Goal: Task Accomplishment & Management: Manage account settings

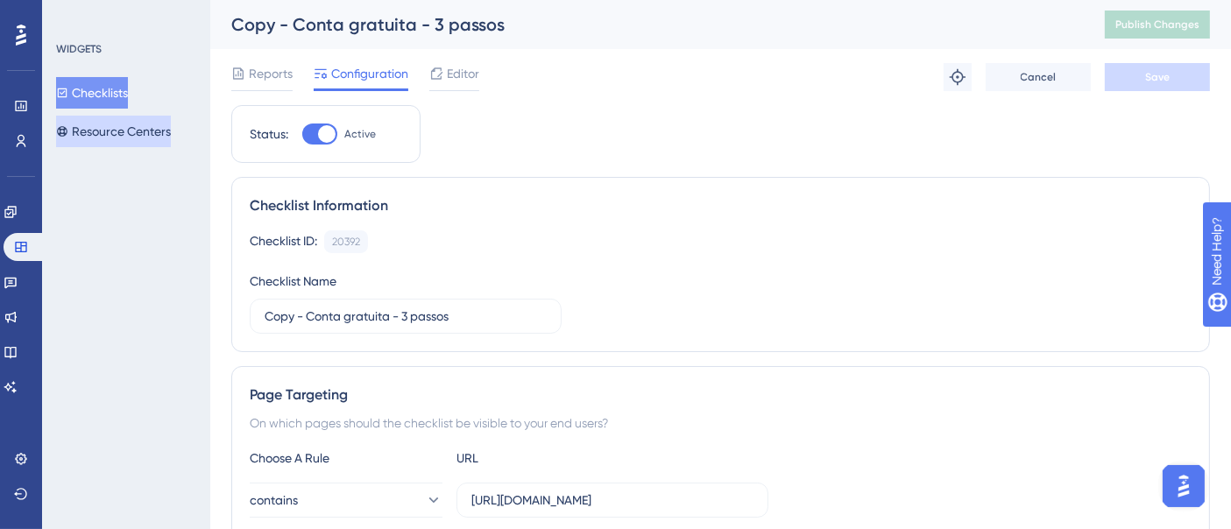
click at [117, 127] on button "Resource Centers" at bounding box center [113, 132] width 115 height 32
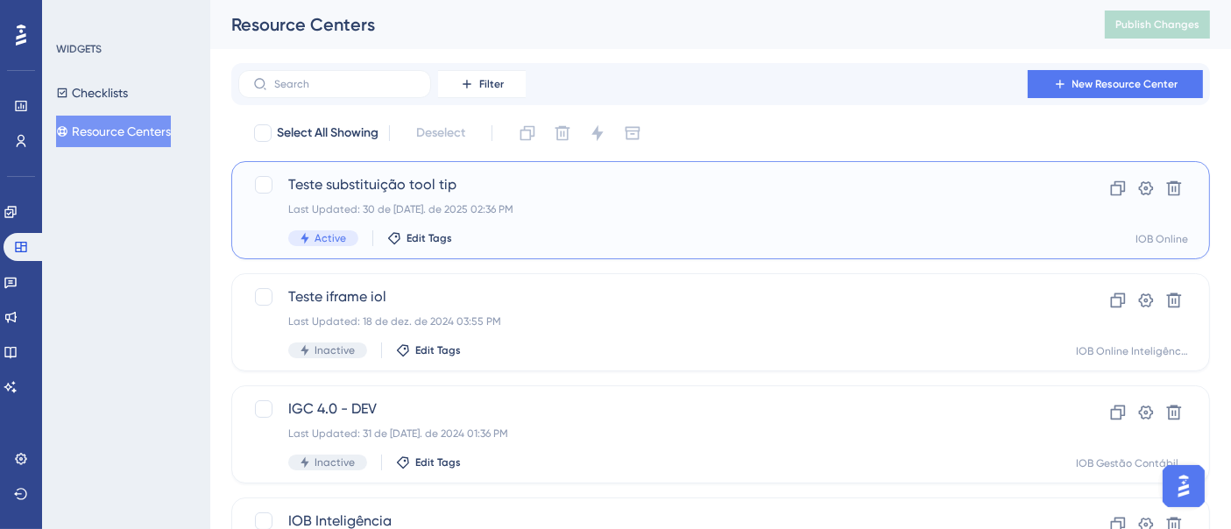
click at [585, 210] on div "Last Updated: 30 de [DATE]. de 2025 02:36 PM" at bounding box center [650, 209] width 724 height 14
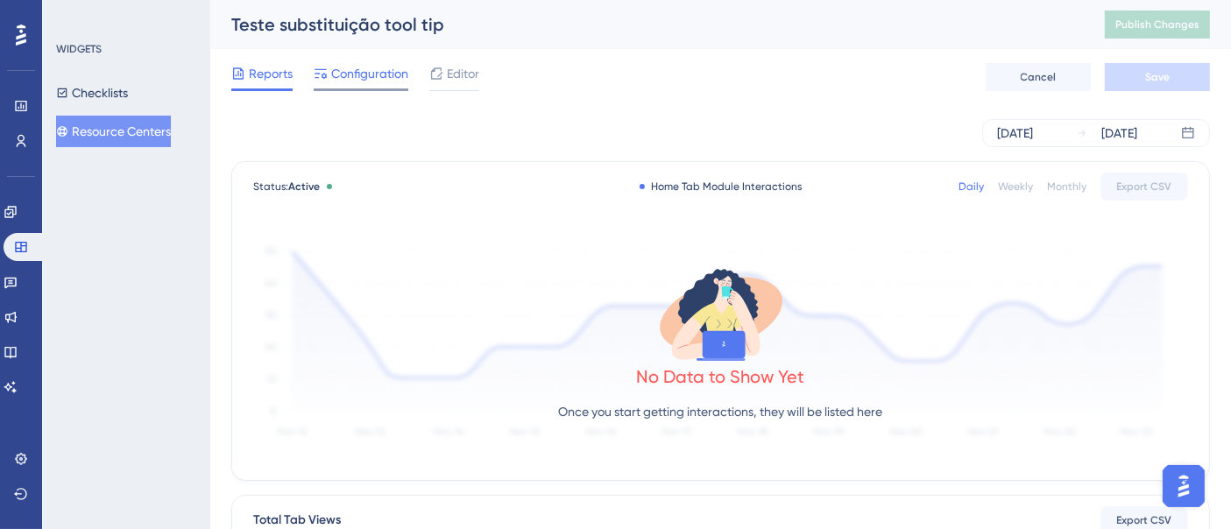
click at [367, 63] on span "Configuration" at bounding box center [369, 73] width 77 height 21
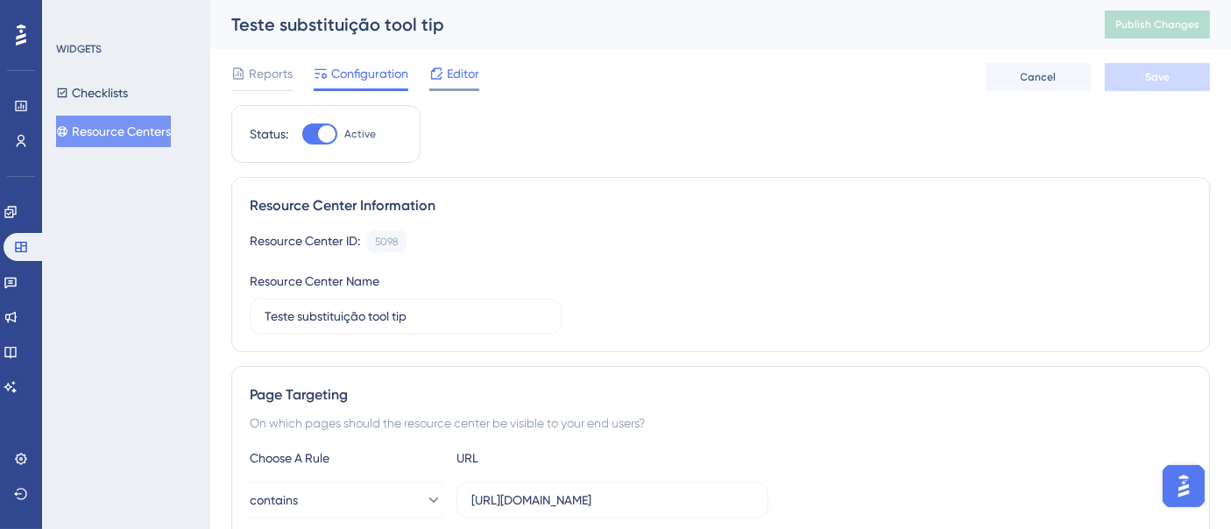
click at [467, 70] on span "Editor" at bounding box center [463, 73] width 32 height 21
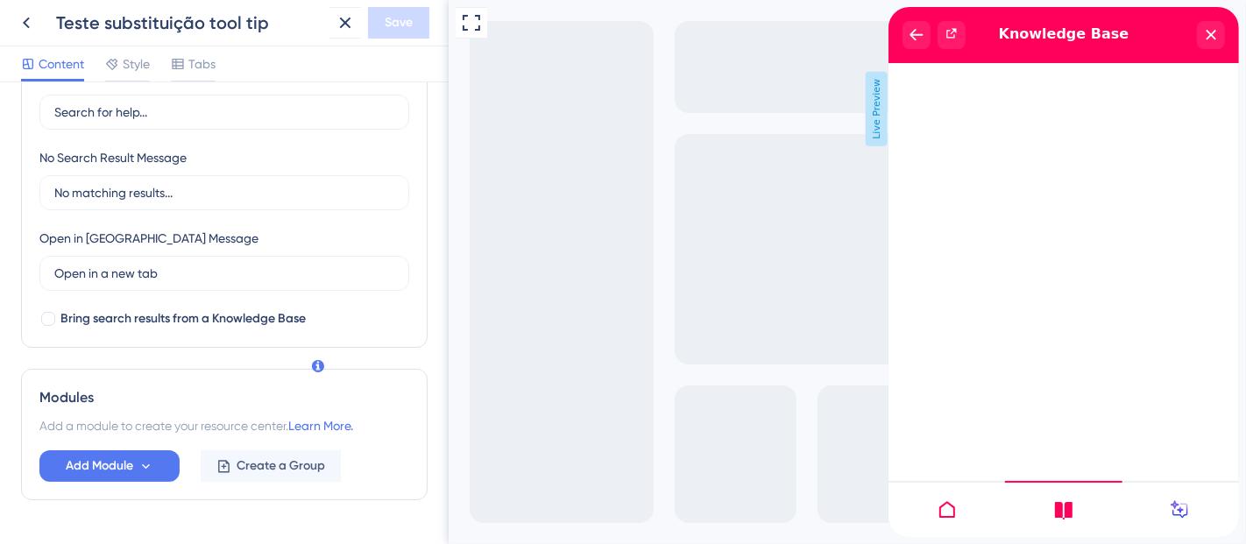
scroll to position [410, 0]
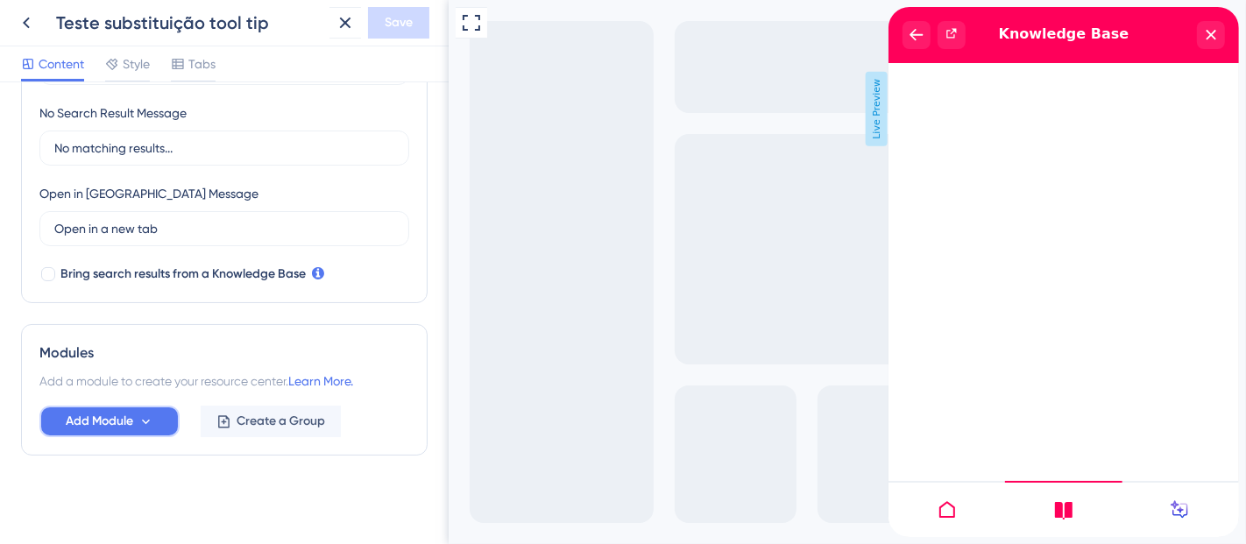
click at [139, 416] on icon at bounding box center [145, 421] width 15 height 15
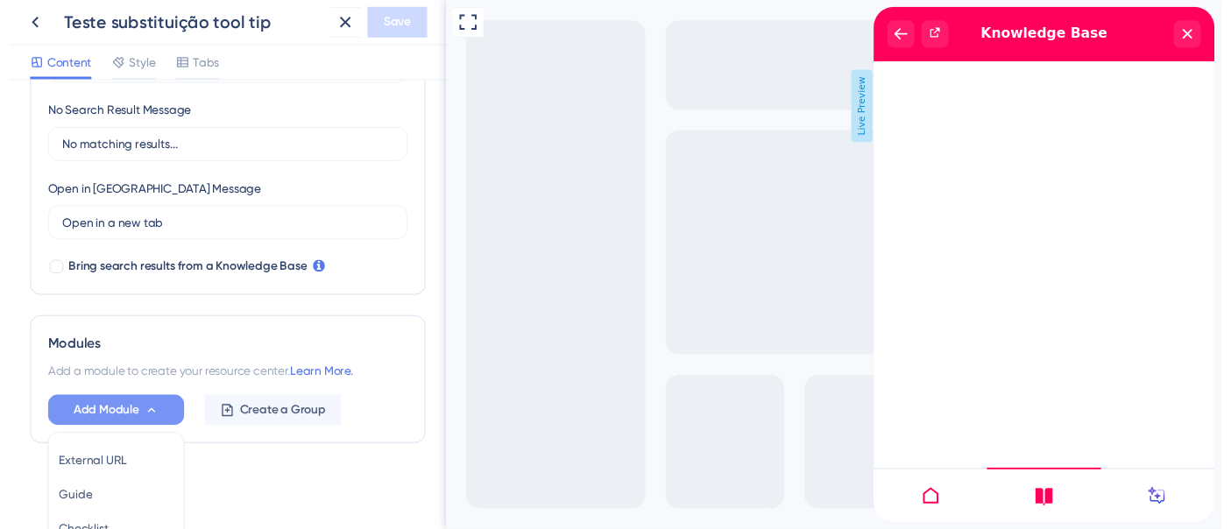
scroll to position [576, 0]
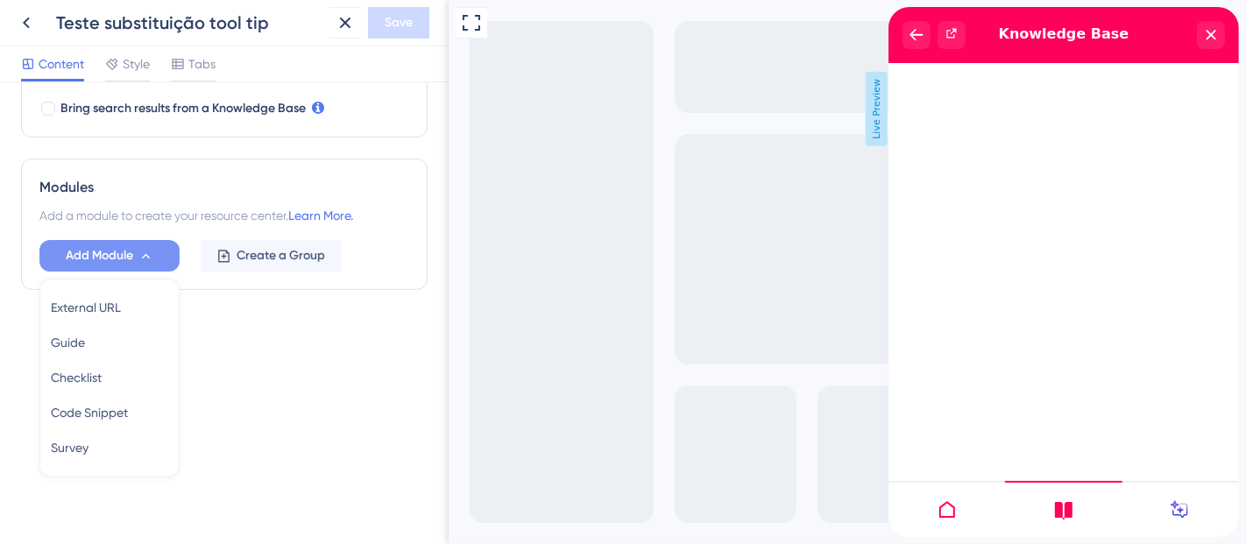
click at [1203, 38] on div "close resource center" at bounding box center [1210, 35] width 28 height 28
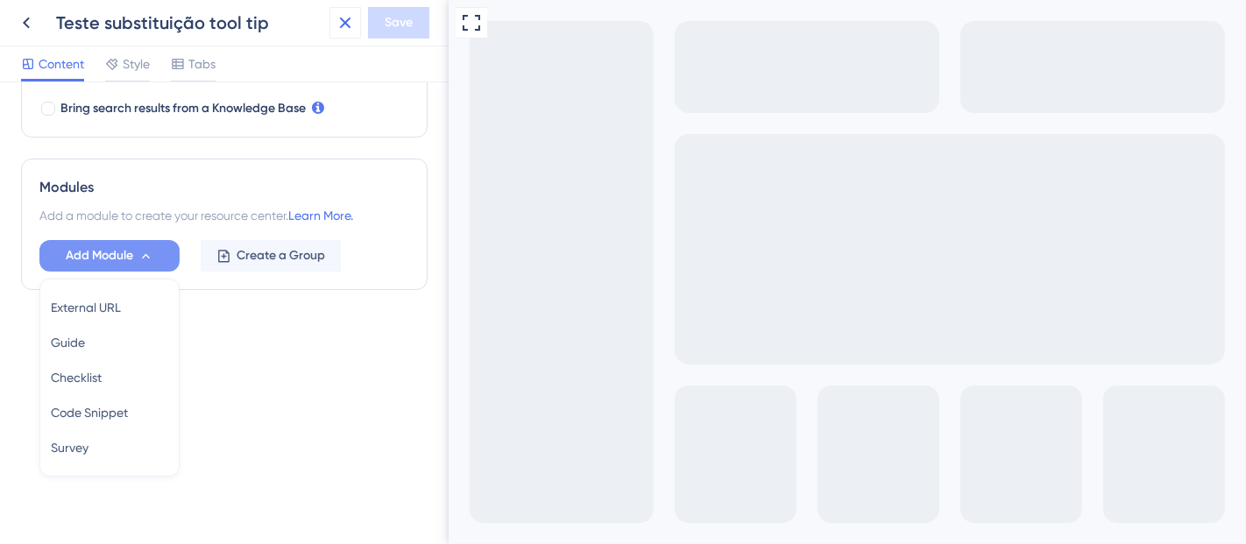
click at [348, 21] on icon at bounding box center [345, 22] width 21 height 21
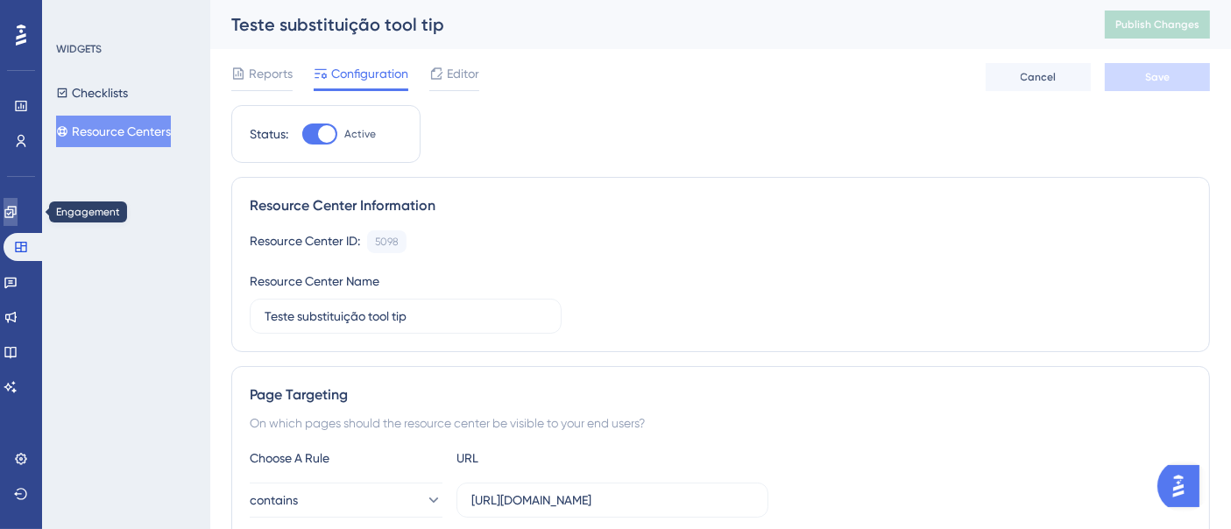
click at [18, 209] on link at bounding box center [11, 212] width 14 height 28
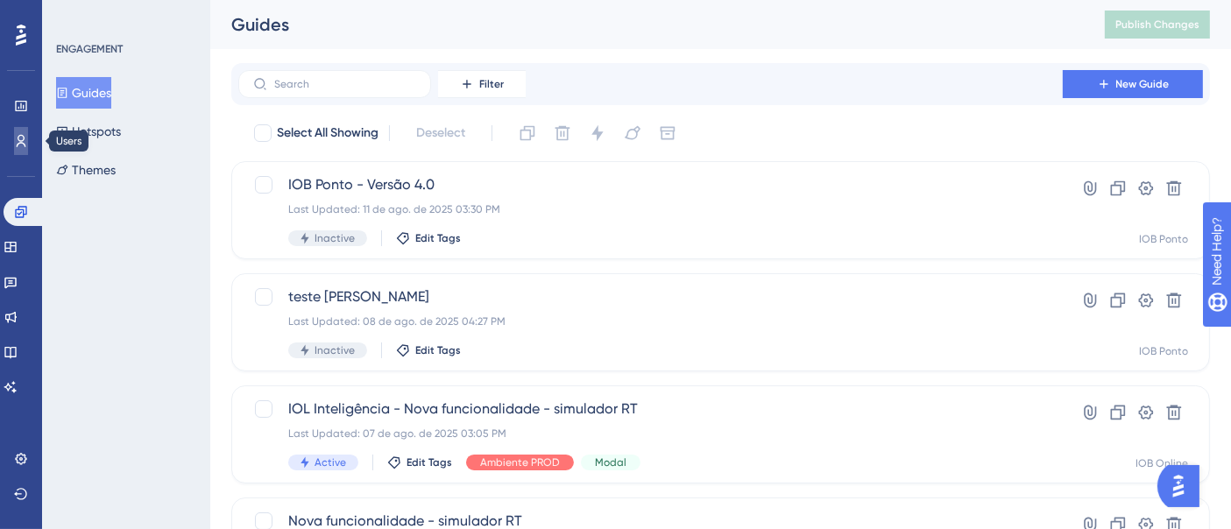
click at [28, 149] on link at bounding box center [21, 141] width 14 height 28
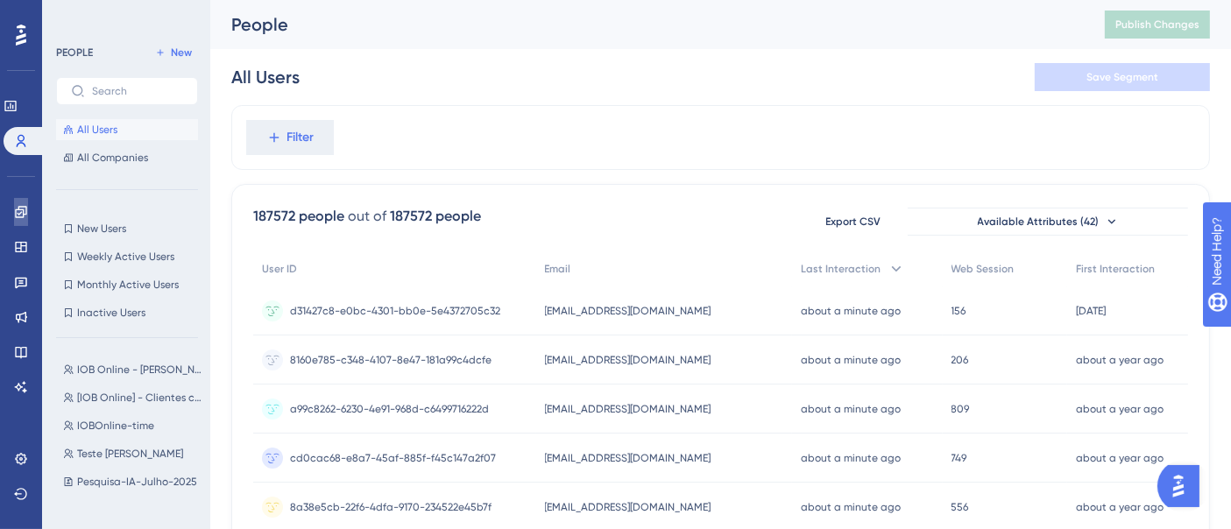
click at [28, 217] on link at bounding box center [21, 212] width 14 height 28
click at [18, 210] on icon at bounding box center [21, 212] width 14 height 14
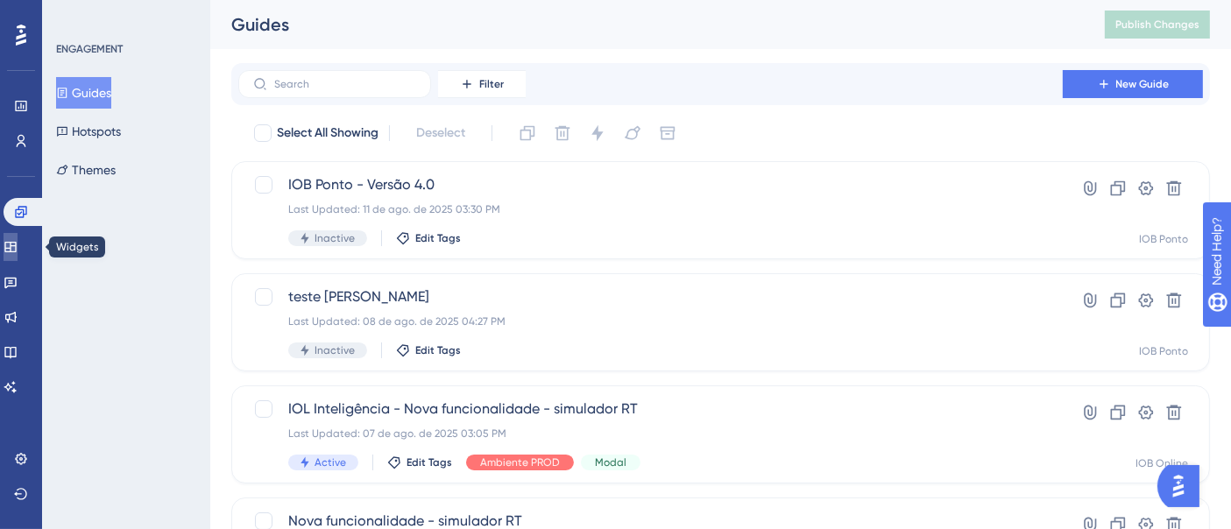
click at [6, 246] on link at bounding box center [11, 247] width 14 height 28
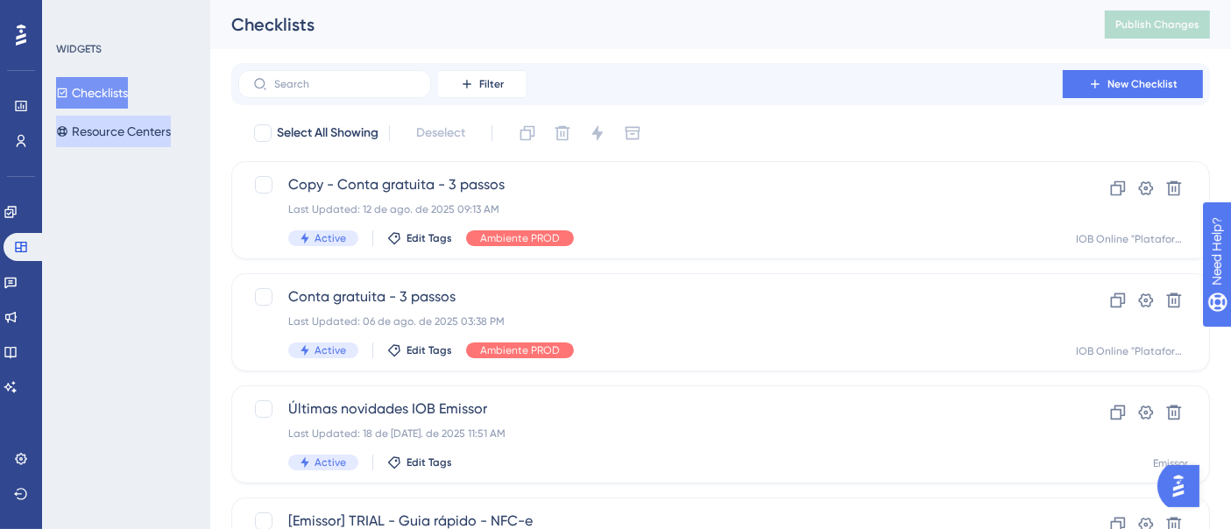
click at [127, 126] on button "Resource Centers" at bounding box center [113, 132] width 115 height 32
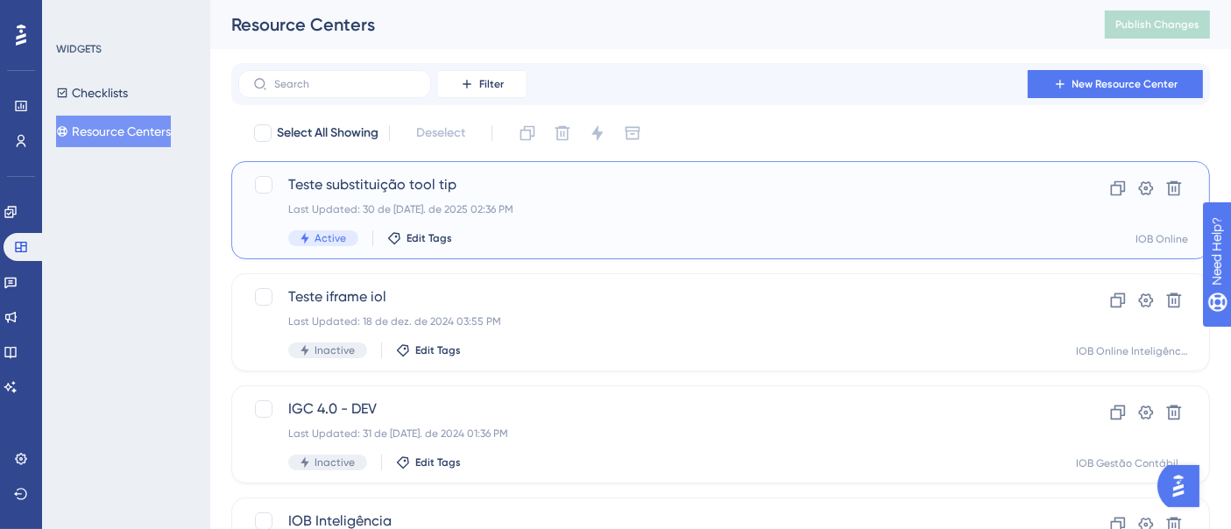
click at [595, 216] on div "Teste substituição tool tip Last Updated: 30 de [DATE]. de 2025 02:36 PM Active…" at bounding box center [650, 210] width 724 height 72
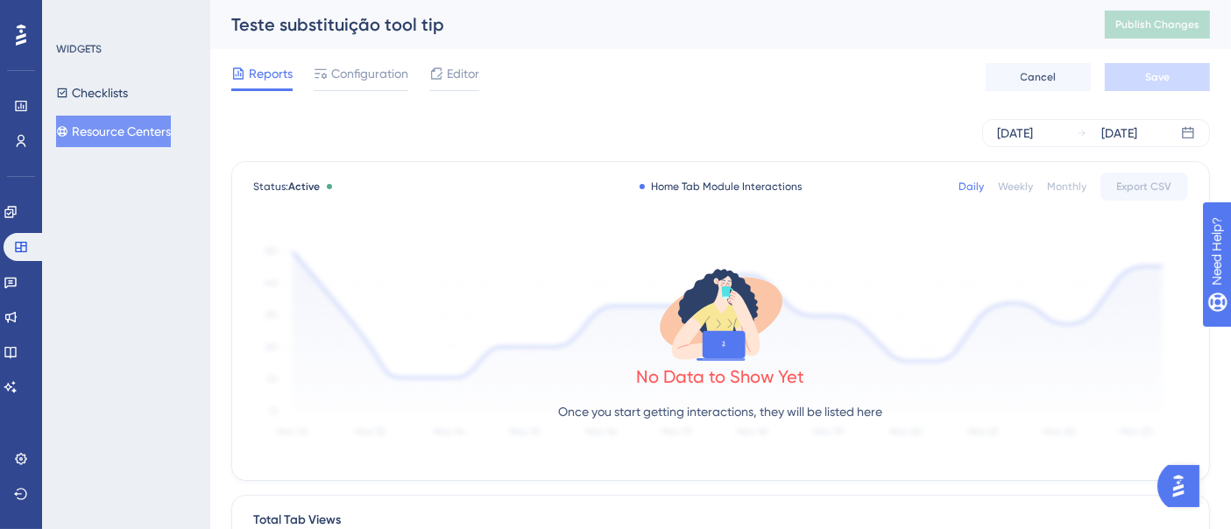
click at [460, 78] on span "Editor" at bounding box center [463, 73] width 32 height 21
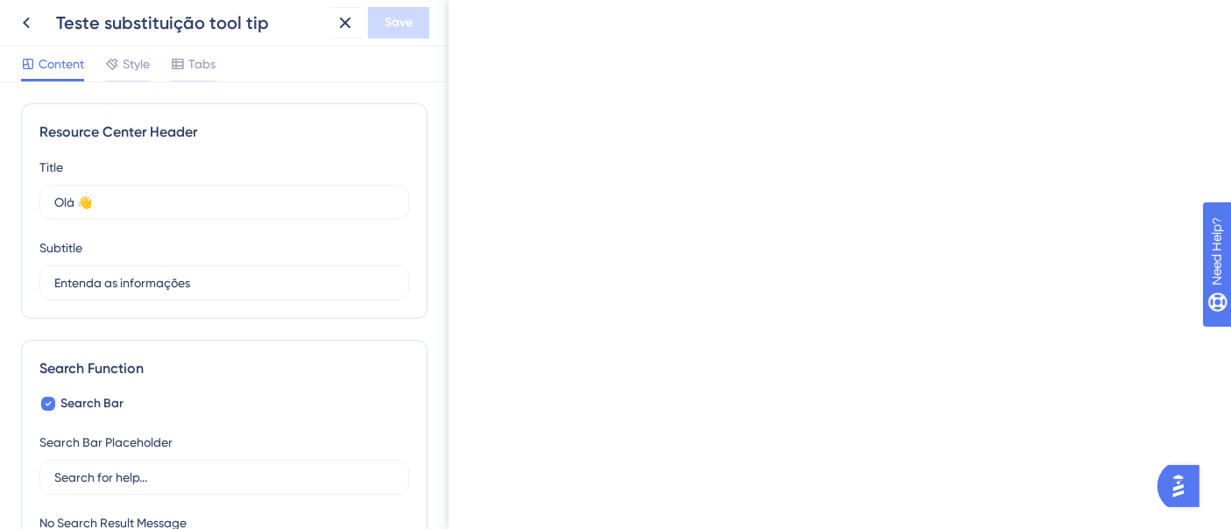
click at [142, 68] on span "Style" at bounding box center [136, 63] width 27 height 21
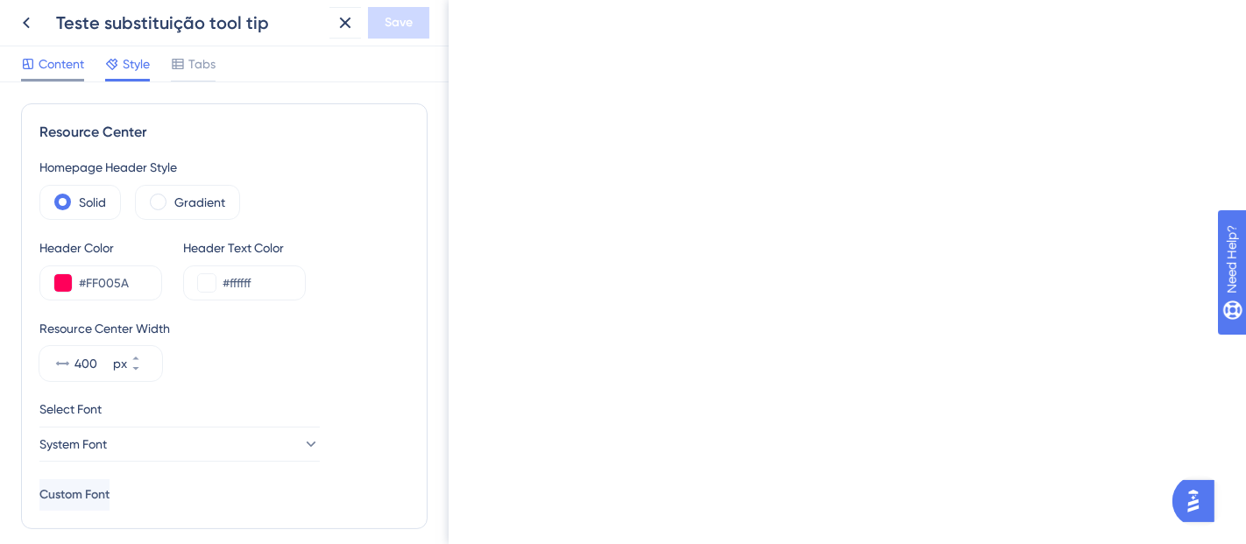
scroll to position [112, 0]
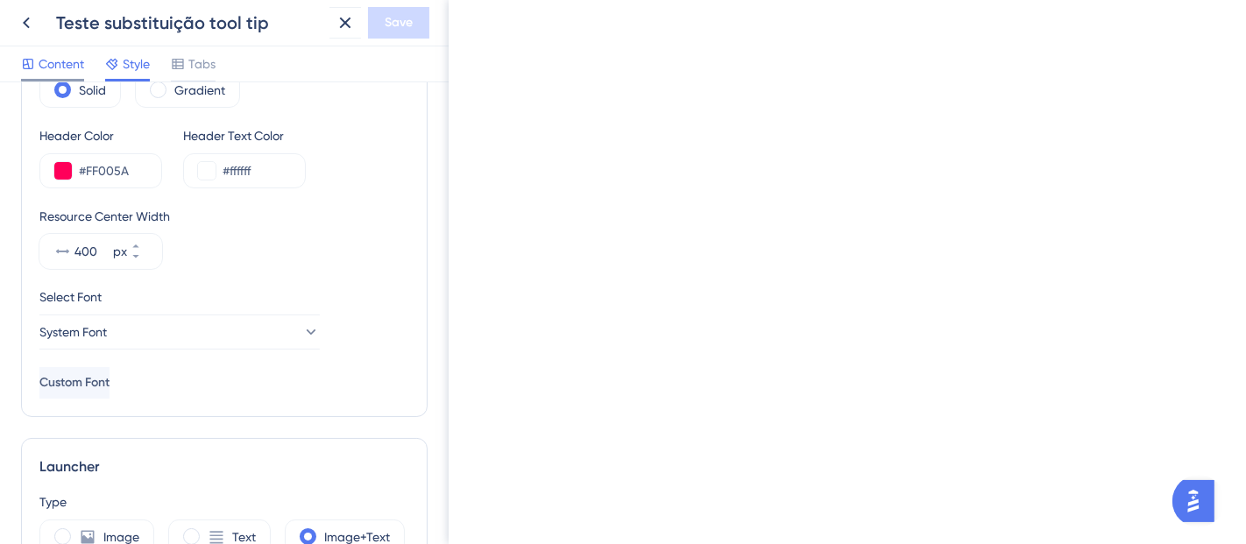
click at [60, 63] on span "Content" at bounding box center [62, 63] width 46 height 21
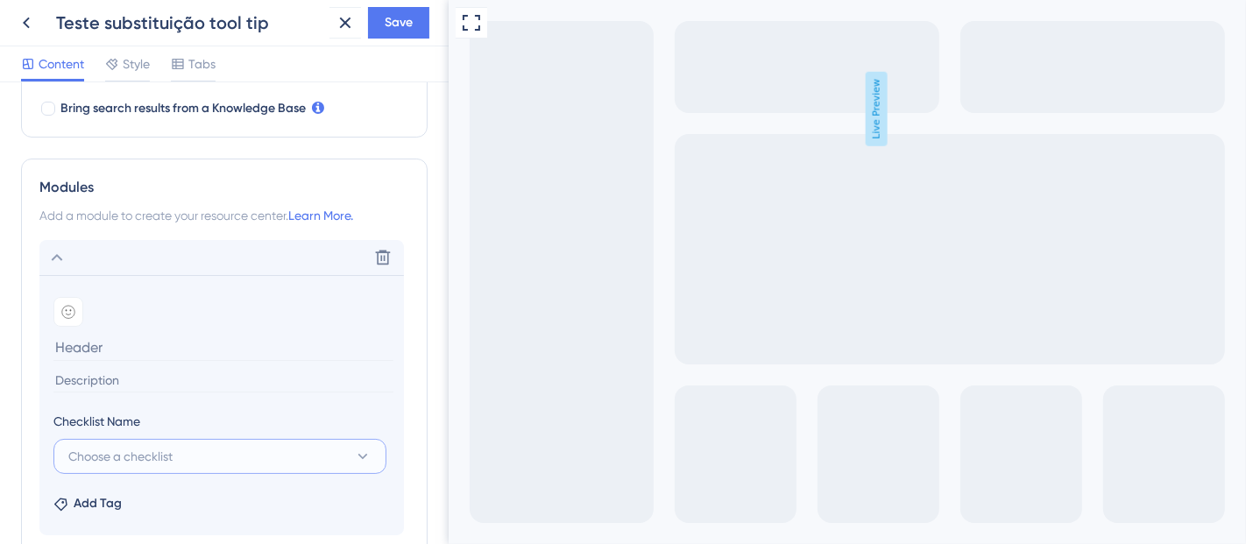
click at [140, 439] on button "Choose a checklist" at bounding box center [219, 456] width 333 height 35
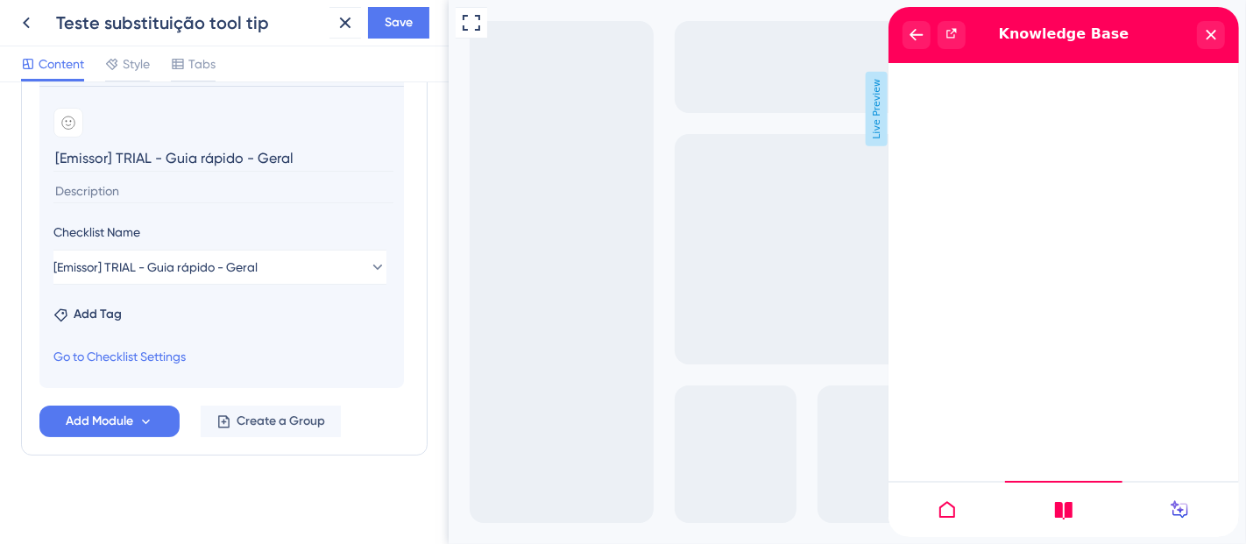
click at [955, 526] on div at bounding box center [945, 509] width 117 height 56
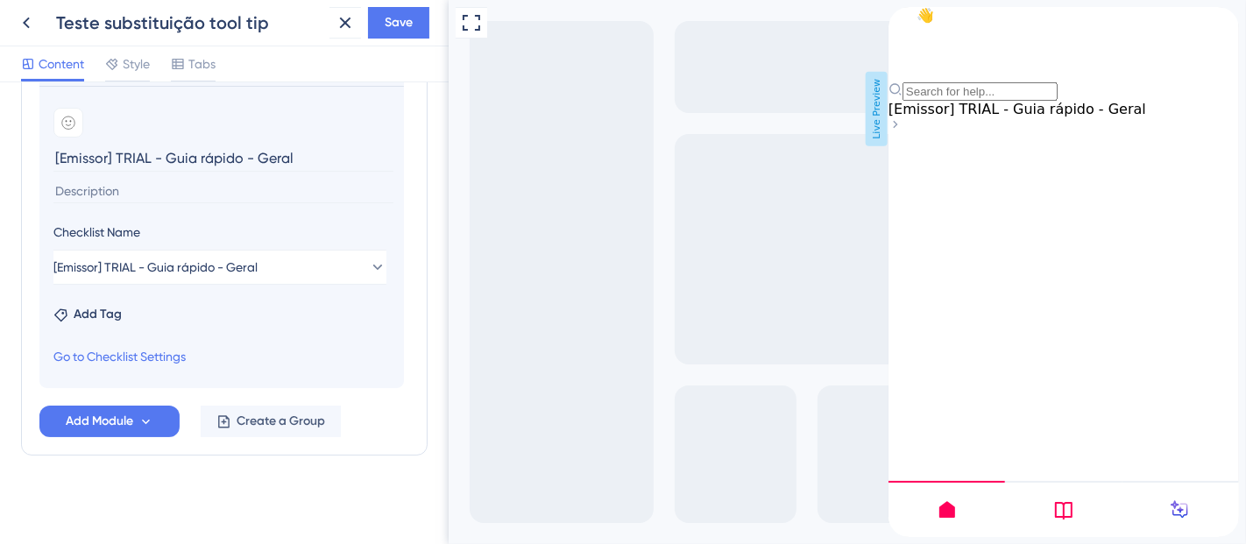
click at [901, 131] on icon at bounding box center [894, 124] width 14 height 14
click at [282, 268] on button "[Emissor] TRIAL - Guia rápido - Geral" at bounding box center [219, 268] width 333 height 35
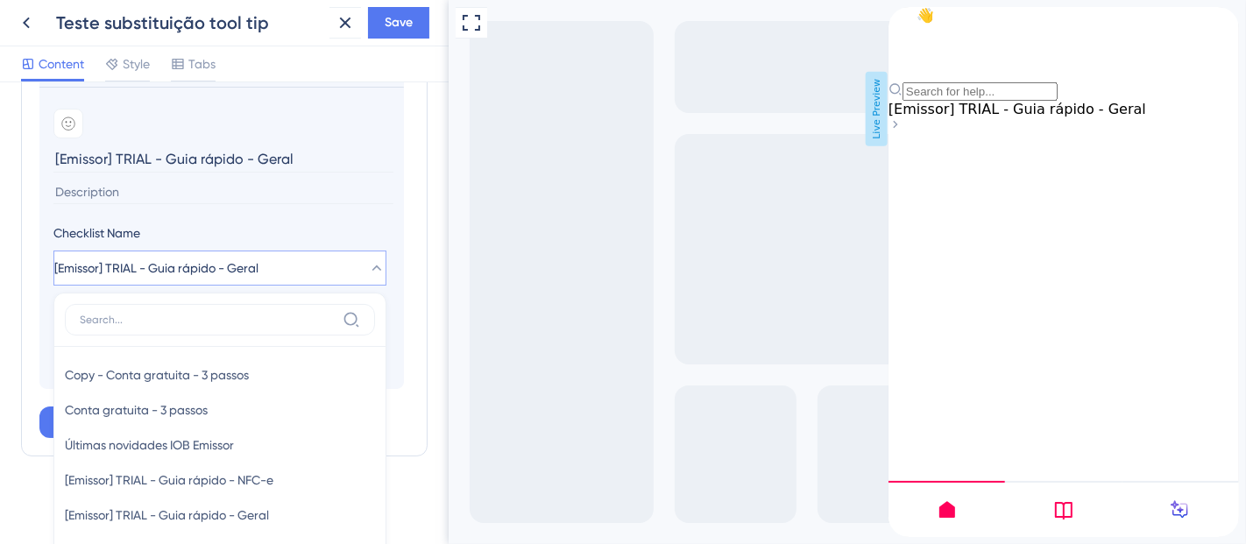
scroll to position [882, 0]
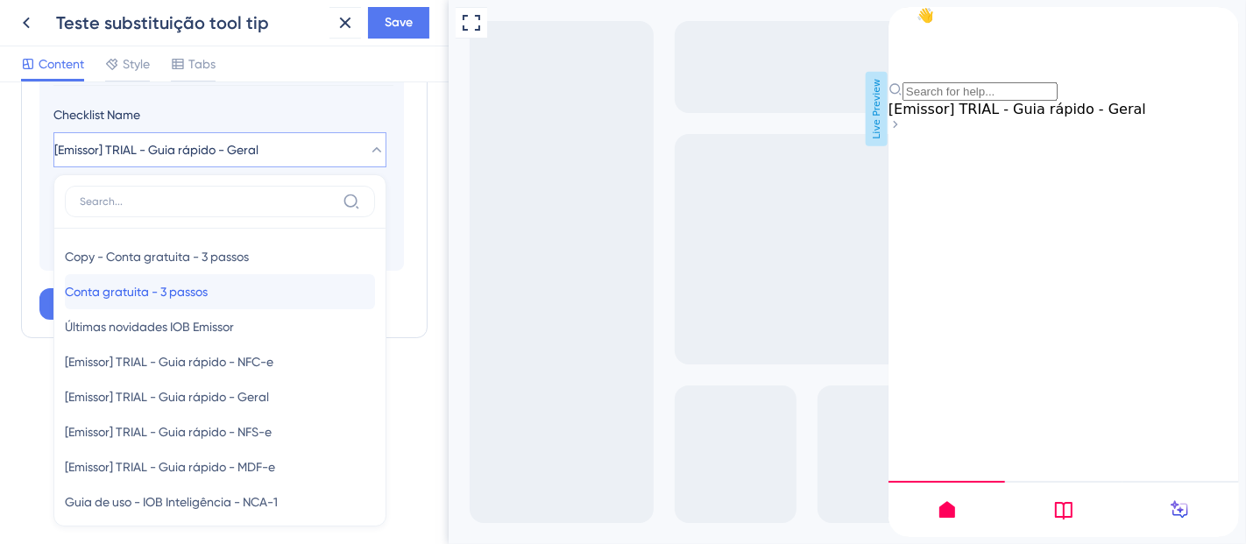
click at [182, 286] on span "Conta gratuita - 3 passos" at bounding box center [136, 291] width 143 height 21
type input "Conta gratuita - 3 passos"
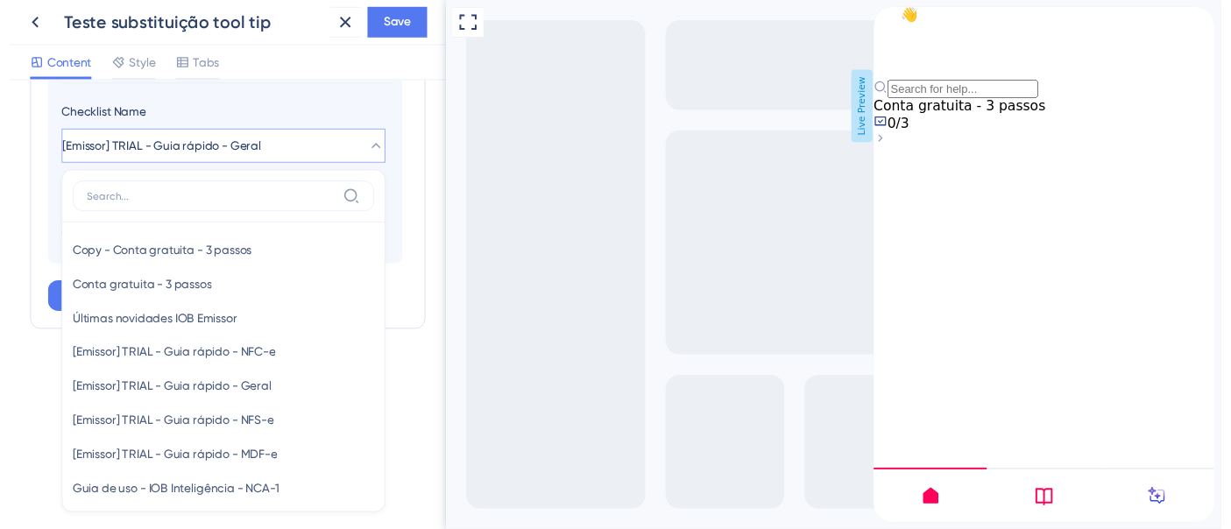
scroll to position [765, 0]
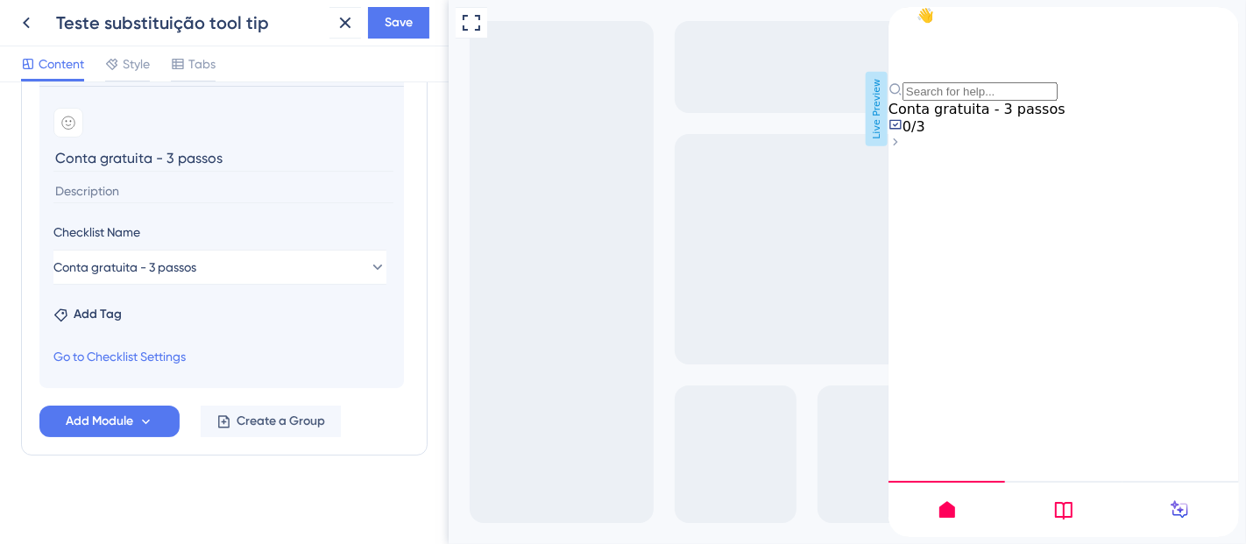
click at [1160, 152] on div "Conta gratuita - 3 passos 0/3" at bounding box center [1062, 127] width 350 height 52
click at [896, 145] on icon at bounding box center [894, 141] width 4 height 7
click at [342, 25] on icon at bounding box center [345, 23] width 11 height 11
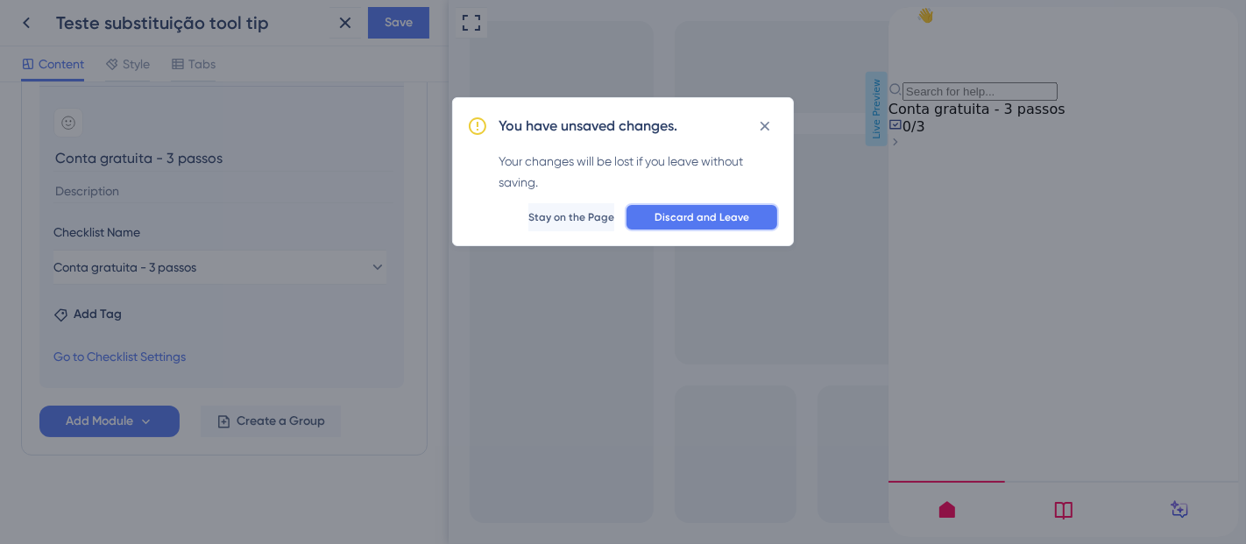
click at [732, 215] on span "Discard and Leave" at bounding box center [701, 217] width 95 height 14
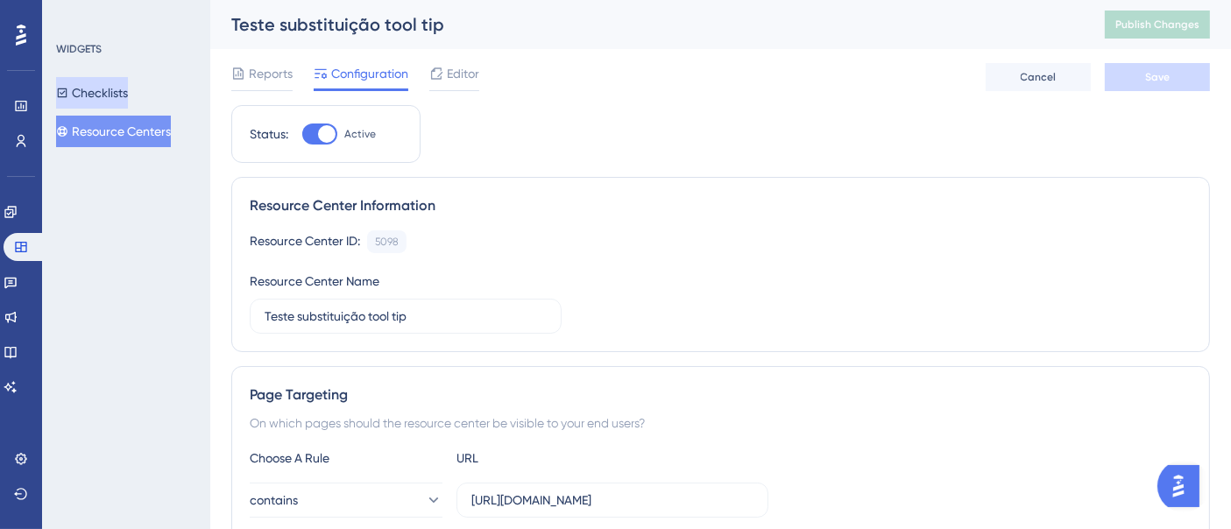
click at [93, 92] on button "Checklists" at bounding box center [92, 93] width 72 height 32
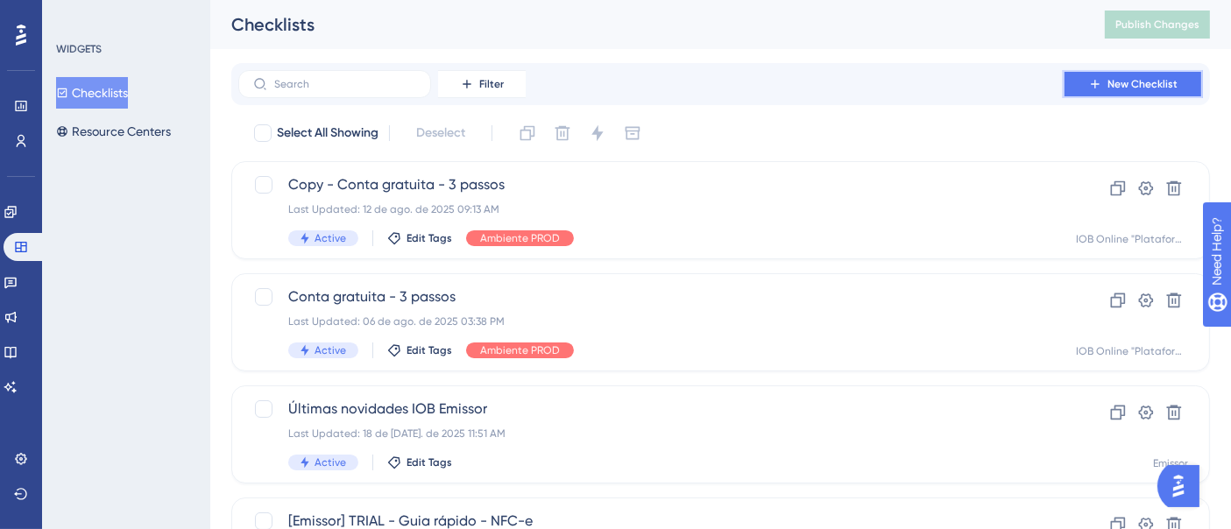
click at [1134, 82] on span "New Checklist" at bounding box center [1142, 84] width 70 height 14
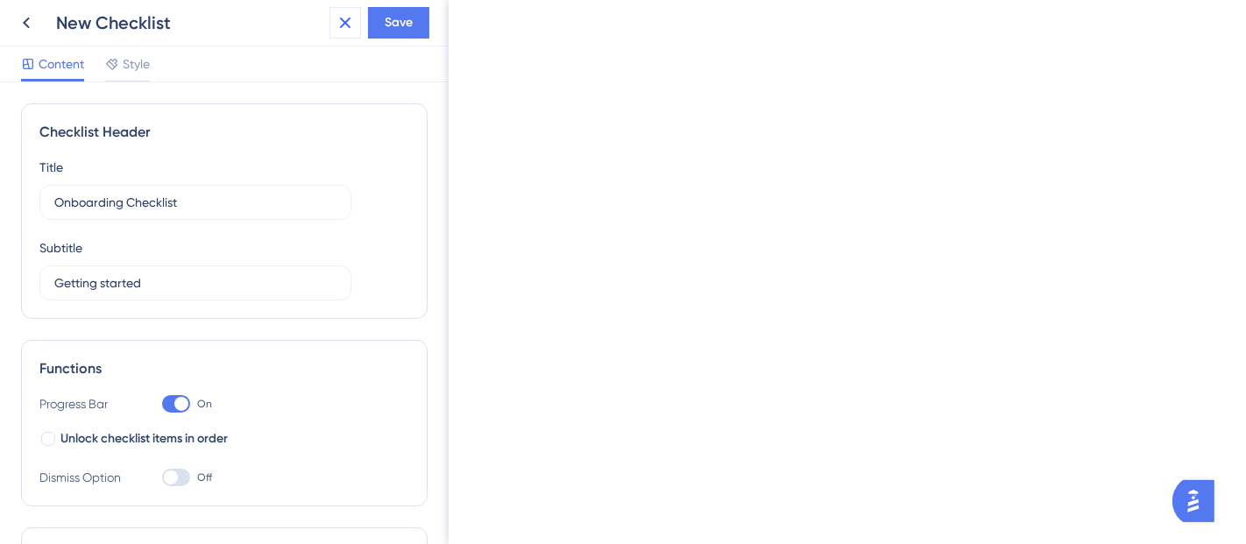
click at [348, 21] on icon at bounding box center [345, 23] width 11 height 11
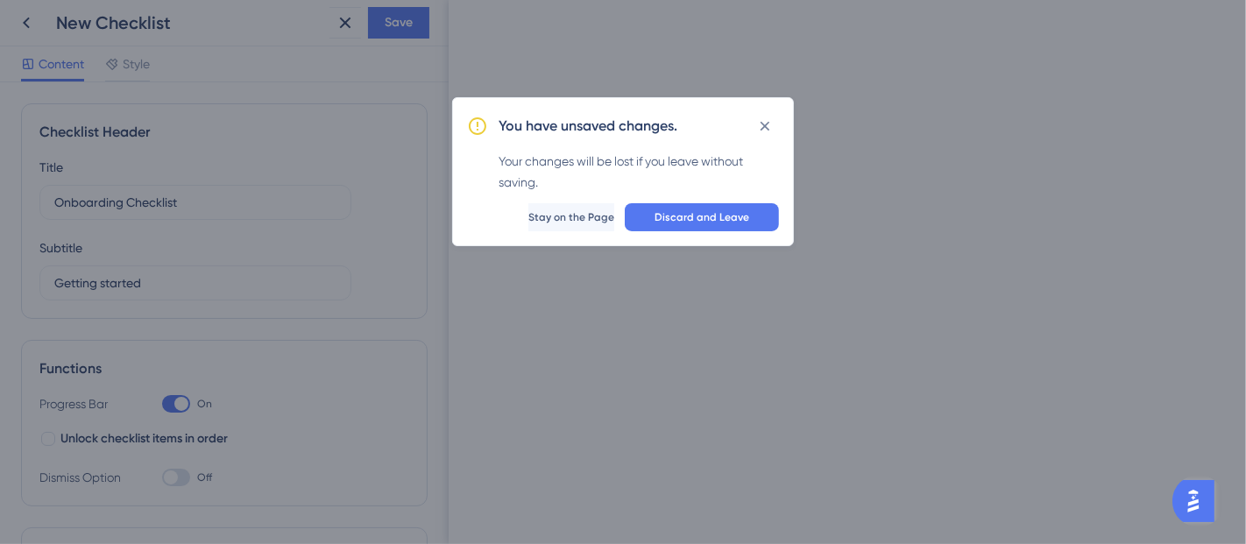
click at [728, 211] on span "Discard and Leave" at bounding box center [701, 217] width 95 height 14
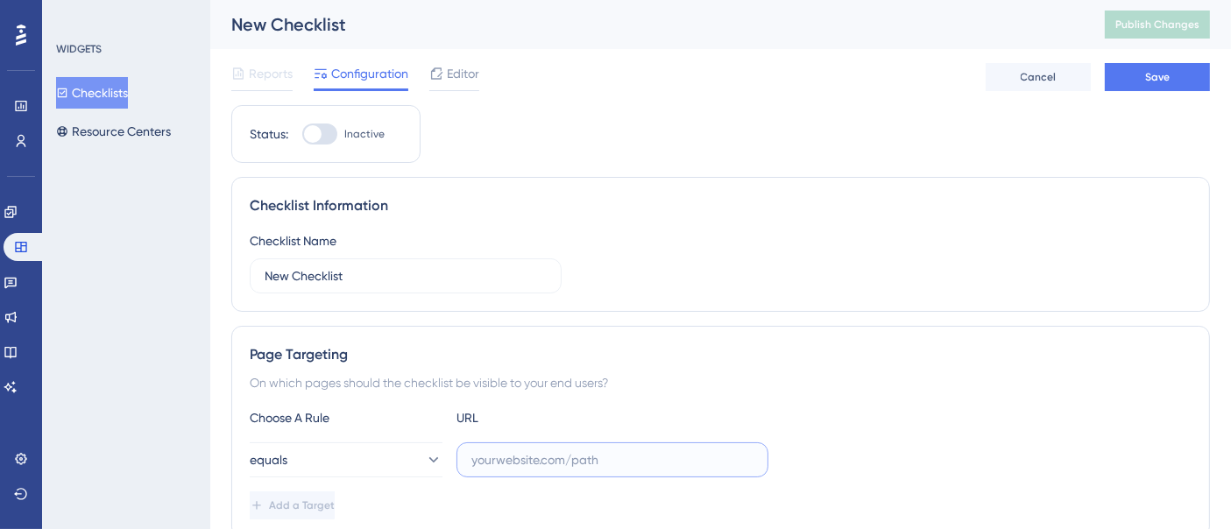
click at [513, 450] on input "text" at bounding box center [612, 459] width 282 height 19
paste input "[URL][DOMAIN_NAME]"
type input "[URL][DOMAIN_NAME]"
click at [905, 442] on div "equals [URL][DOMAIN_NAME]" at bounding box center [721, 459] width 942 height 35
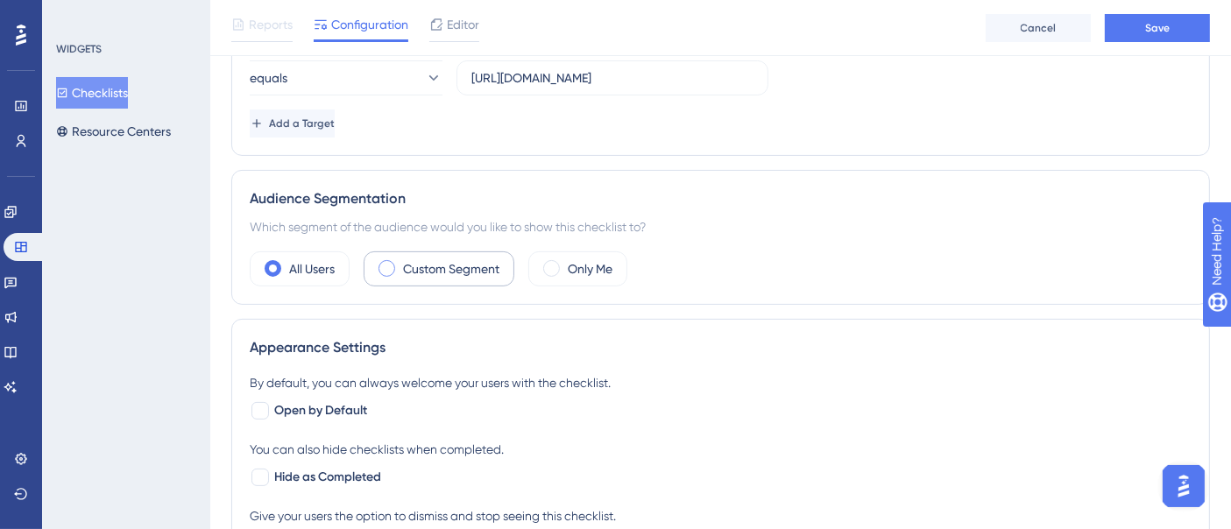
click at [425, 276] on label "Custom Segment" at bounding box center [451, 268] width 96 height 21
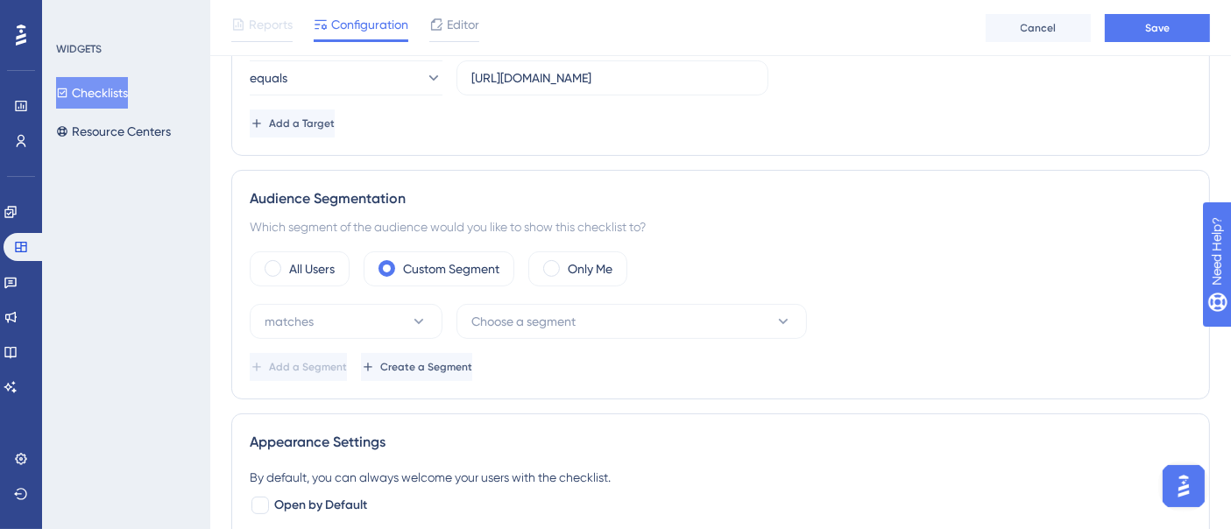
scroll to position [486, 0]
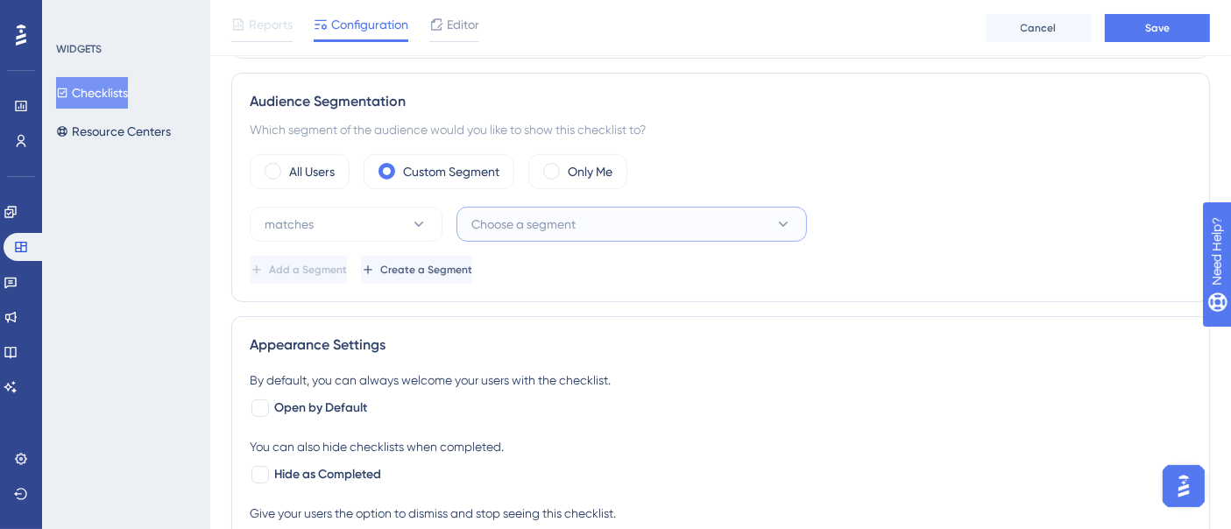
click at [559, 223] on span "Choose a segment" at bounding box center [523, 224] width 104 height 21
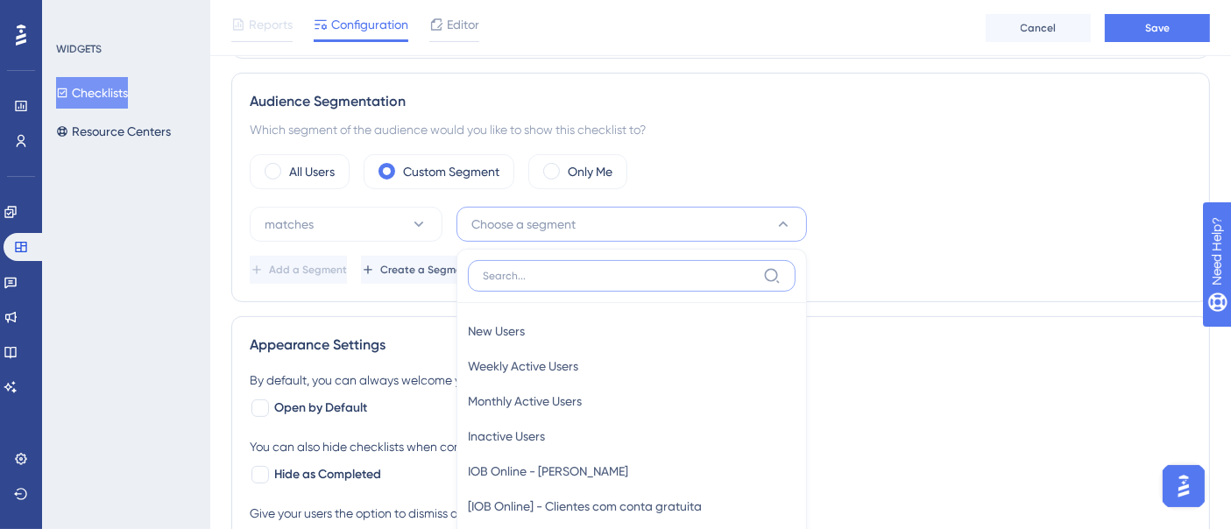
scroll to position [644, 0]
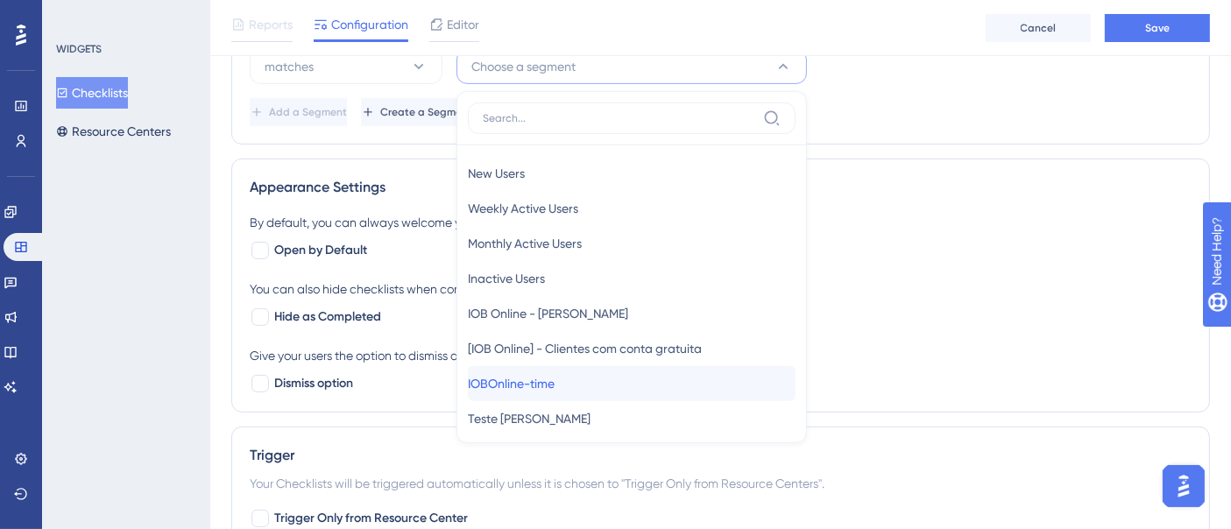
click at [605, 379] on div "IOBOnline-time IOBOnline-time" at bounding box center [632, 383] width 328 height 35
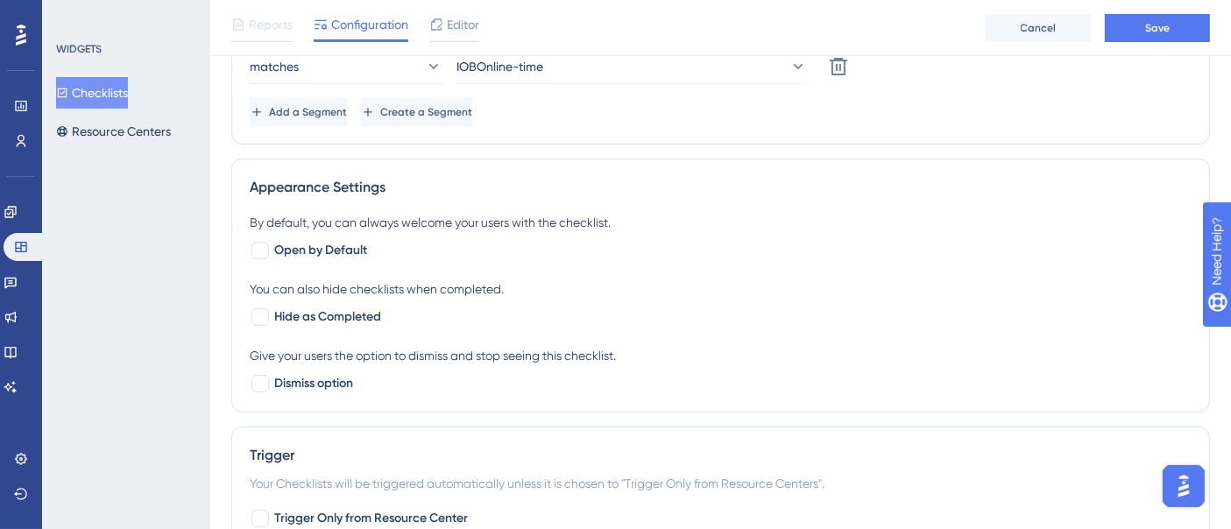
click at [1006, 265] on div "By default, you can always welcome your users with the checklist. Open by Defau…" at bounding box center [721, 303] width 942 height 182
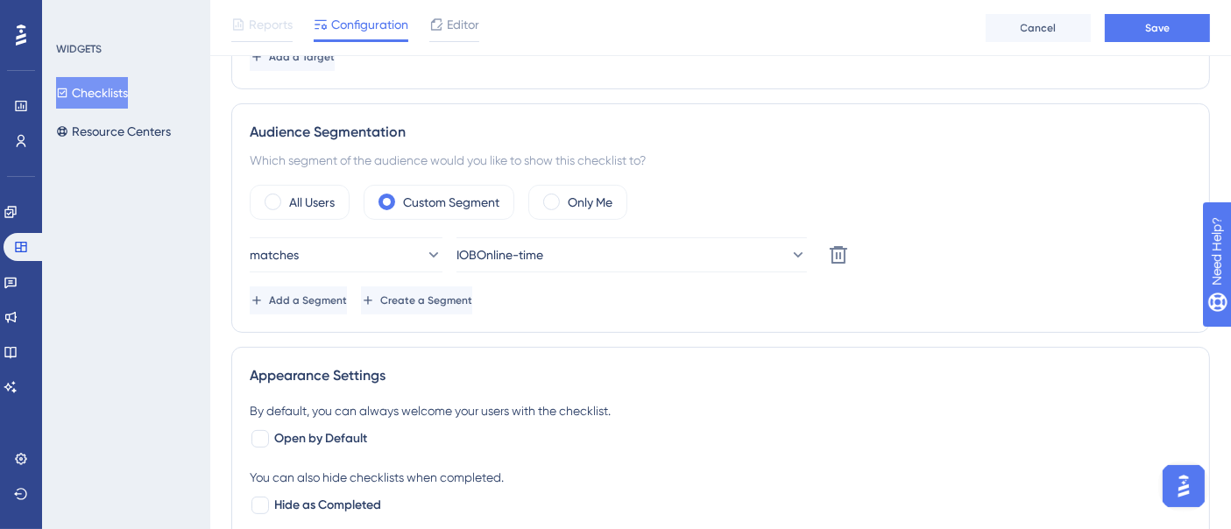
scroll to position [0, 0]
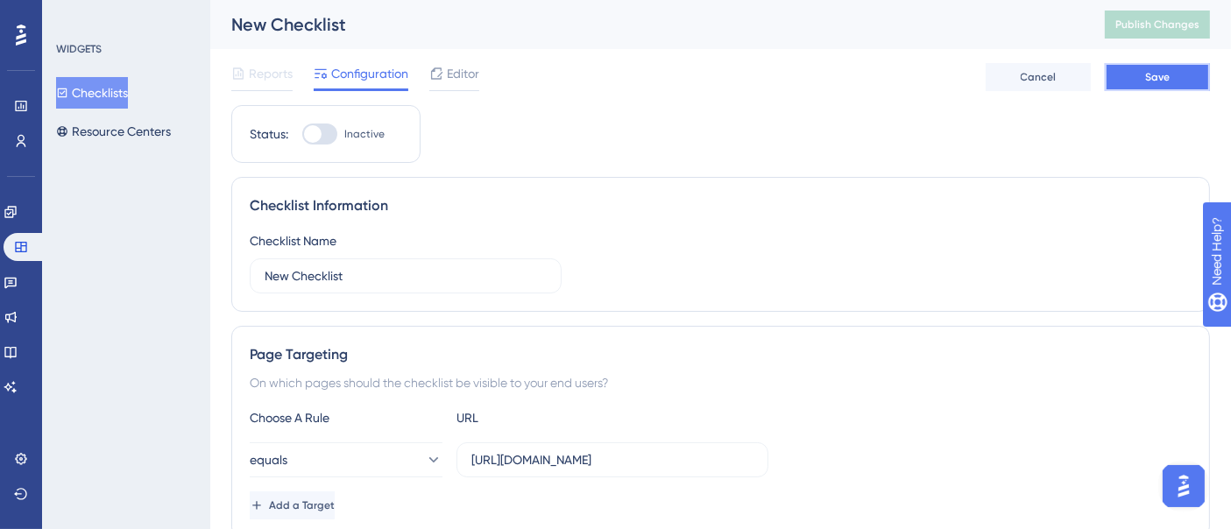
click at [1146, 80] on span "Save" at bounding box center [1157, 77] width 25 height 14
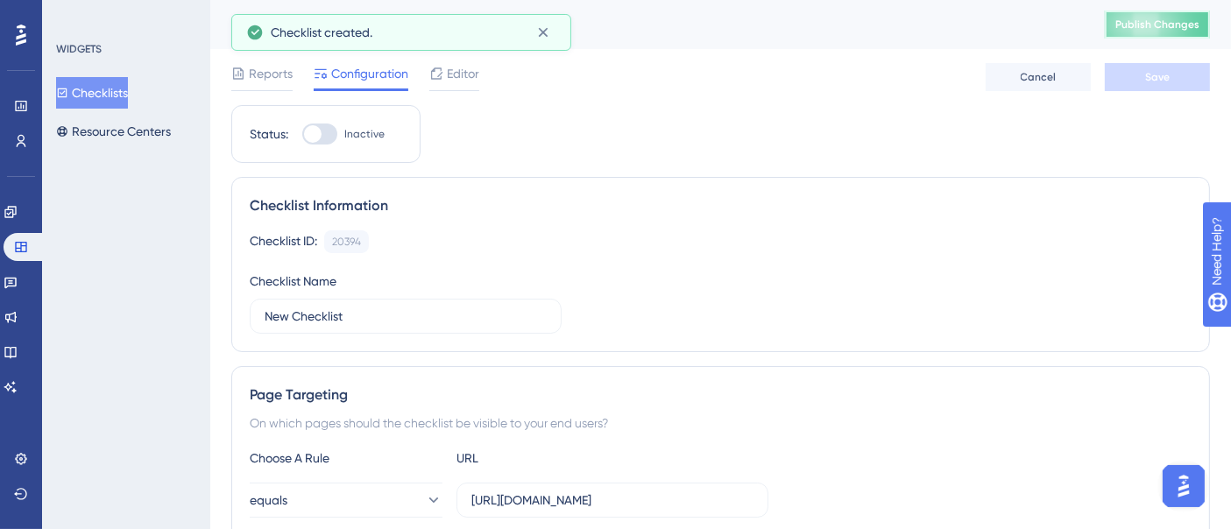
click at [1156, 24] on span "Publish Changes" at bounding box center [1157, 25] width 84 height 14
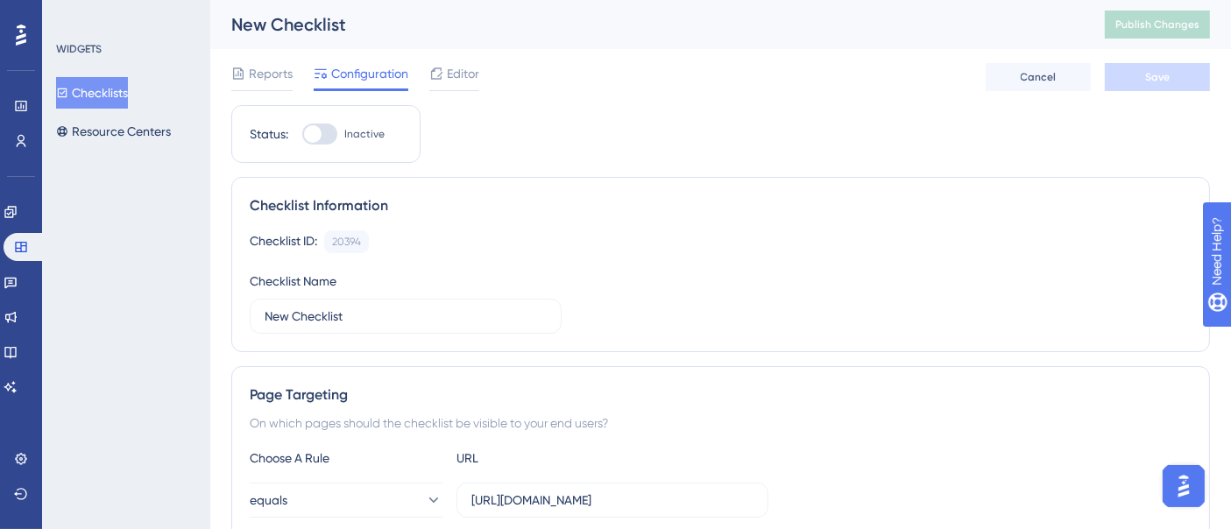
click at [333, 137] on div at bounding box center [319, 134] width 35 height 21
click at [302, 135] on input "Inactive" at bounding box center [301, 134] width 1 height 1
checkbox input "false"
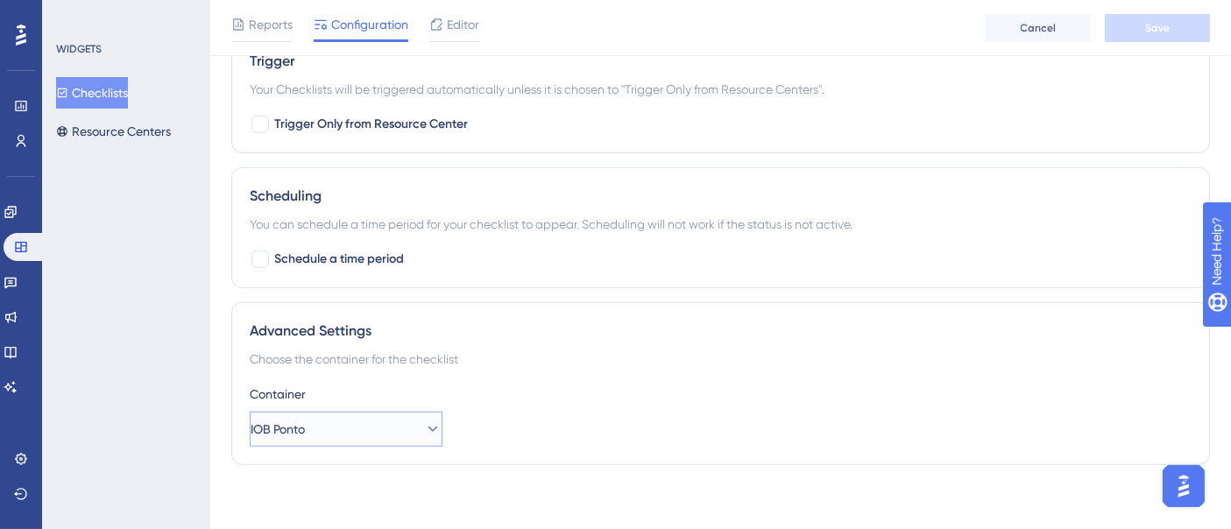
click at [386, 418] on button "IOB Ponto" at bounding box center [346, 429] width 193 height 35
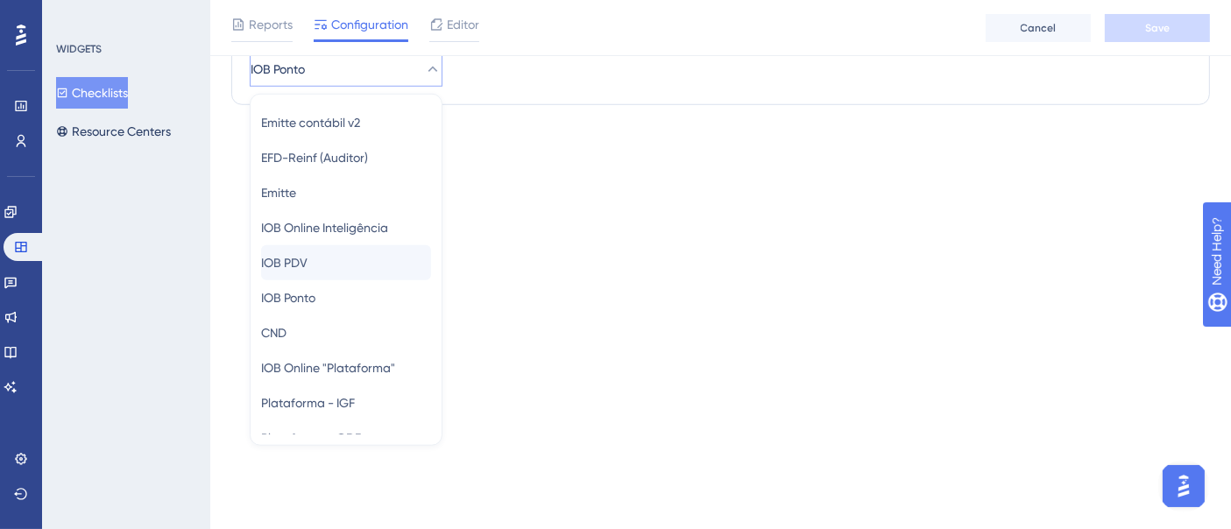
scroll to position [159, 0]
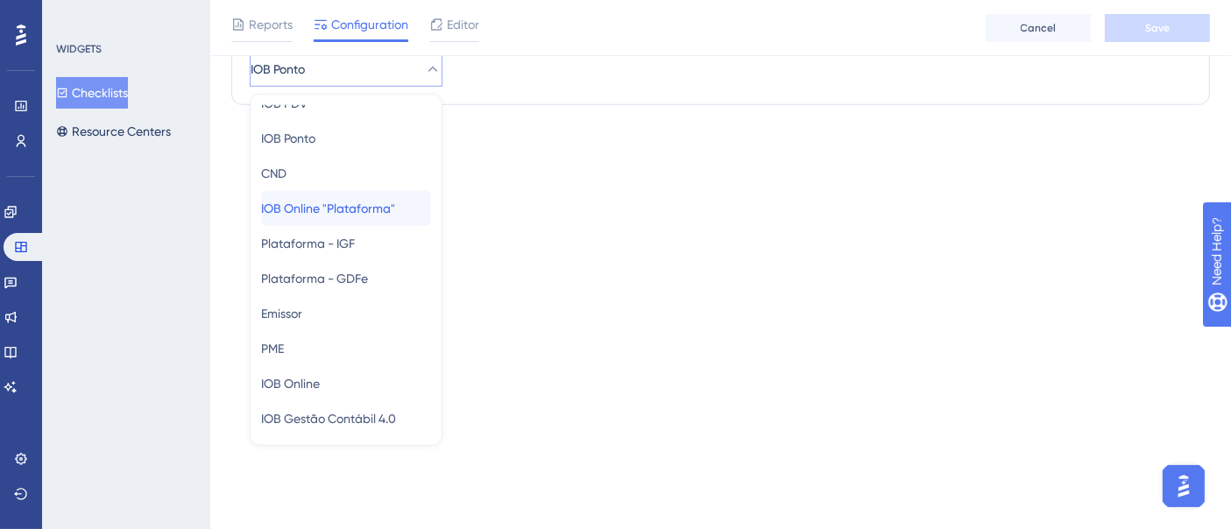
click at [376, 203] on span "IOB Online "Plataforma"" at bounding box center [328, 208] width 134 height 21
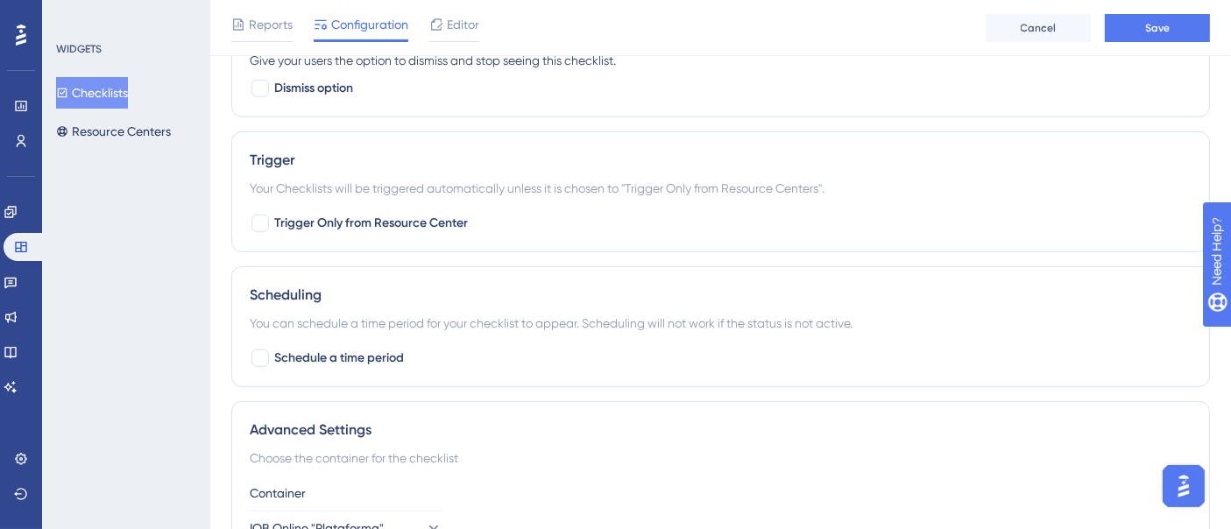
scroll to position [1078, 0]
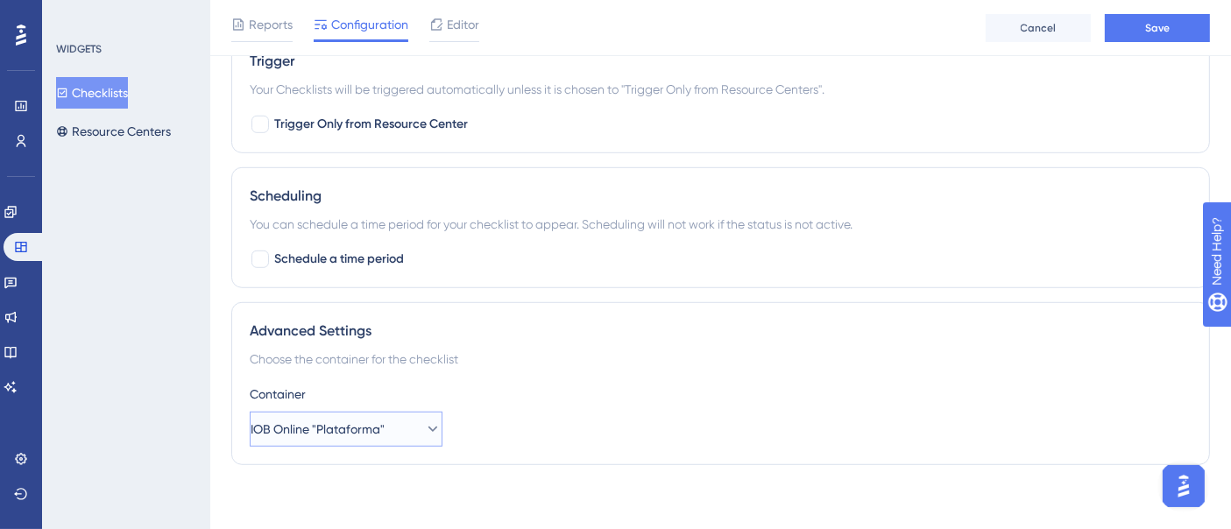
click at [385, 423] on span "IOB Online "Plataforma"" at bounding box center [318, 429] width 134 height 21
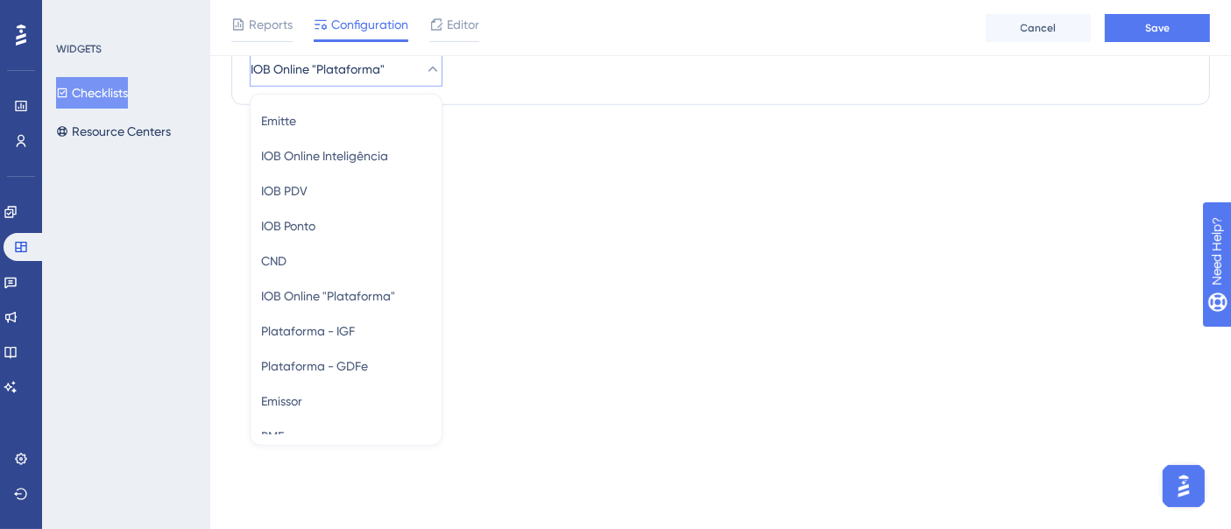
scroll to position [62, 0]
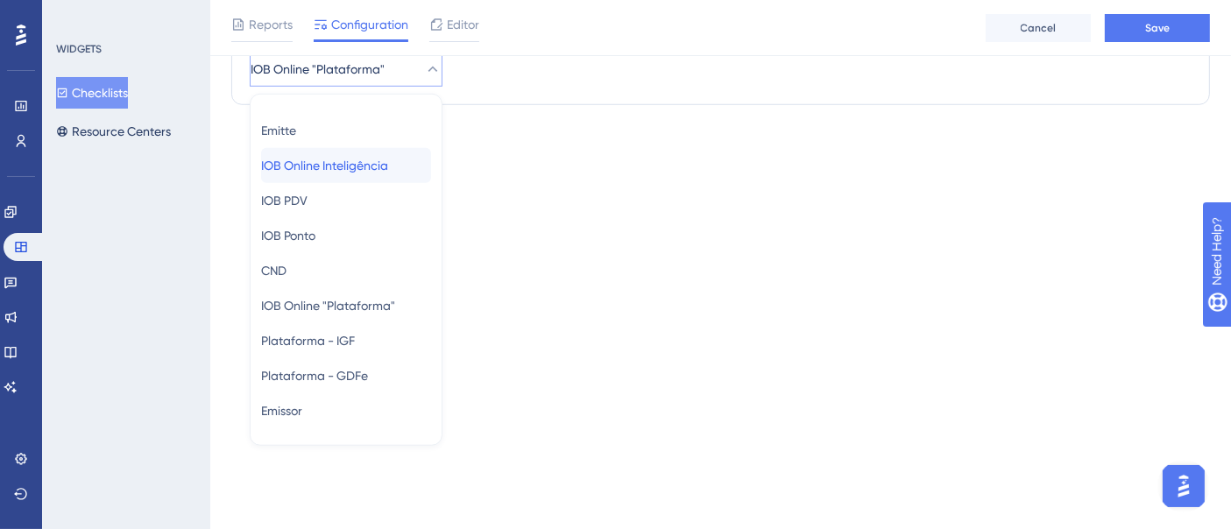
click at [350, 167] on span "IOB Online Inteligência" at bounding box center [324, 165] width 127 height 21
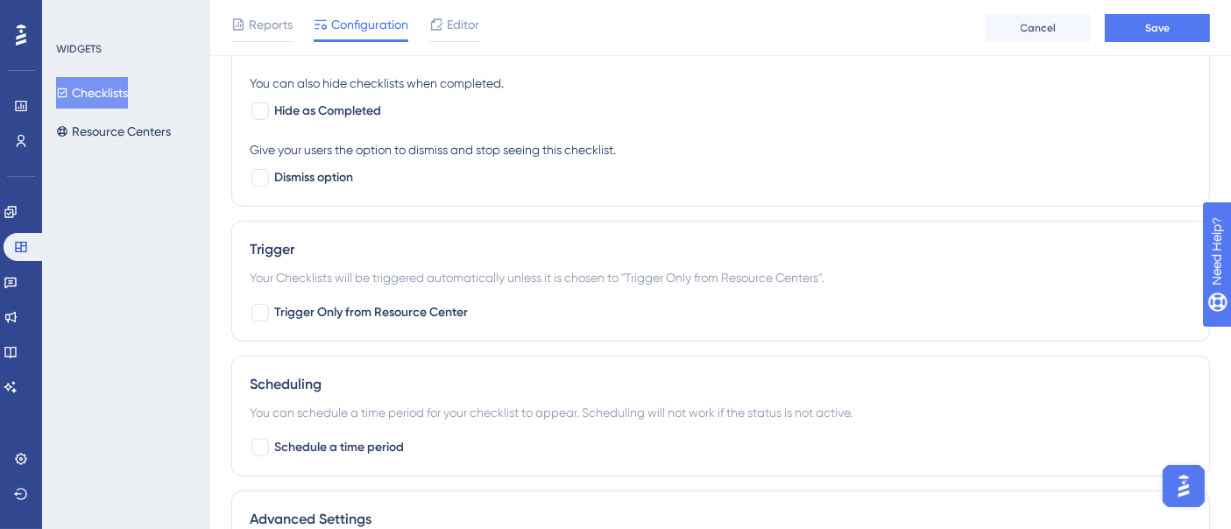
scroll to position [884, 0]
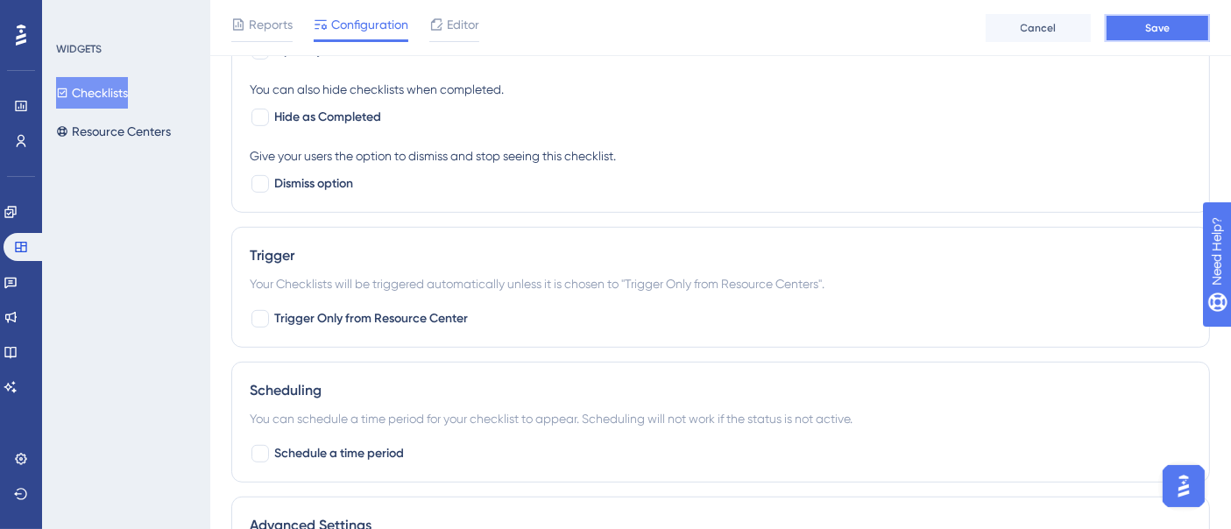
click at [1154, 21] on span "Save" at bounding box center [1157, 28] width 25 height 14
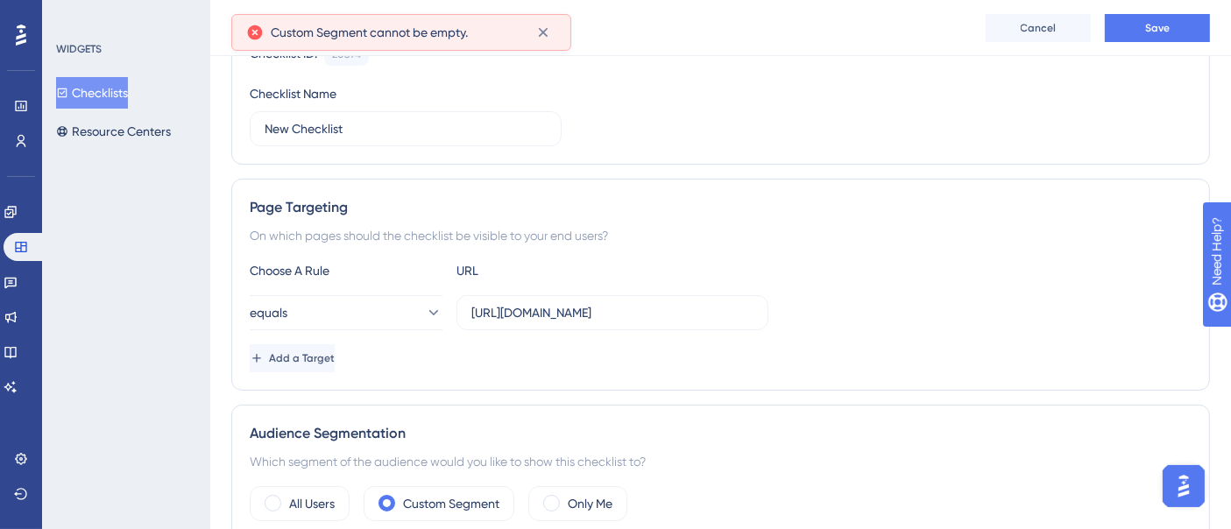
scroll to position [389, 0]
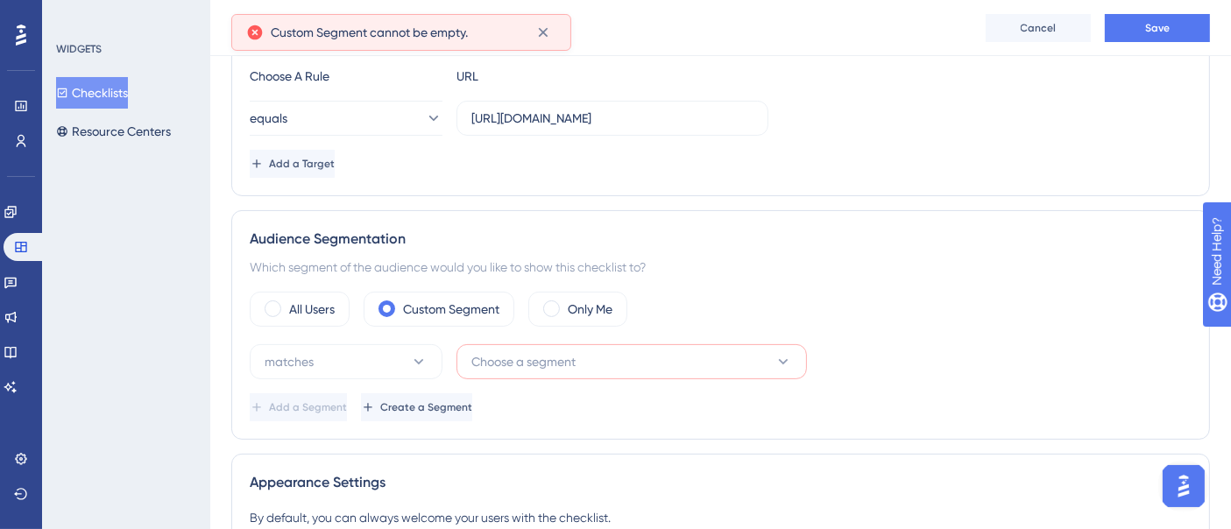
click at [512, 351] on span "Choose a segment" at bounding box center [523, 361] width 104 height 21
click at [716, 346] on button "Choose a segment" at bounding box center [631, 361] width 350 height 35
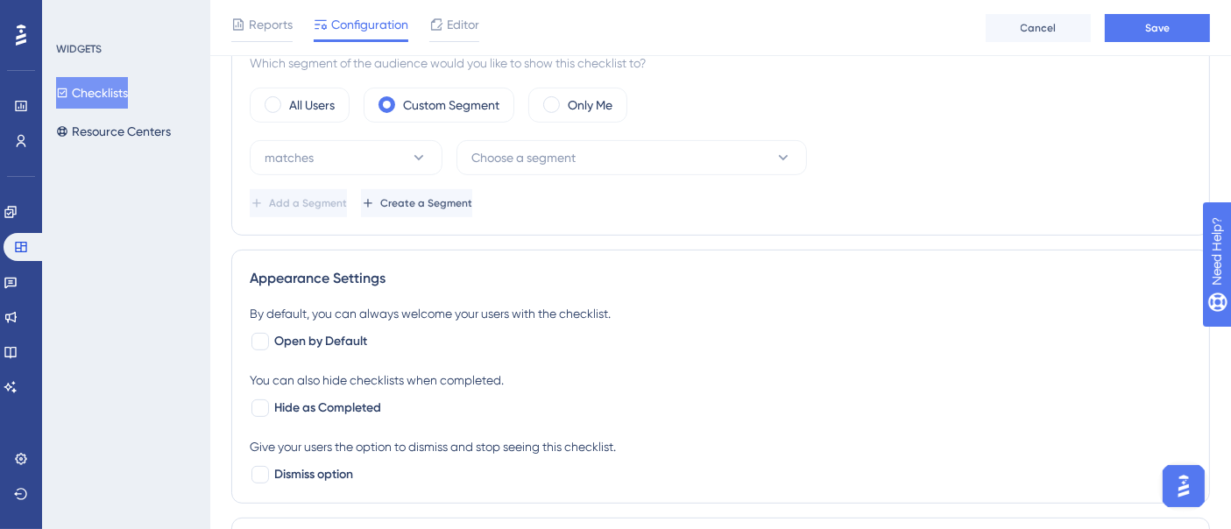
click at [1009, 309] on div "By default, you can always welcome your users with the checklist." at bounding box center [721, 313] width 942 height 21
click at [1014, 32] on button "Cancel" at bounding box center [1038, 28] width 105 height 28
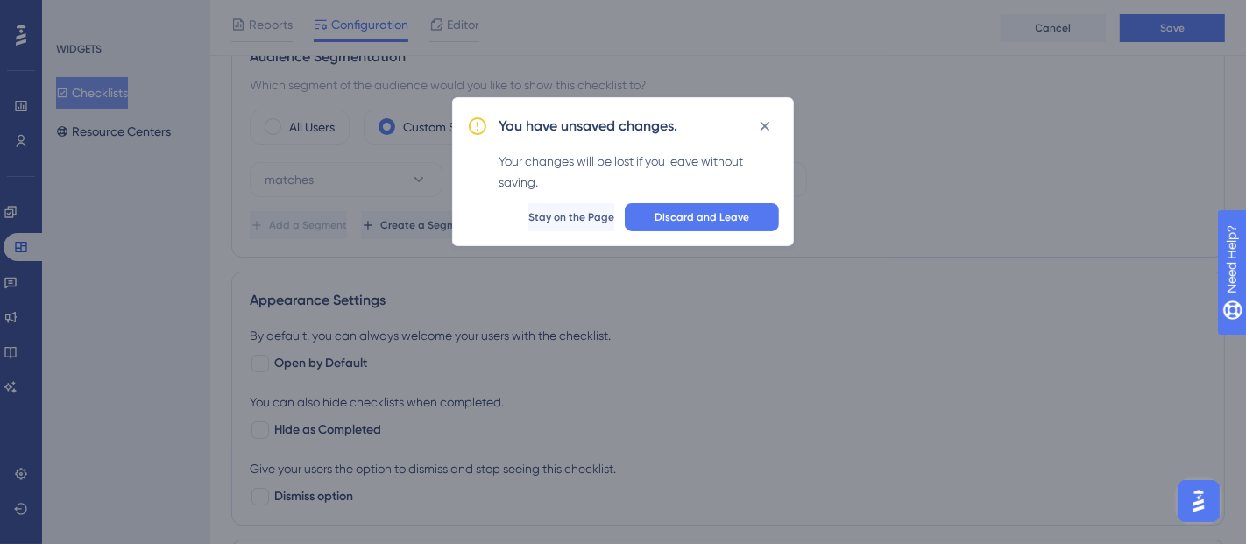
scroll to position [483, 0]
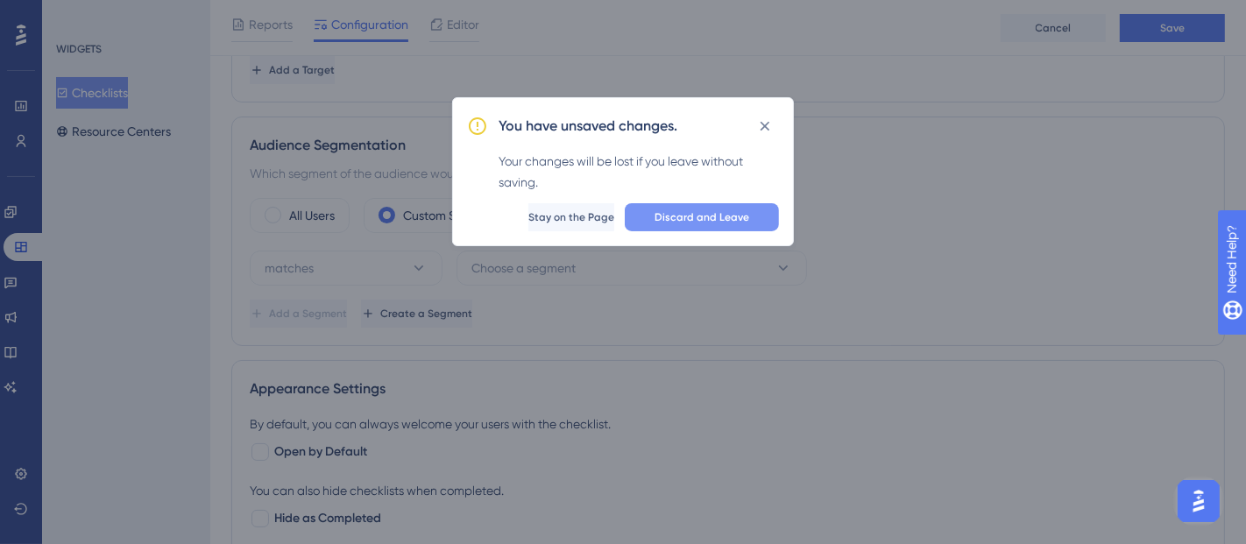
click at [676, 220] on span "Discard and Leave" at bounding box center [701, 217] width 95 height 14
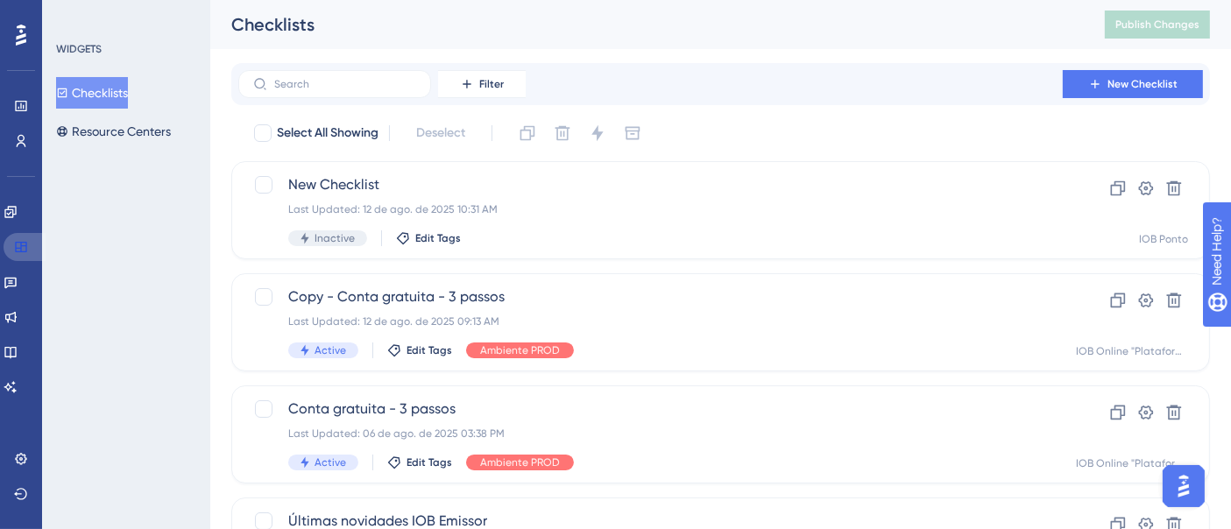
click at [31, 251] on link at bounding box center [25, 247] width 42 height 28
click at [11, 210] on link at bounding box center [11, 212] width 14 height 28
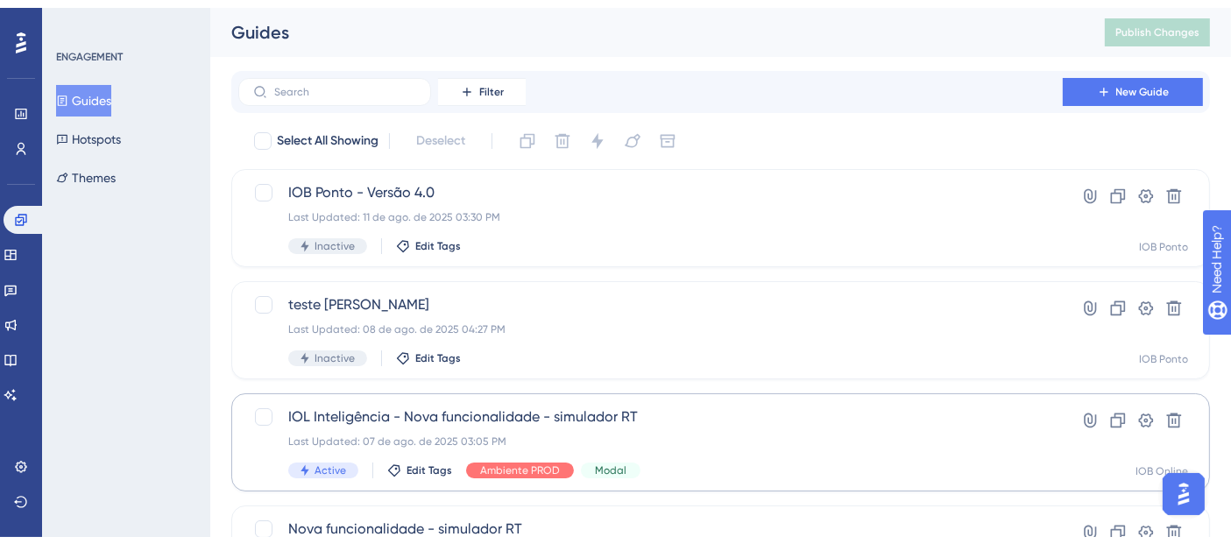
scroll to position [194, 0]
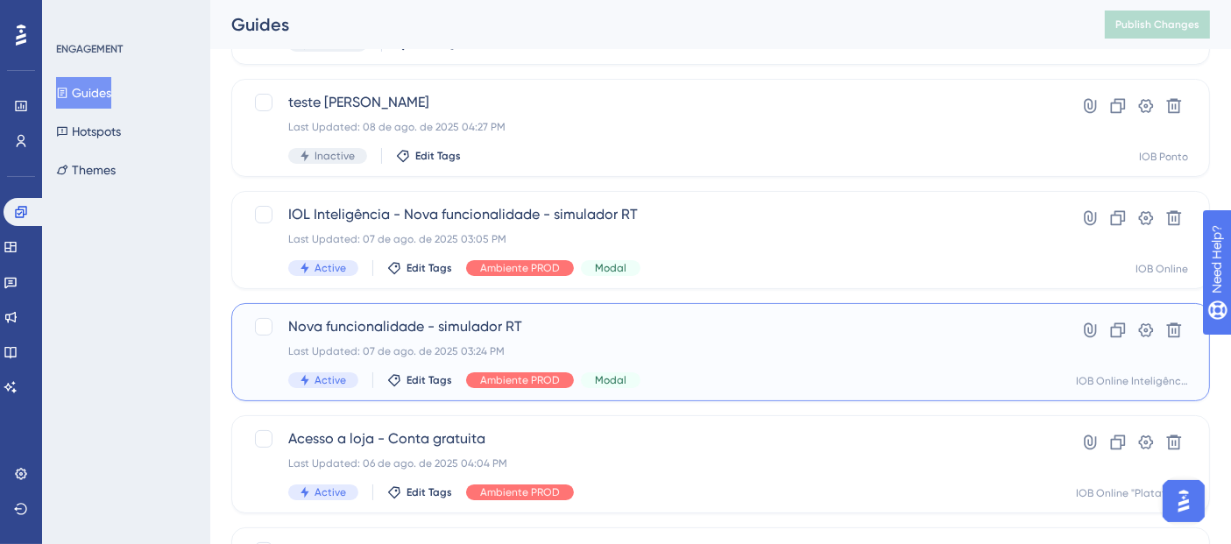
click at [786, 346] on div "Last Updated: 07 de ago. de 2025 03:24 PM" at bounding box center [650, 351] width 724 height 14
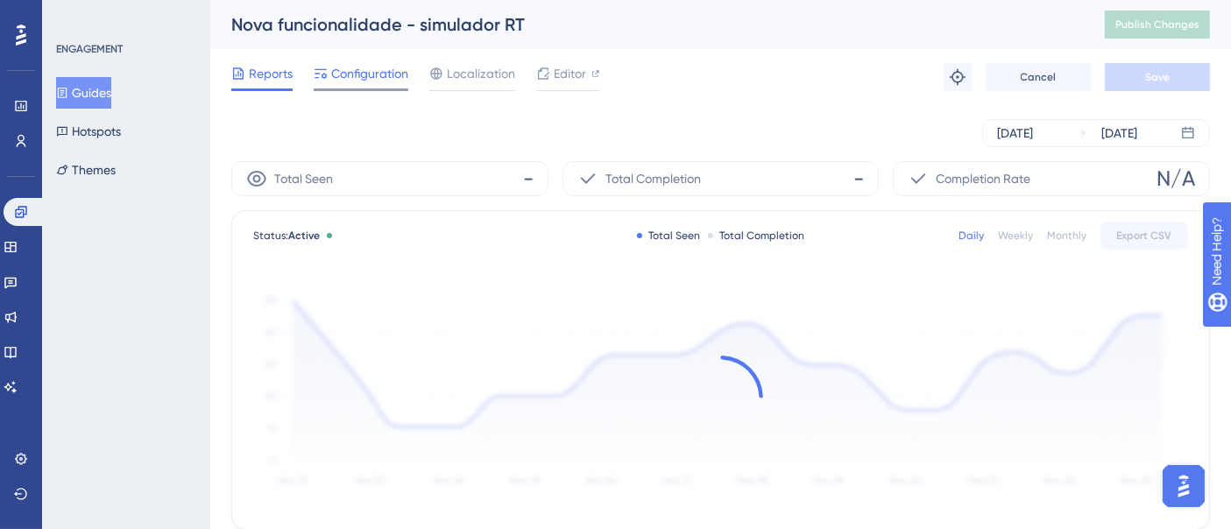
click at [378, 74] on span "Configuration" at bounding box center [369, 73] width 77 height 21
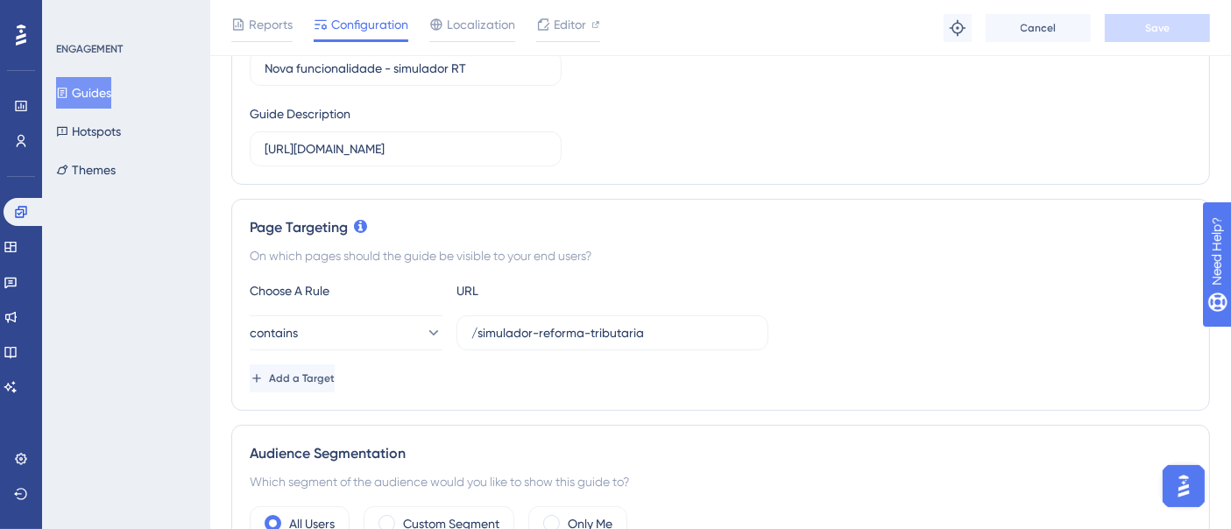
scroll to position [248, 0]
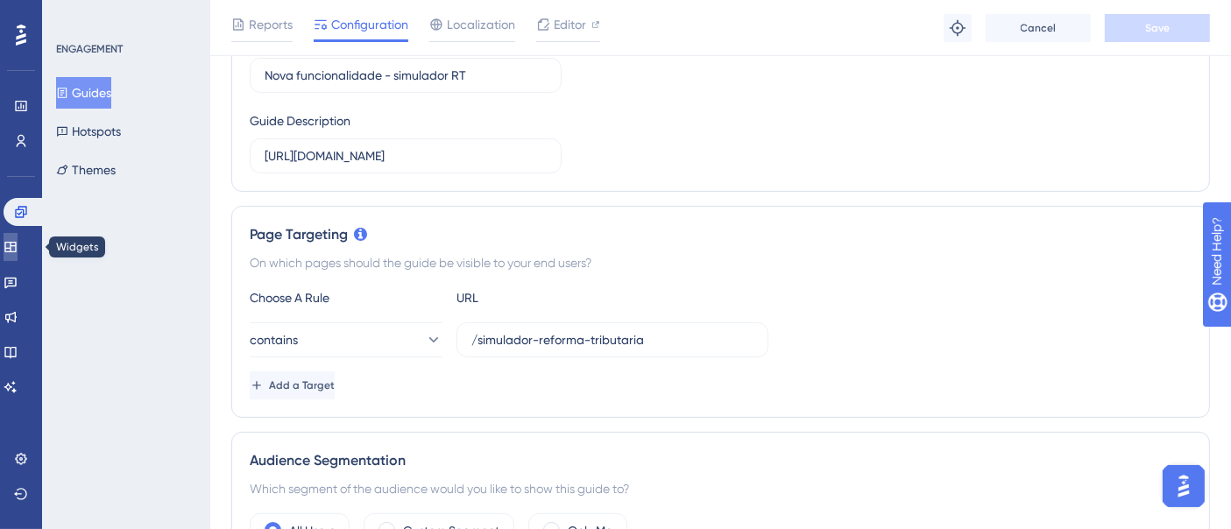
click at [18, 254] on link at bounding box center [11, 247] width 14 height 28
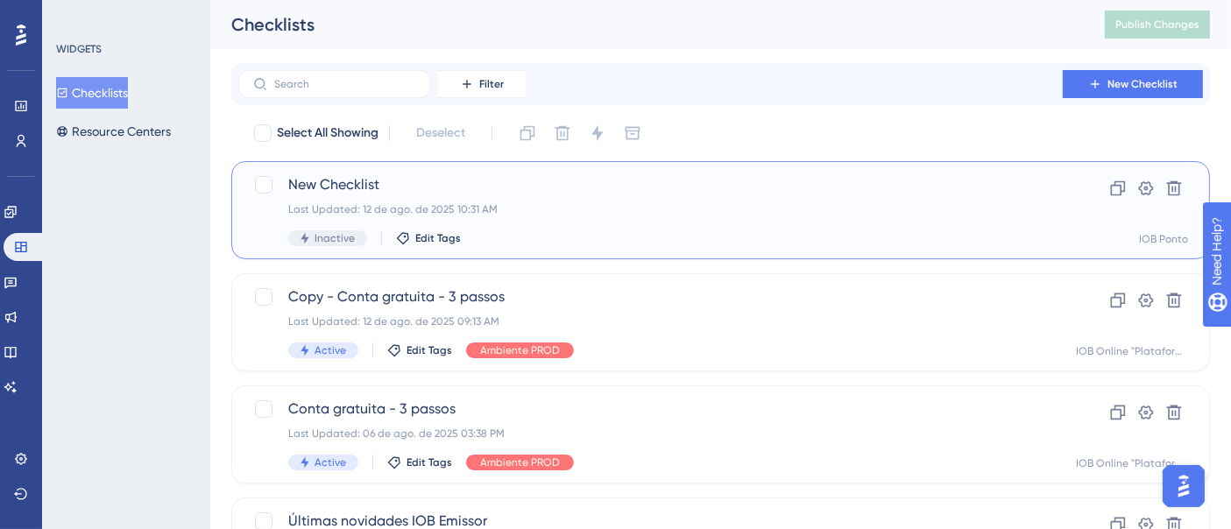
click at [736, 244] on div "Inactive Edit Tags" at bounding box center [650, 238] width 724 height 16
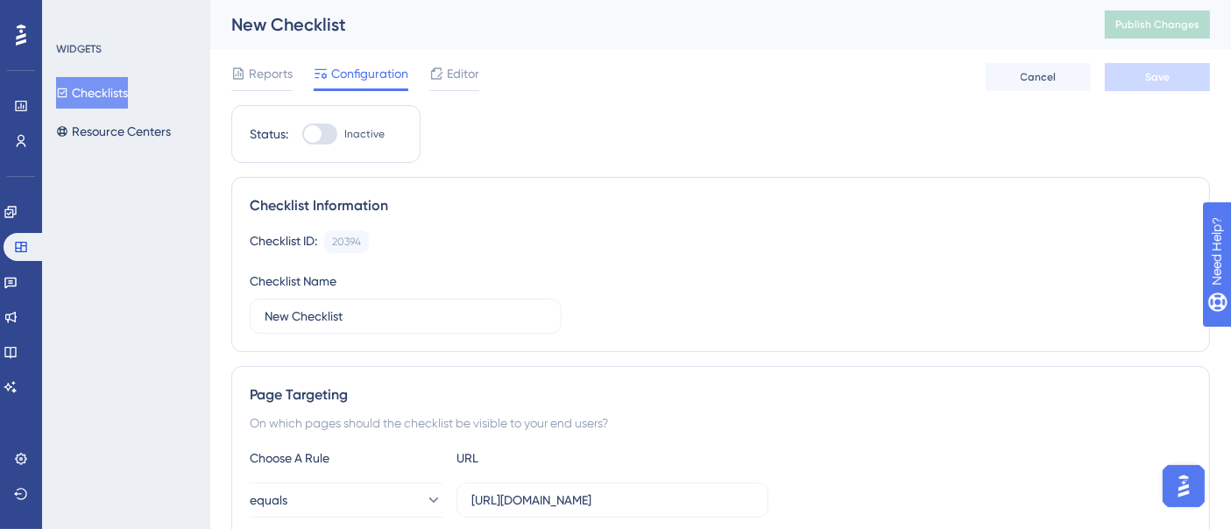
scroll to position [54, 0]
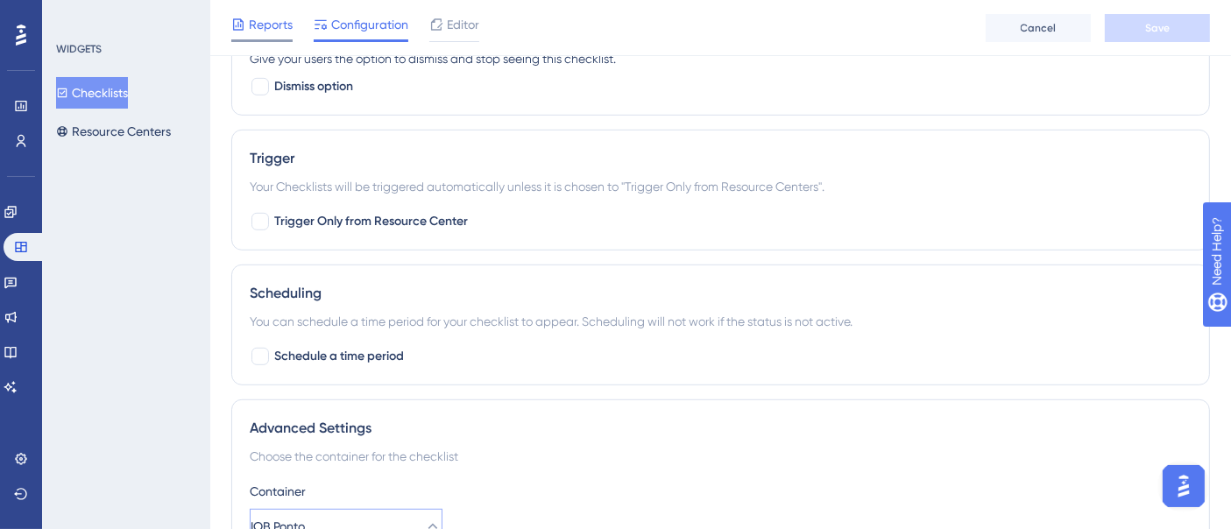
click at [266, 26] on span "Reports" at bounding box center [271, 24] width 44 height 21
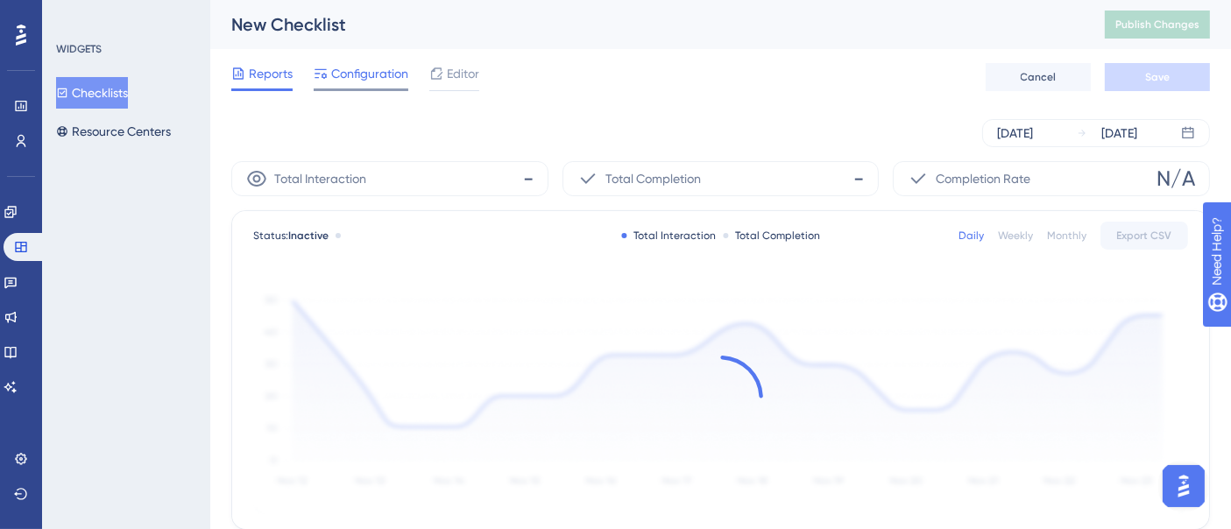
click at [372, 72] on span "Configuration" at bounding box center [369, 73] width 77 height 21
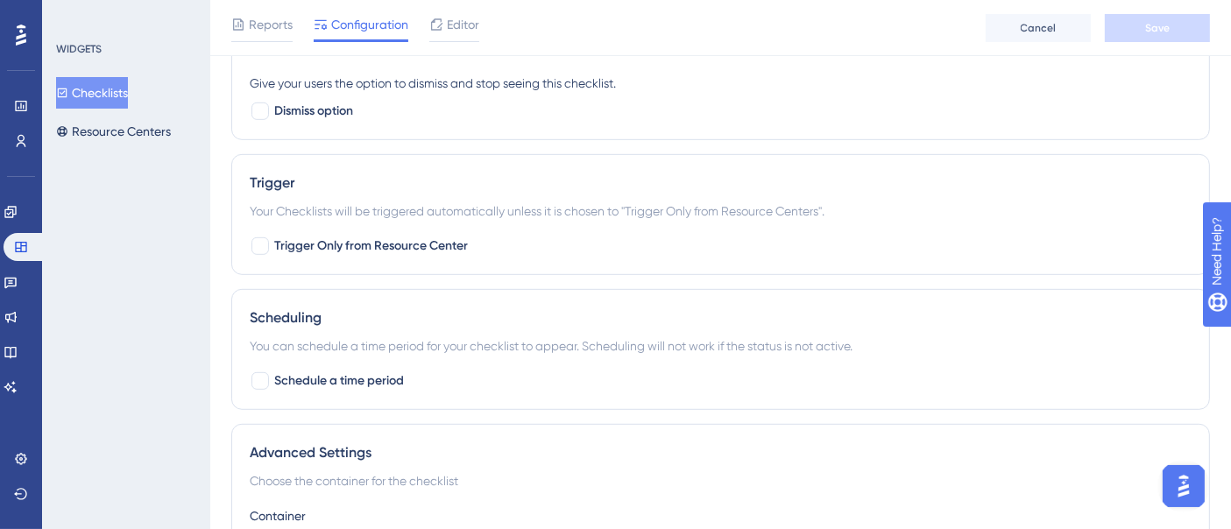
scroll to position [1078, 0]
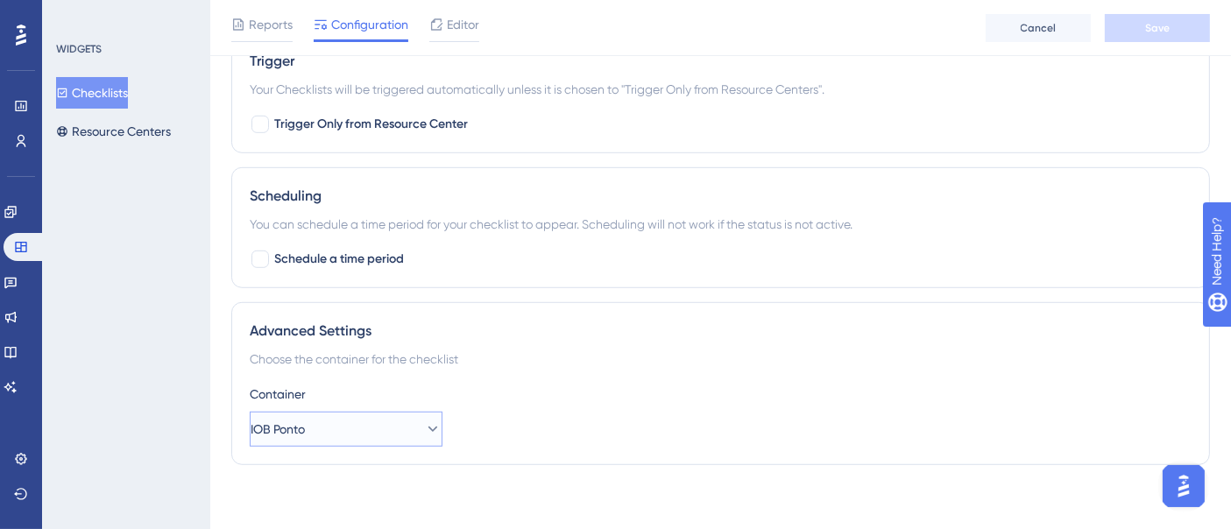
click at [359, 427] on button "IOB Ponto" at bounding box center [346, 429] width 193 height 35
click at [424, 412] on button "IOB Ponto" at bounding box center [346, 429] width 193 height 35
click at [428, 426] on button "IOB Ponto" at bounding box center [346, 429] width 193 height 35
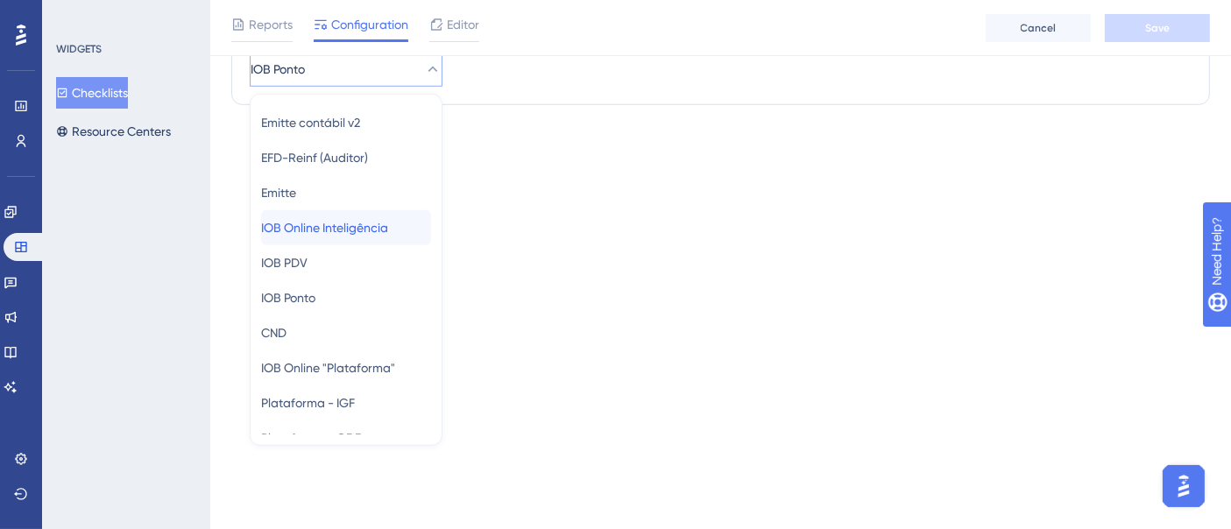
click at [388, 231] on span "IOB Online Inteligência" at bounding box center [324, 227] width 127 height 21
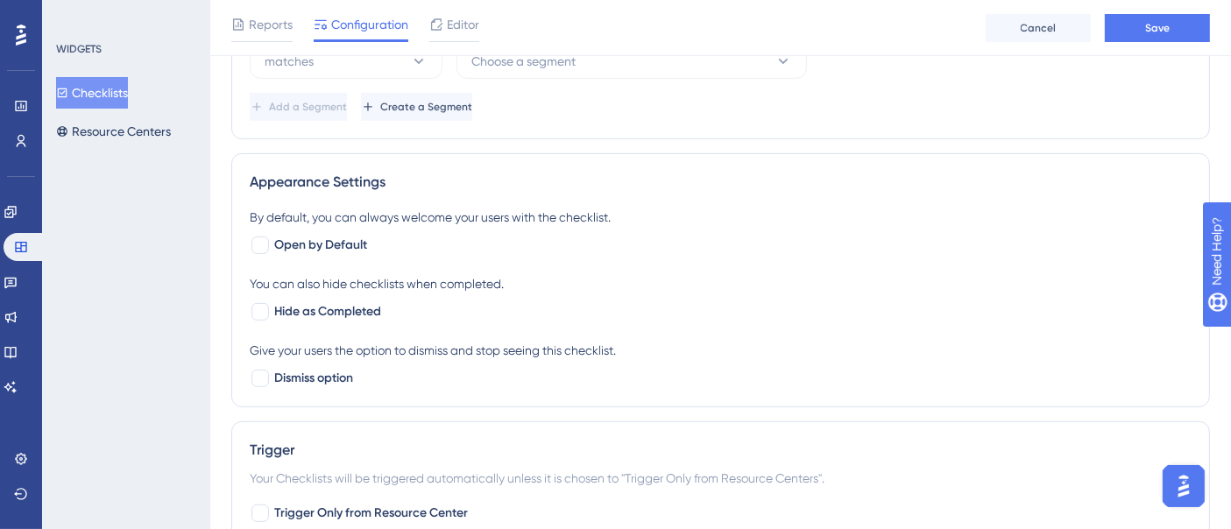
scroll to position [398, 0]
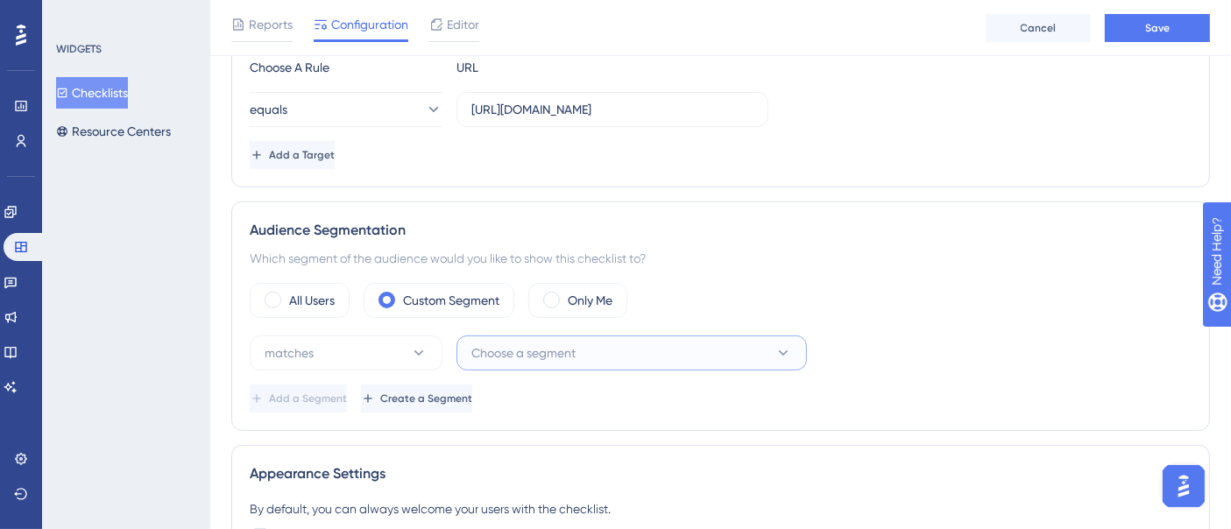
click at [571, 353] on span "Choose a segment" at bounding box center [523, 353] width 104 height 21
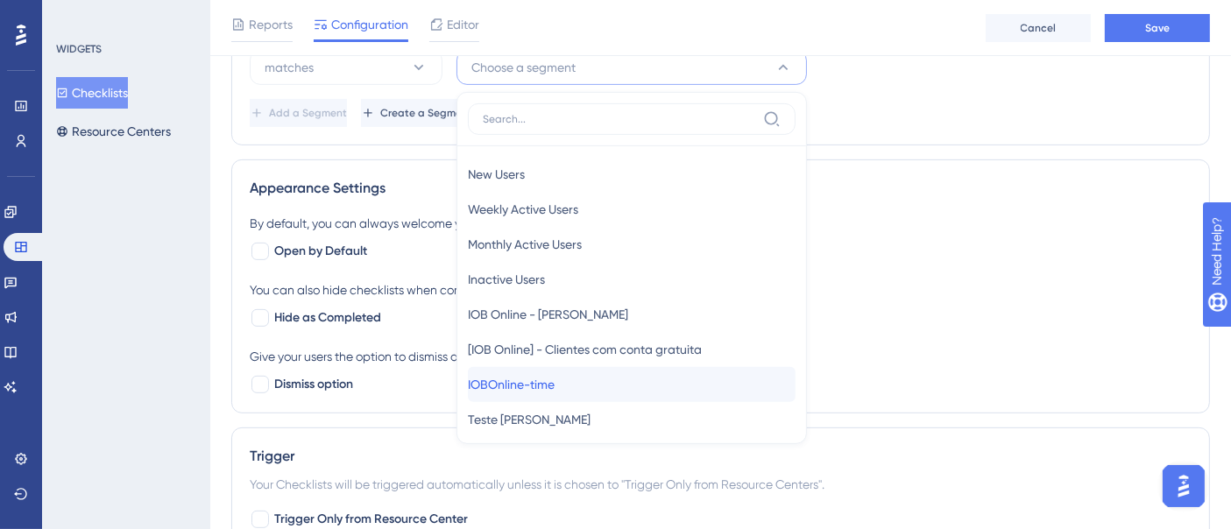
click at [550, 385] on span "IOBOnline-time" at bounding box center [511, 384] width 87 height 21
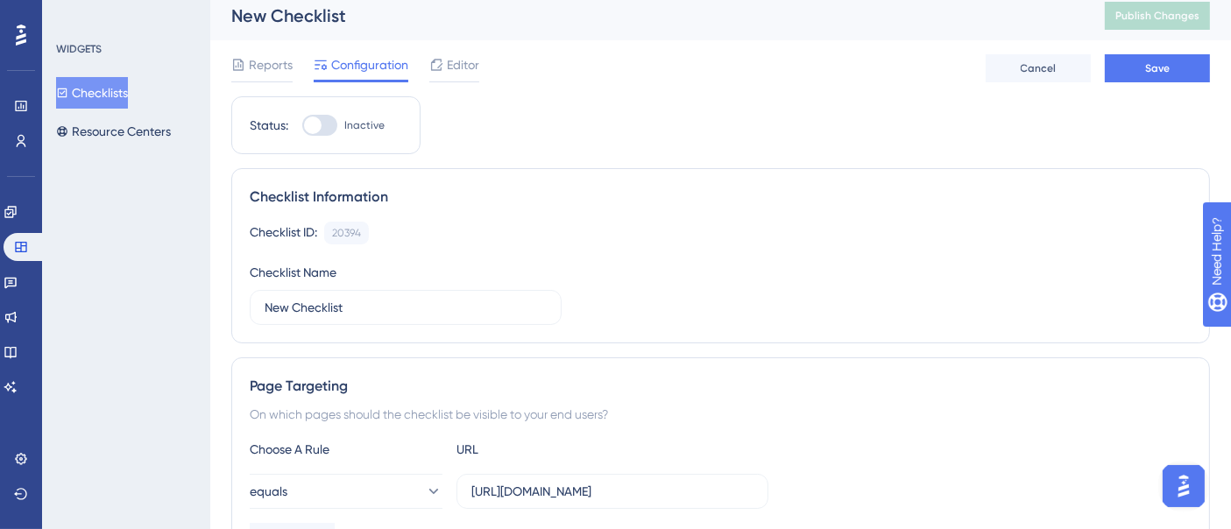
scroll to position [0, 0]
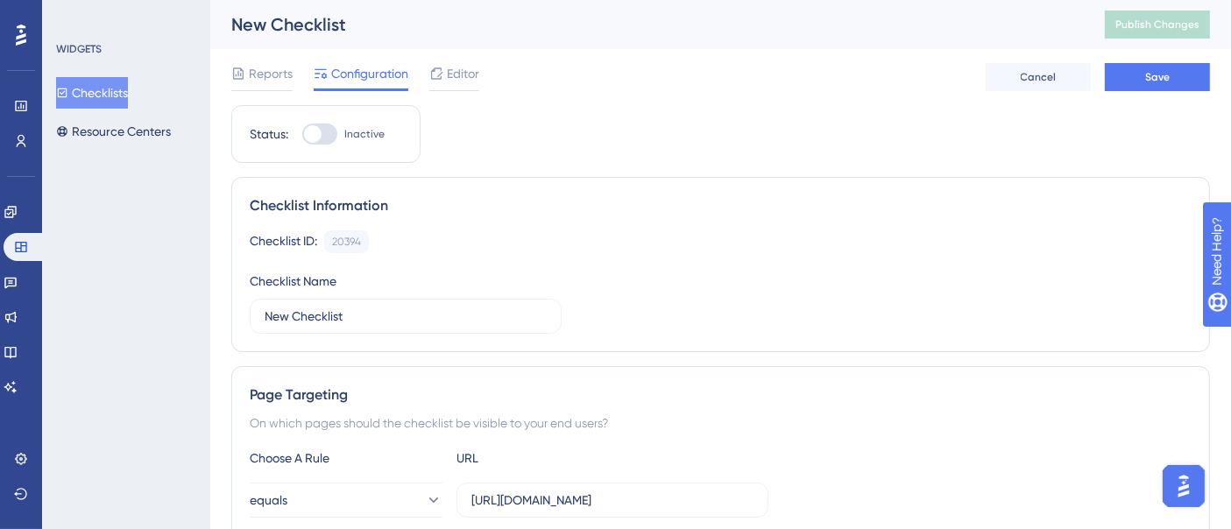
click at [329, 138] on div at bounding box center [319, 134] width 35 height 21
click at [302, 135] on input "Inactive" at bounding box center [301, 134] width 1 height 1
checkbox input "true"
click at [1174, 77] on button "Save" at bounding box center [1157, 77] width 105 height 28
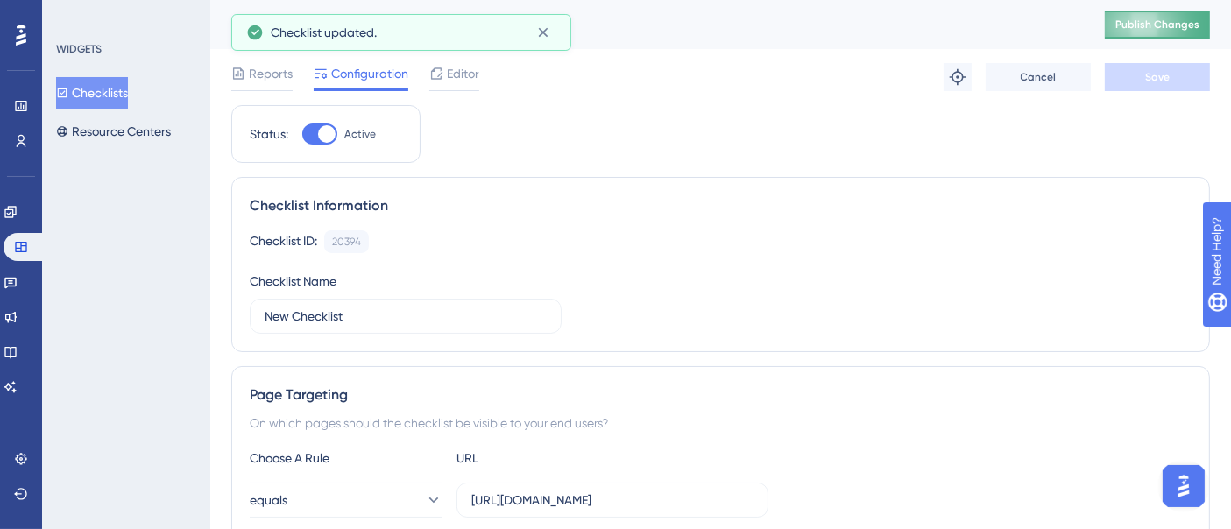
click at [1177, 26] on span "Publish Changes" at bounding box center [1157, 25] width 84 height 14
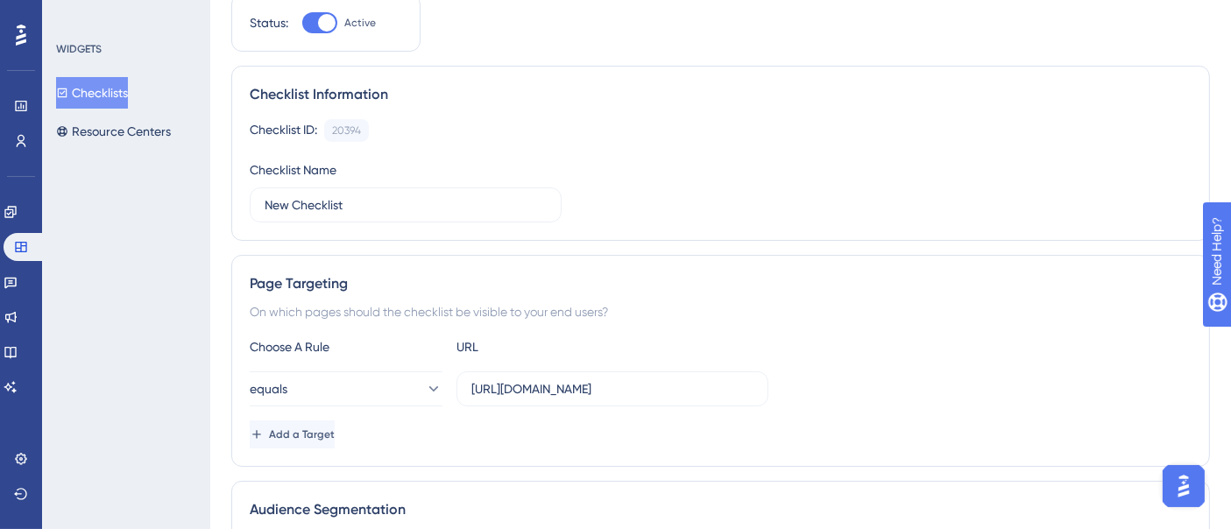
scroll to position [194, 0]
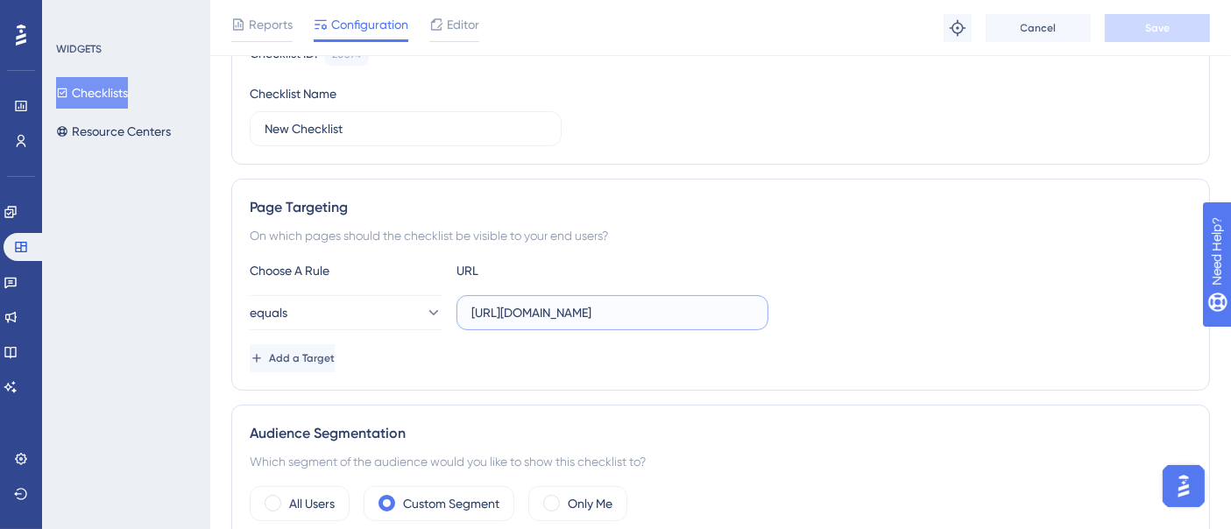
click at [631, 313] on input "[URL][DOMAIN_NAME]" at bounding box center [612, 312] width 282 height 19
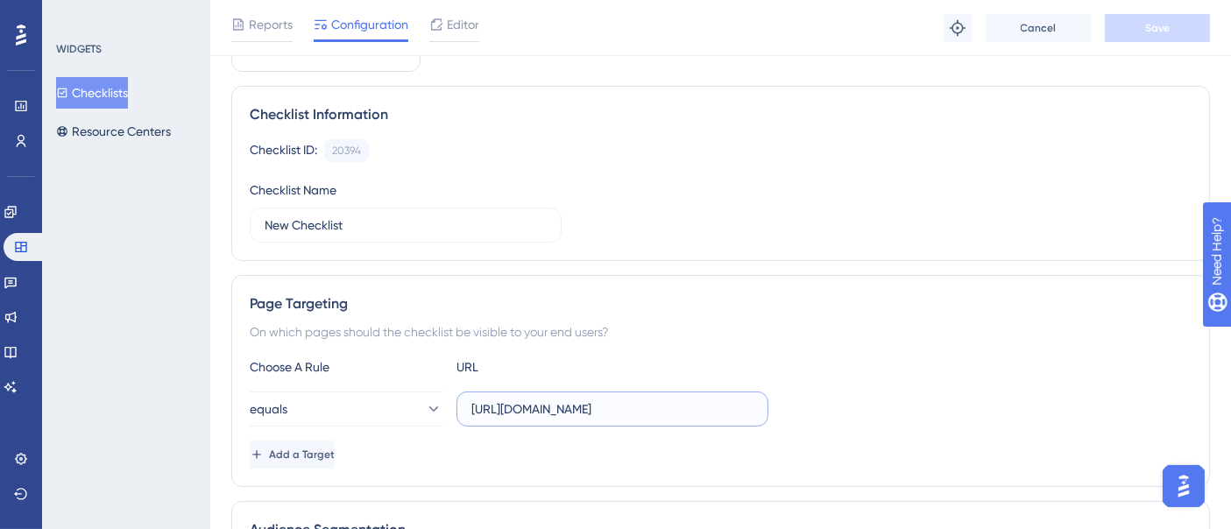
scroll to position [0, 0]
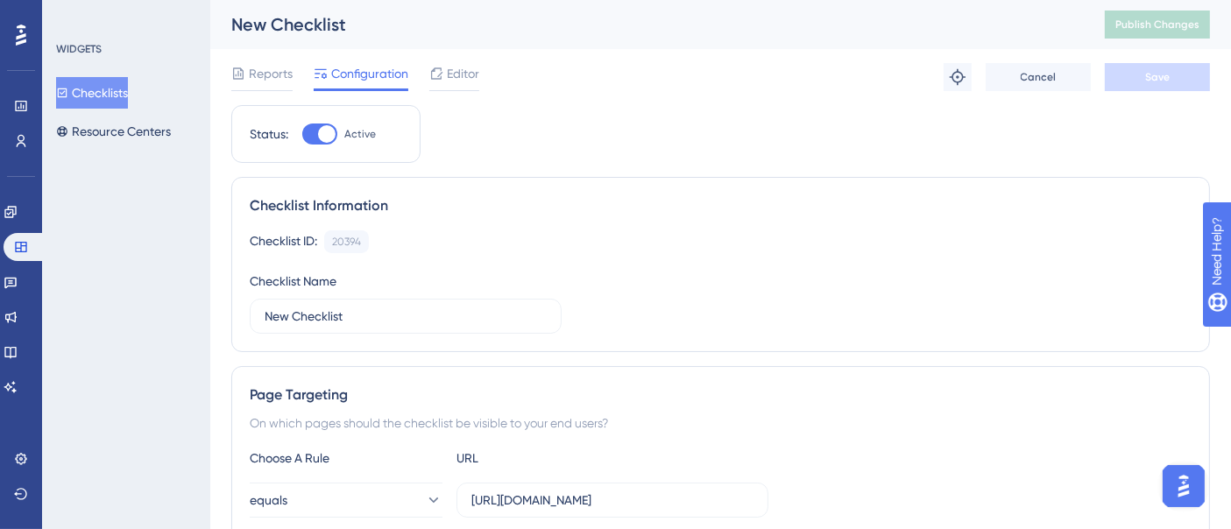
click at [907, 234] on div "Checklist ID: 20394 Copy" at bounding box center [721, 241] width 942 height 23
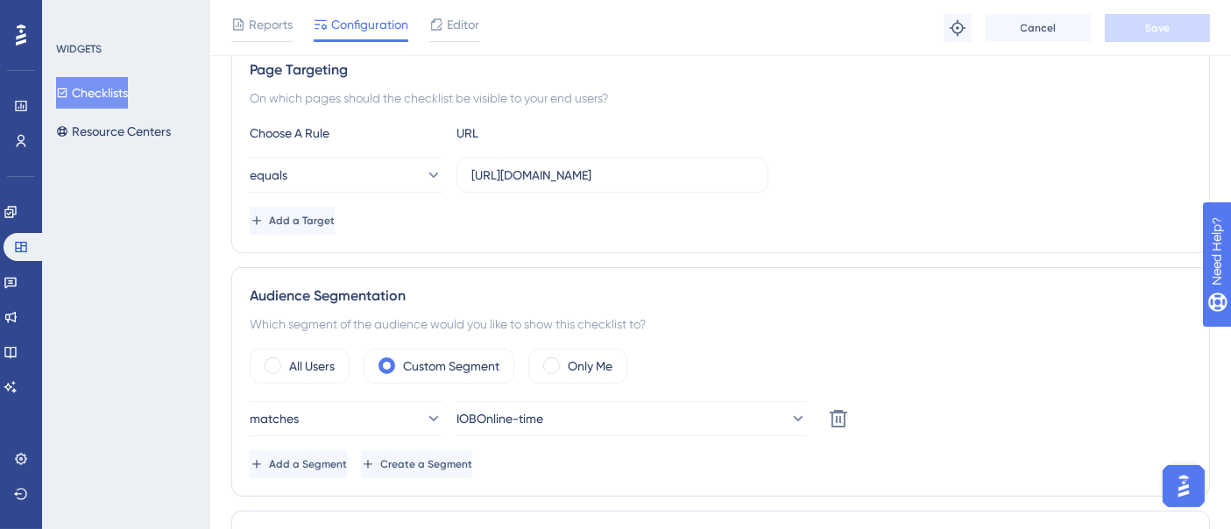
scroll to position [292, 0]
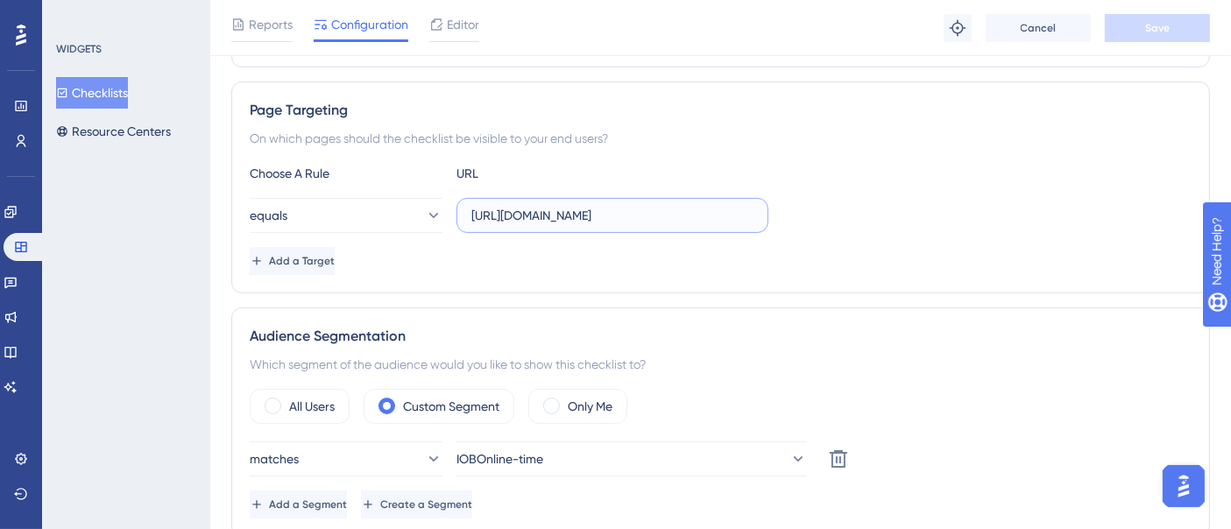
click at [500, 214] on input "[URL][DOMAIN_NAME]" at bounding box center [612, 215] width 282 height 19
paste input "previdenciari"
type input "[URL][DOMAIN_NAME]"
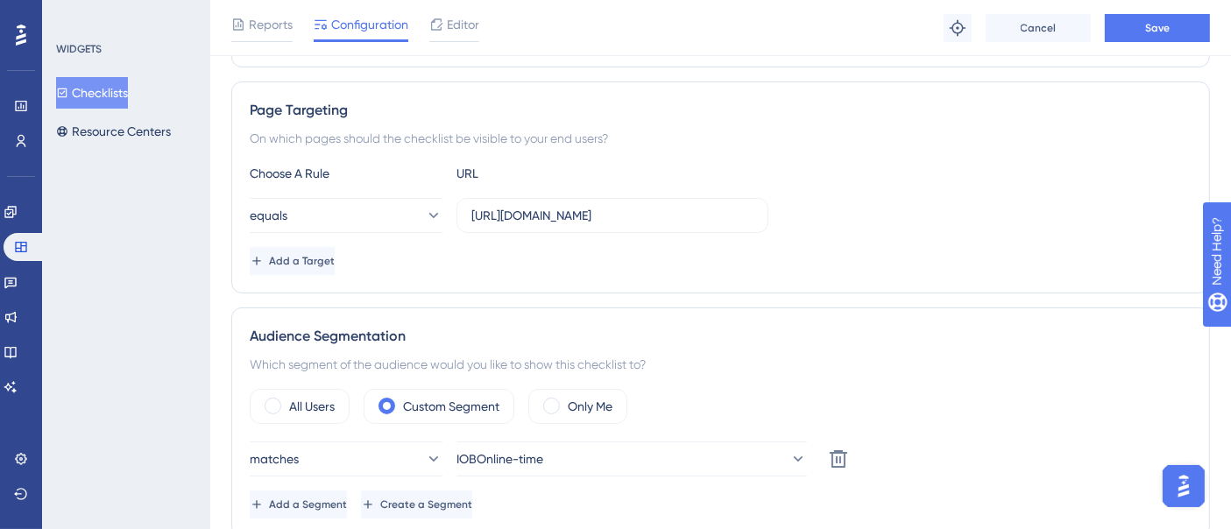
click at [1139, 9] on div "Reports Configuration Editor Troubleshoot Cancel Save" at bounding box center [720, 28] width 1021 height 56
click at [1138, 18] on button "Save" at bounding box center [1157, 28] width 105 height 28
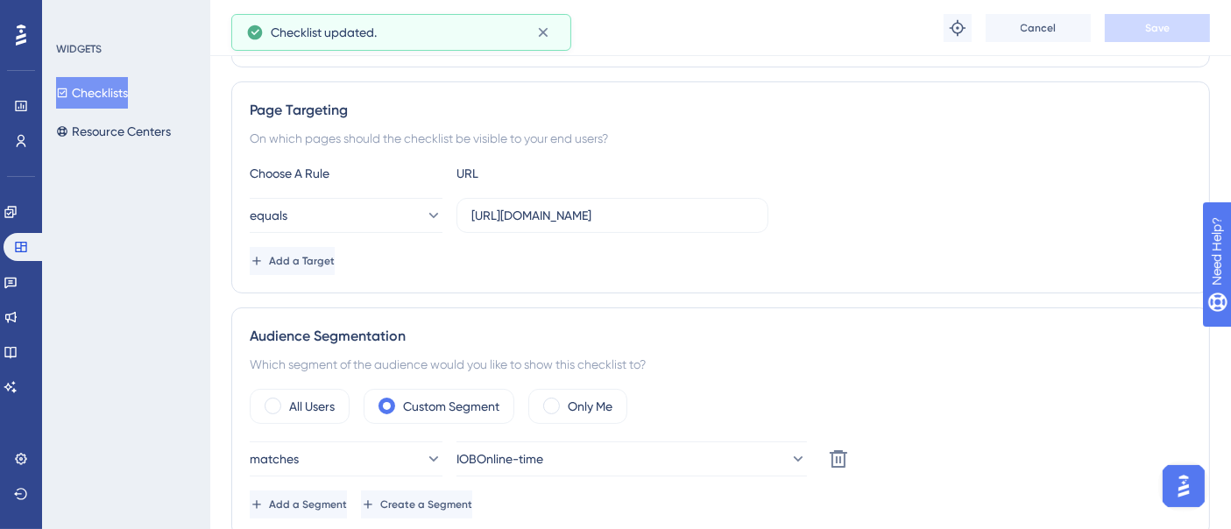
scroll to position [0, 0]
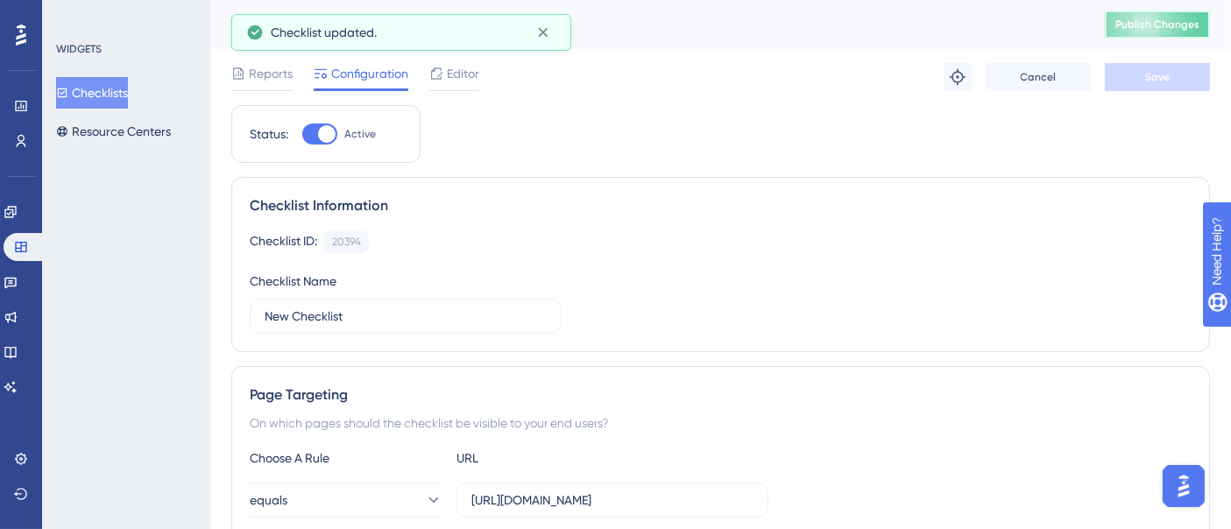
click at [1155, 23] on span "Publish Changes" at bounding box center [1157, 25] width 84 height 14
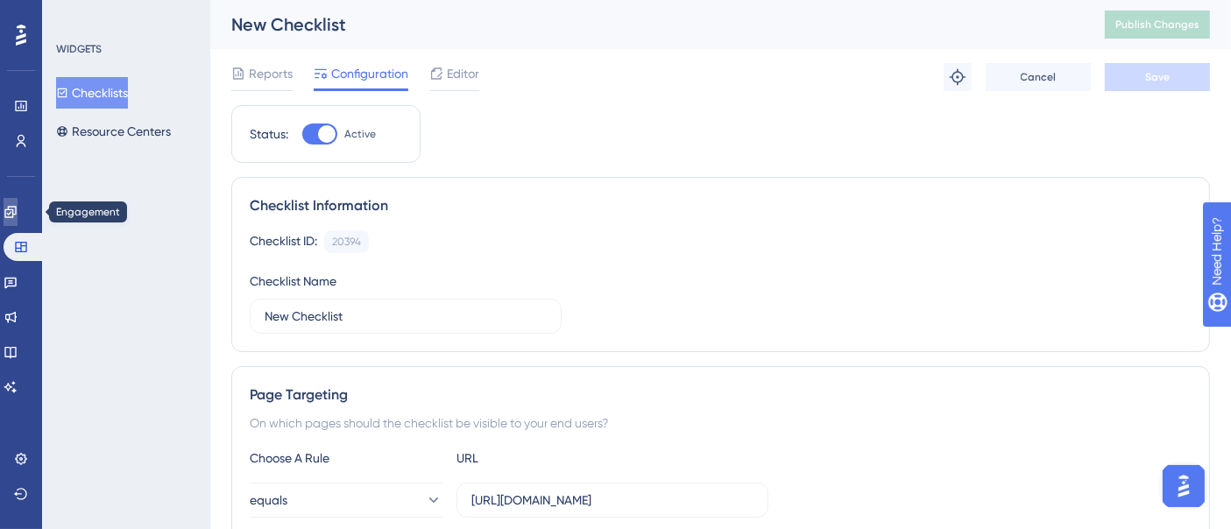
click at [16, 214] on icon at bounding box center [9, 211] width 11 height 11
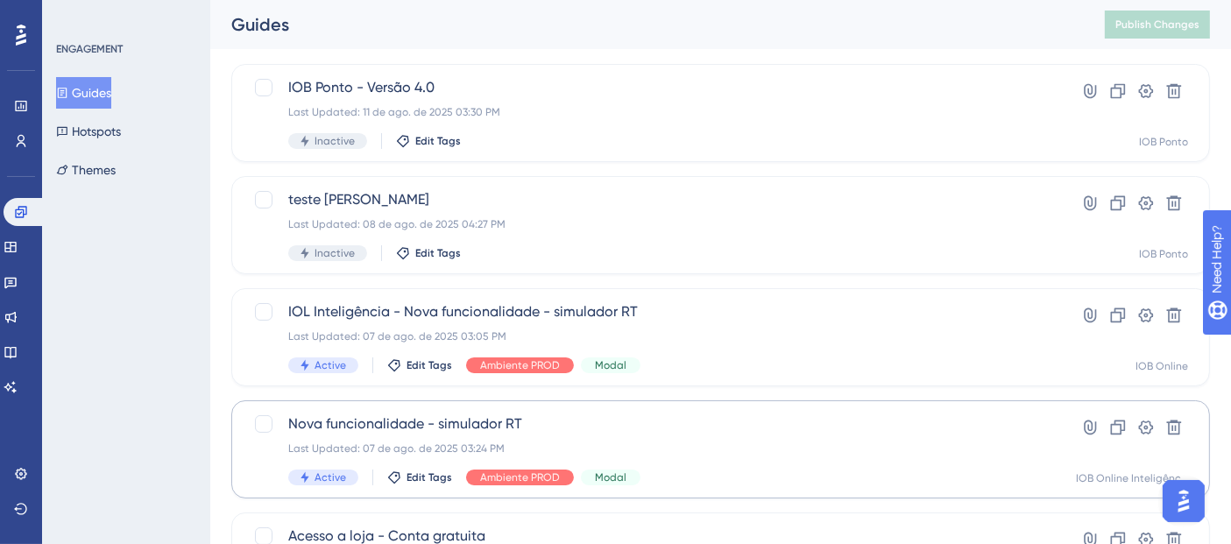
scroll to position [194, 0]
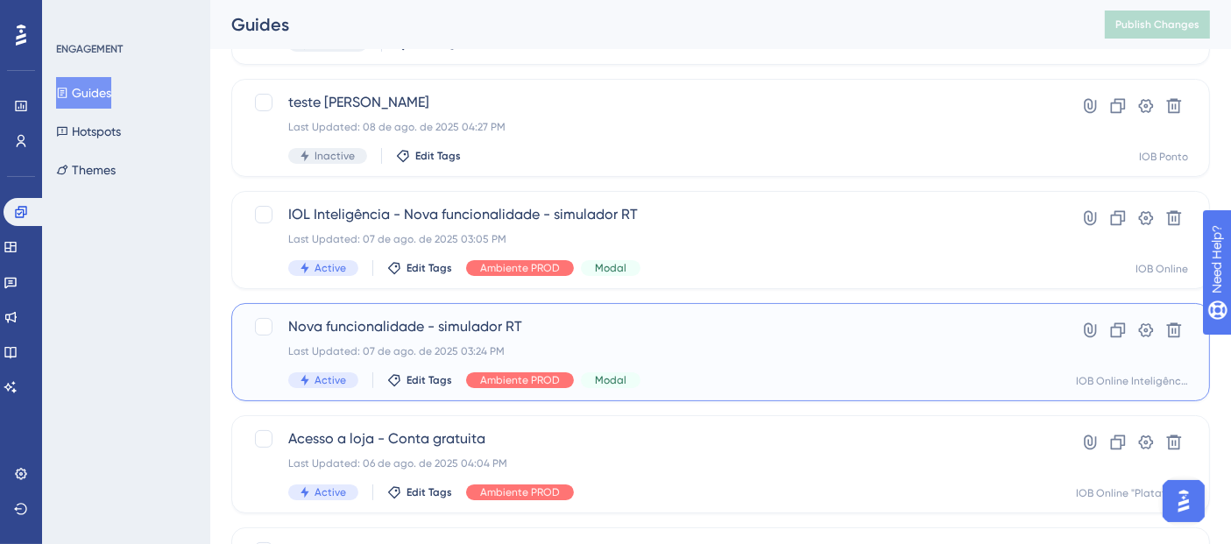
click at [906, 362] on div "Nova funcionalidade - simulador RT Last Updated: 07 de ago. de 2025 03:24 PM Ac…" at bounding box center [650, 352] width 724 height 72
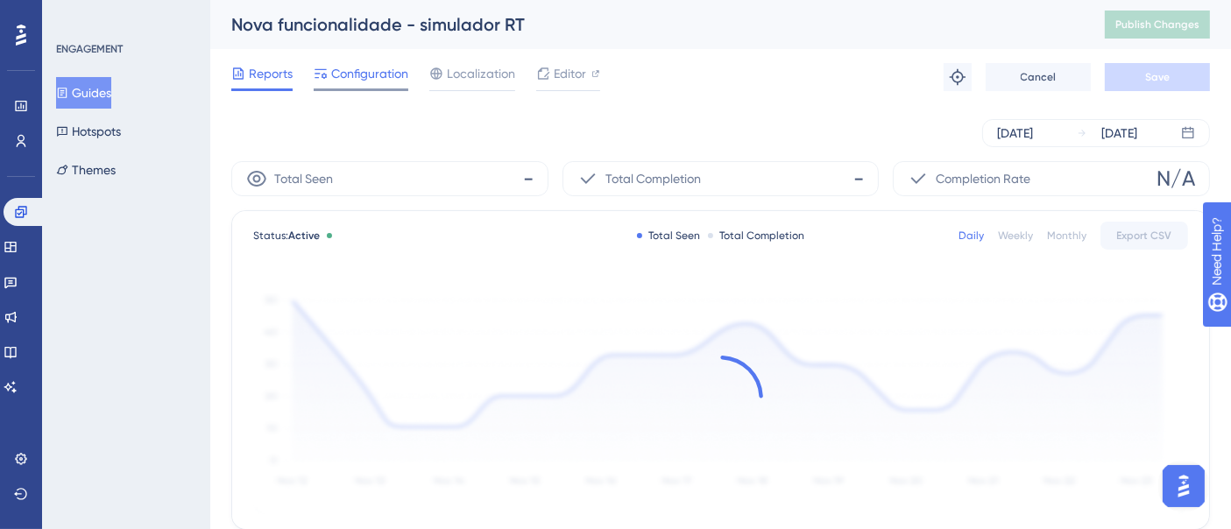
click at [367, 72] on span "Configuration" at bounding box center [369, 73] width 77 height 21
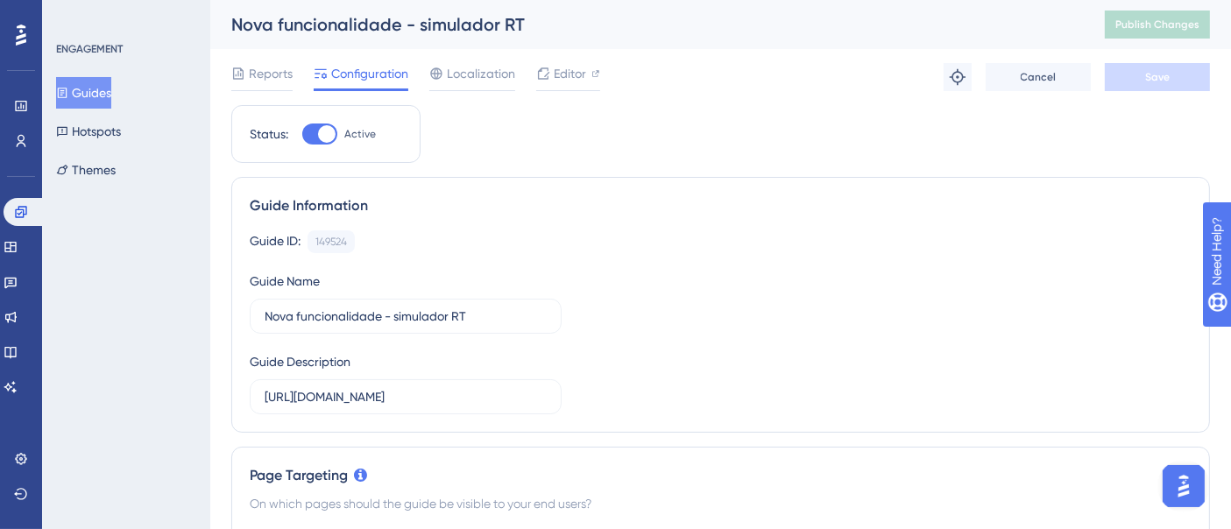
scroll to position [79, 0]
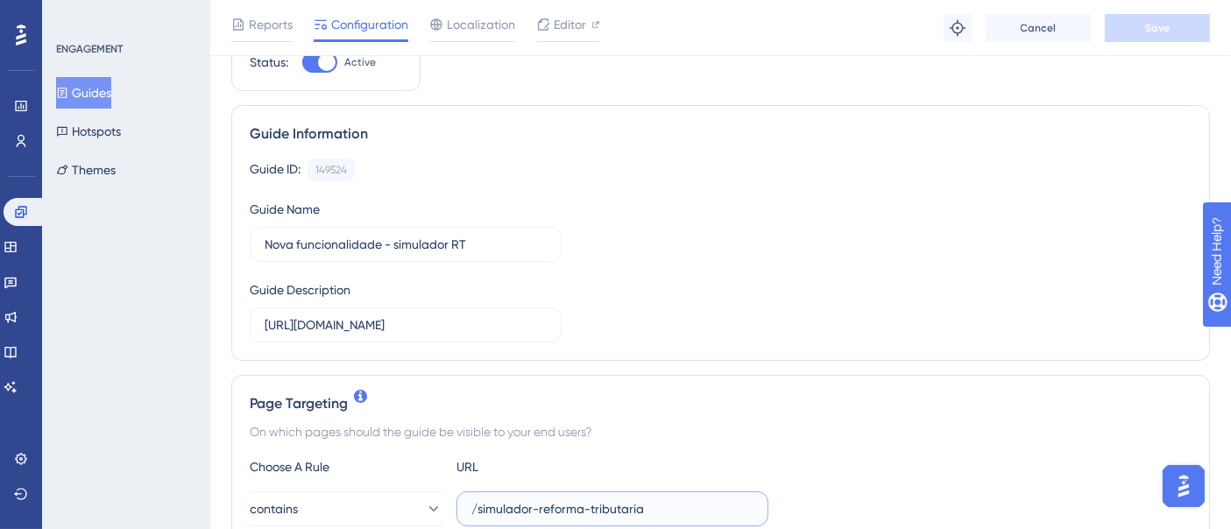
click at [590, 499] on input "/simulador-reforma-tributaria" at bounding box center [612, 508] width 282 height 19
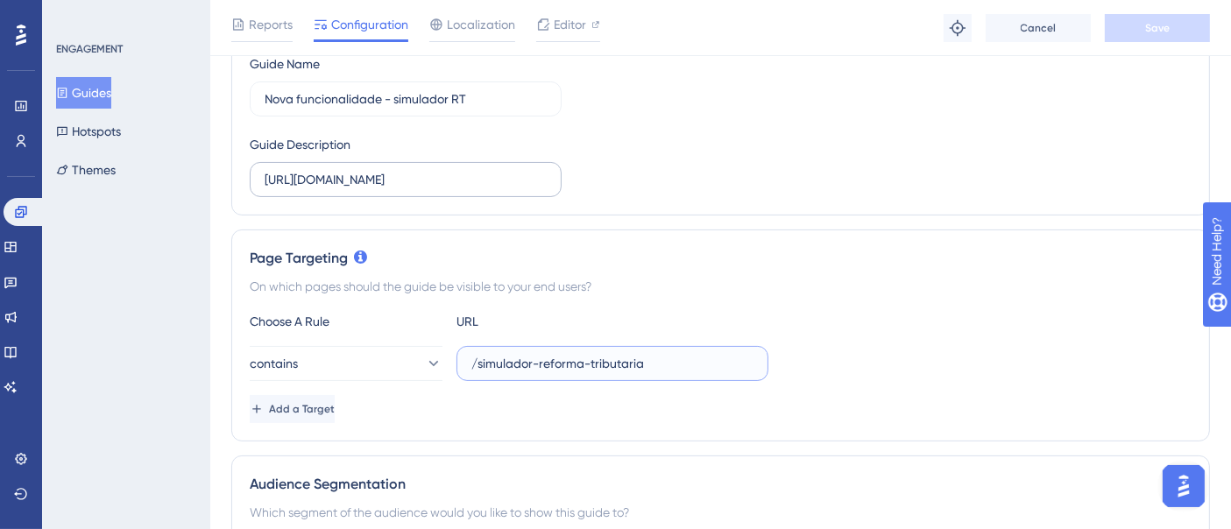
scroll to position [194, 0]
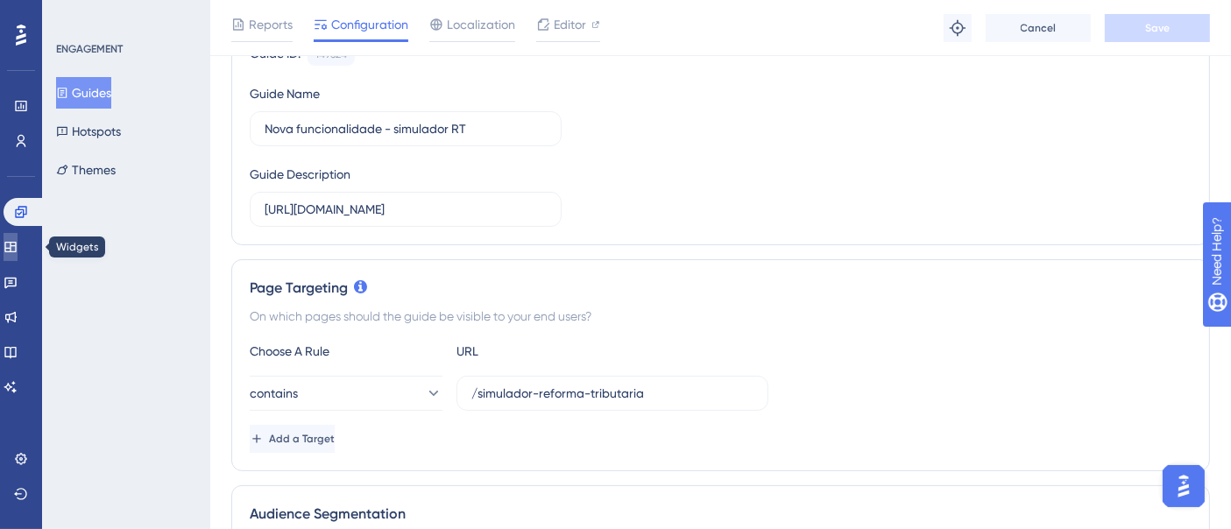
click at [18, 254] on link at bounding box center [11, 247] width 14 height 28
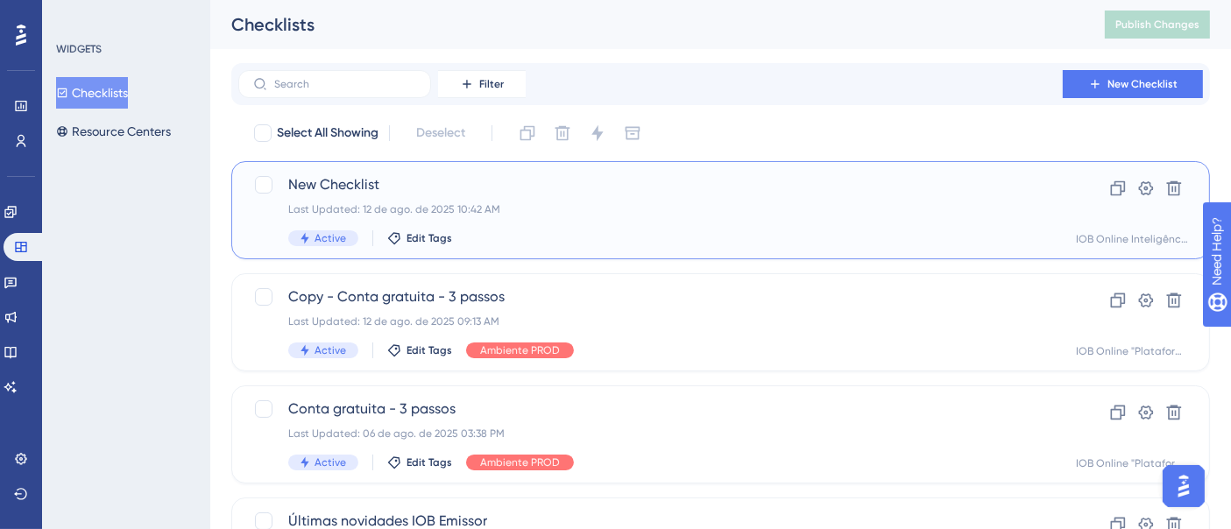
click at [604, 226] on div "New Checklist Last Updated: 12 de ago. de 2025 10:42 AM Active Edit Tags" at bounding box center [650, 210] width 724 height 72
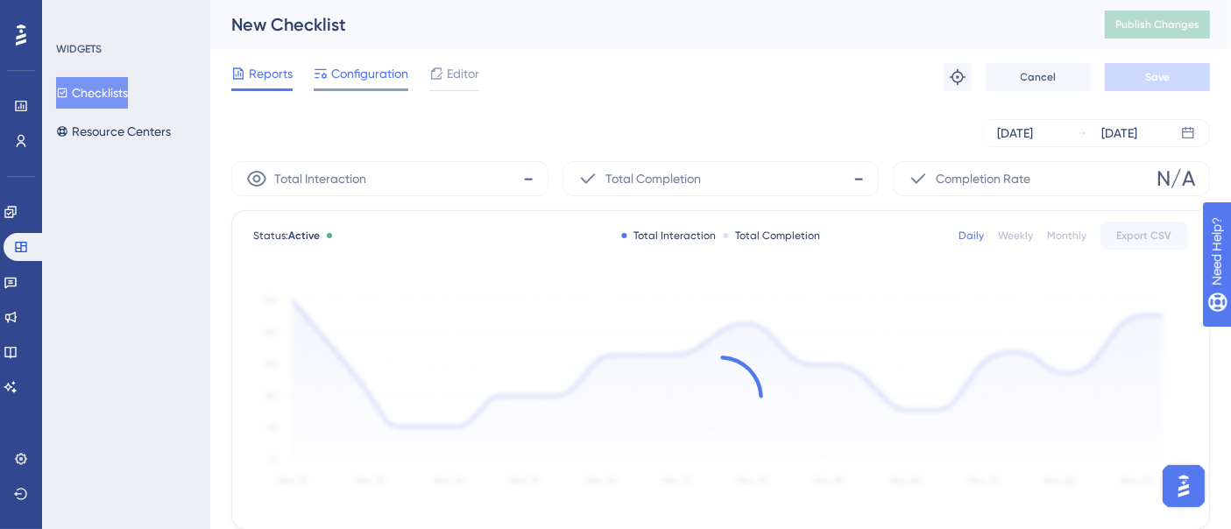
click at [380, 76] on span "Configuration" at bounding box center [369, 73] width 77 height 21
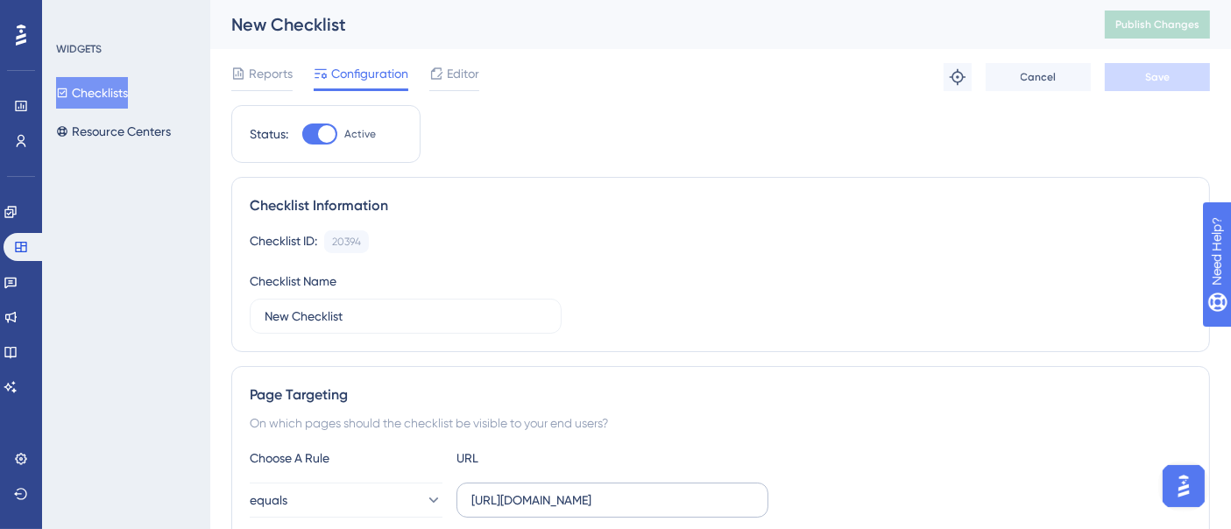
click at [504, 483] on label "[URL][DOMAIN_NAME]" at bounding box center [612, 500] width 312 height 35
click at [504, 491] on input "[URL][DOMAIN_NAME]" at bounding box center [612, 500] width 282 height 19
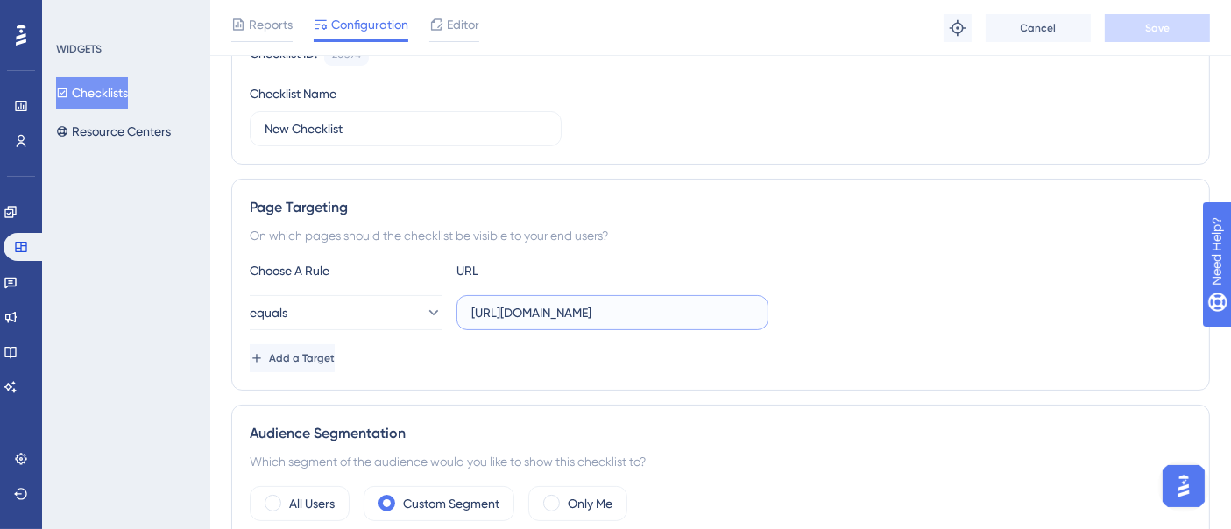
click at [729, 316] on input "[URL][DOMAIN_NAME]" at bounding box center [612, 312] width 282 height 19
drag, startPoint x: 726, startPoint y: 316, endPoint x: 635, endPoint y: 311, distance: 91.3
click at [635, 311] on input "[URL][DOMAIN_NAME]" at bounding box center [612, 312] width 282 height 19
click at [937, 309] on div "equals [URL][DOMAIN_NAME]" at bounding box center [721, 312] width 942 height 35
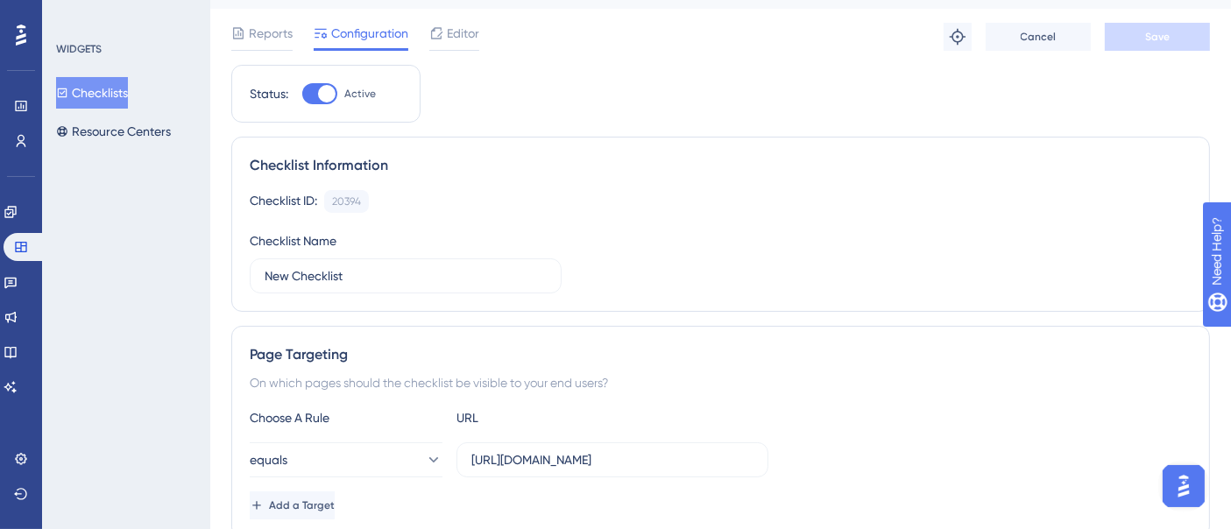
scroll to position [0, 0]
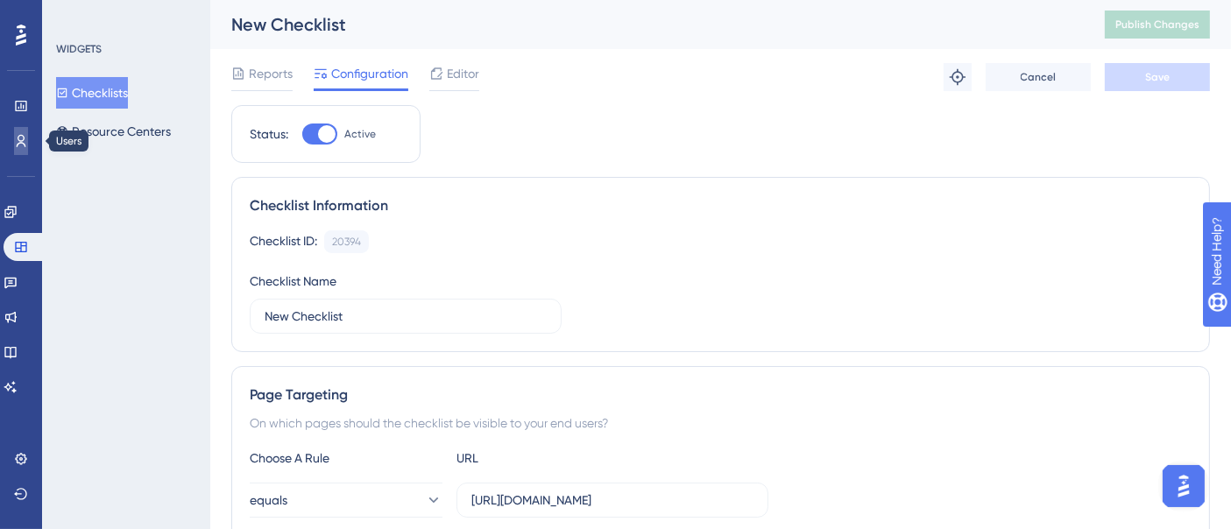
click at [22, 136] on icon at bounding box center [22, 141] width 10 height 12
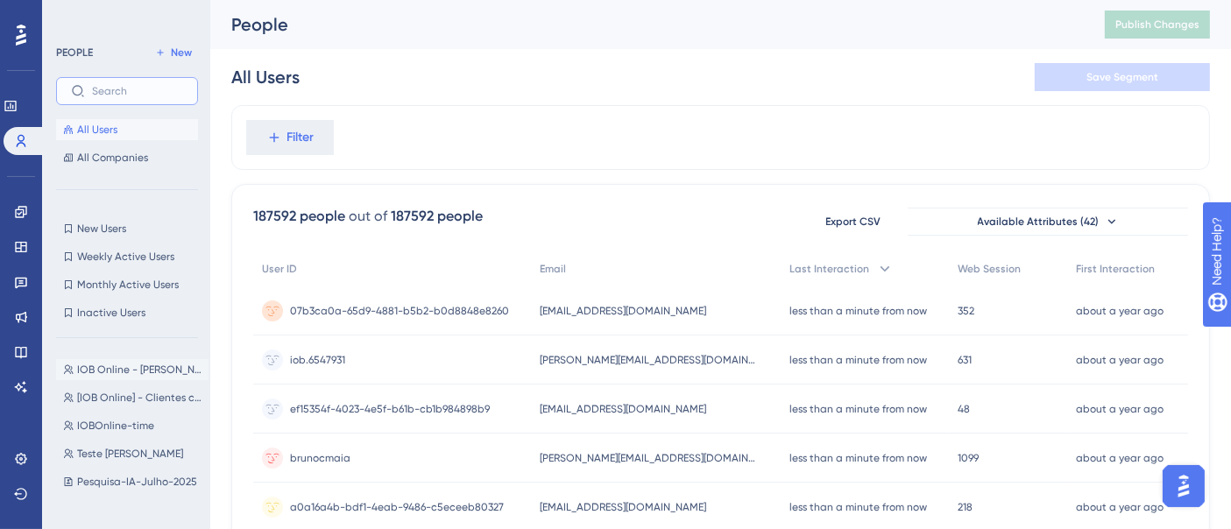
click at [107, 91] on input "text" at bounding box center [137, 91] width 91 height 12
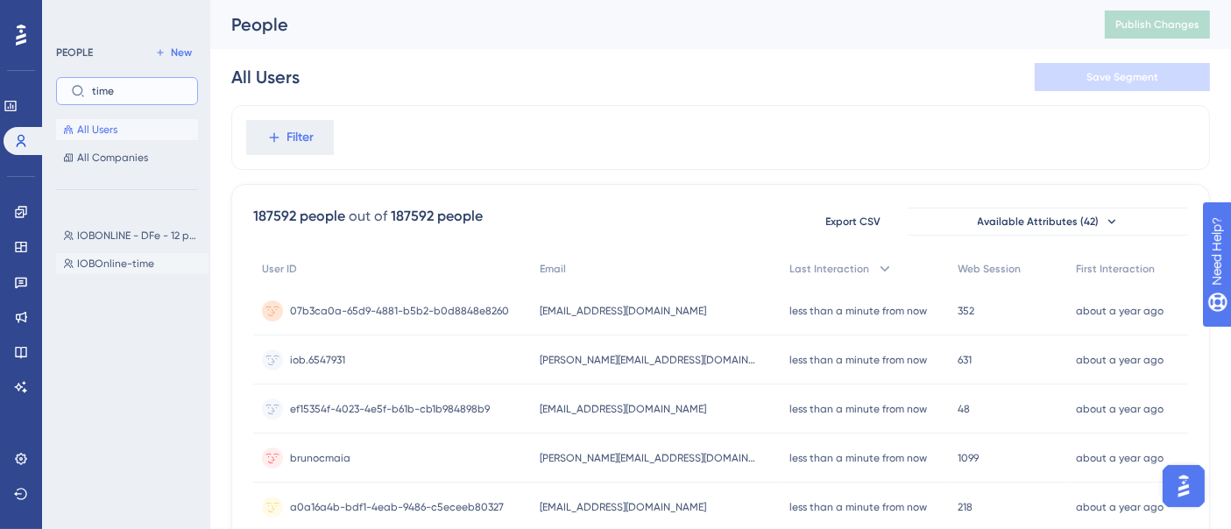
type input "time"
click at [123, 265] on span "IOBOnline-time" at bounding box center [115, 264] width 77 height 14
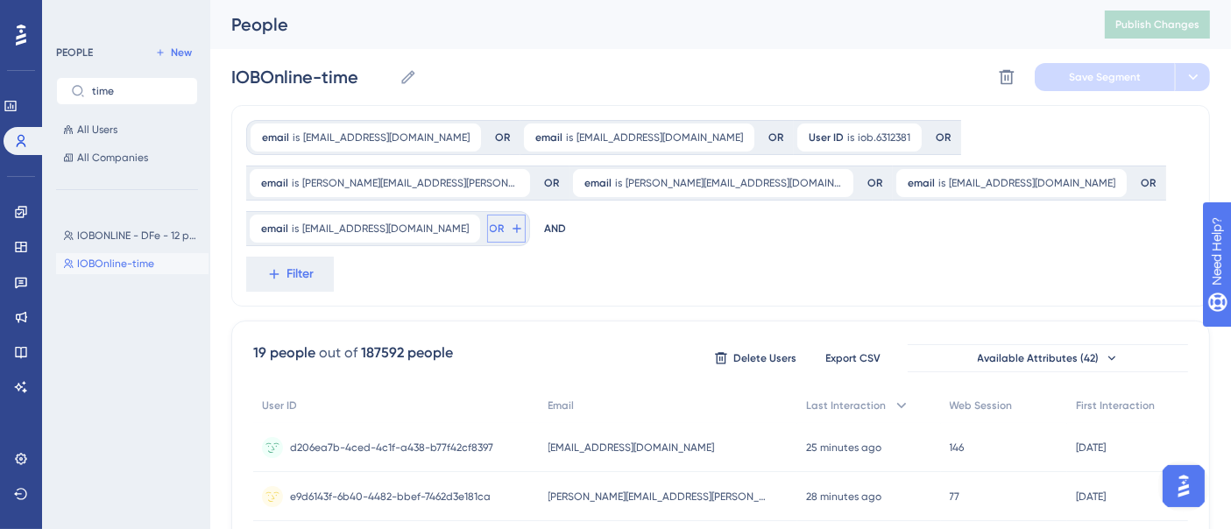
click at [526, 215] on button "OR" at bounding box center [506, 229] width 39 height 28
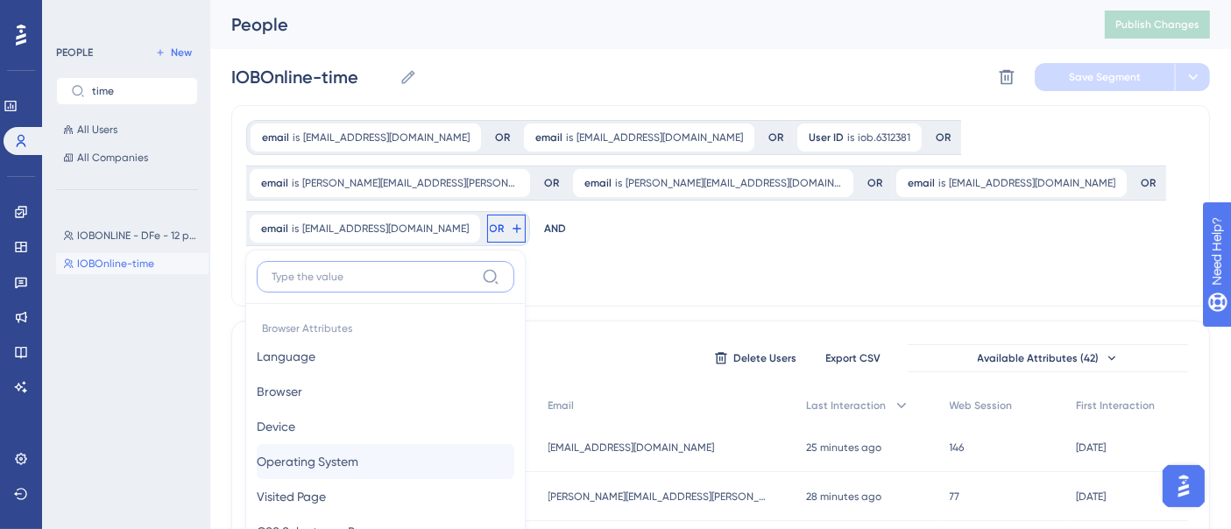
scroll to position [115, 0]
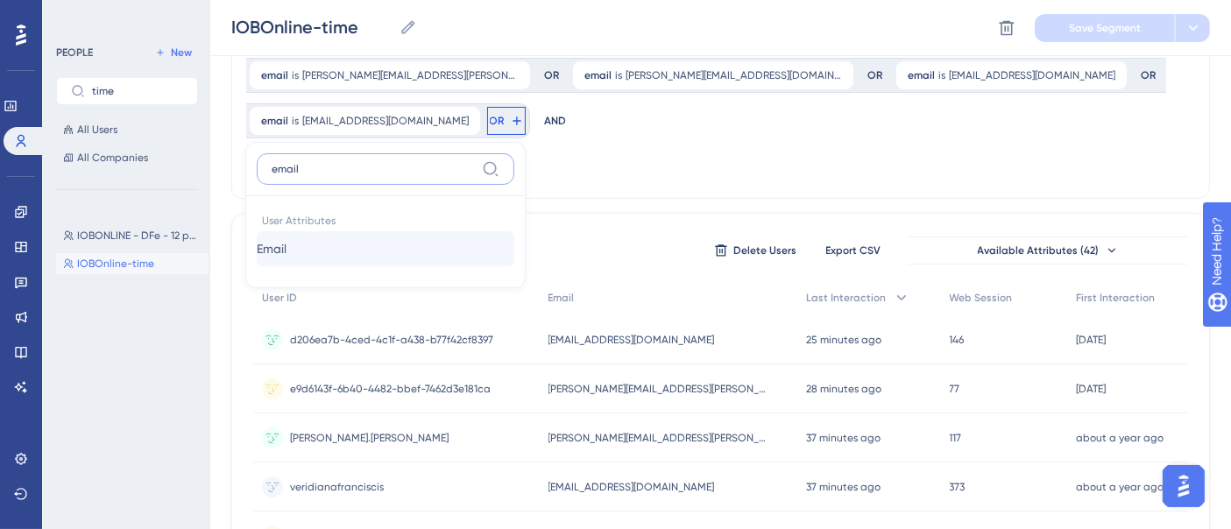
type input "email"
click at [514, 231] on button "Email Email" at bounding box center [386, 248] width 258 height 35
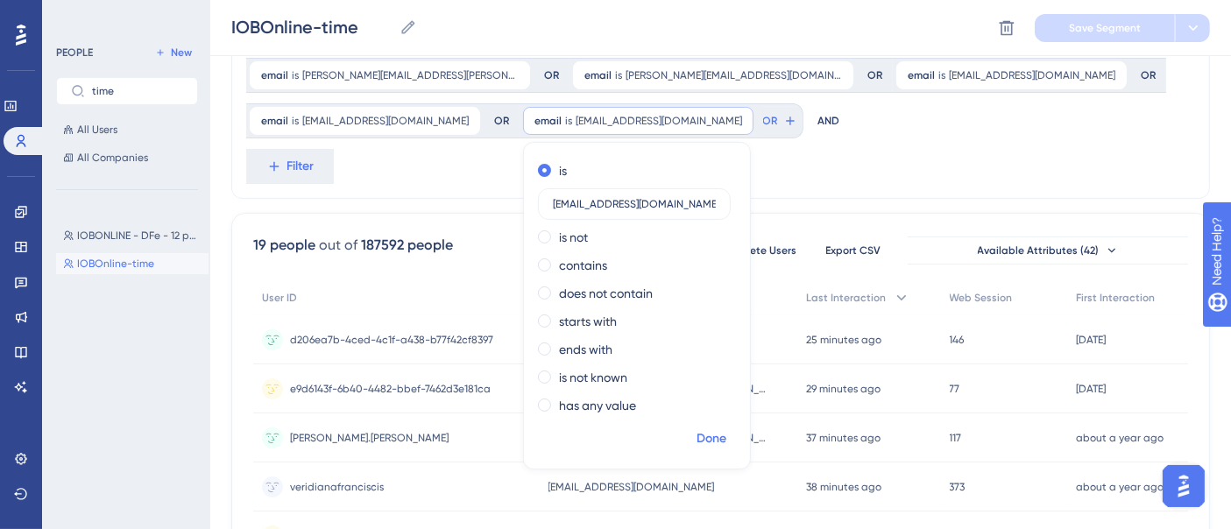
type input "[EMAIL_ADDRESS][DOMAIN_NAME]"
click at [696, 444] on span "Done" at bounding box center [711, 438] width 30 height 21
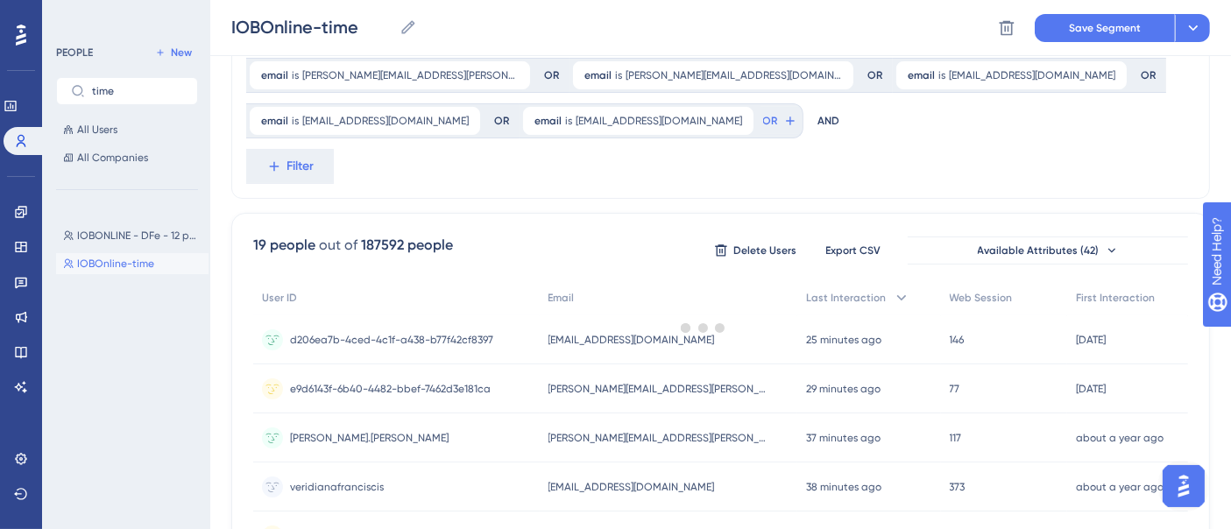
scroll to position [0, 0]
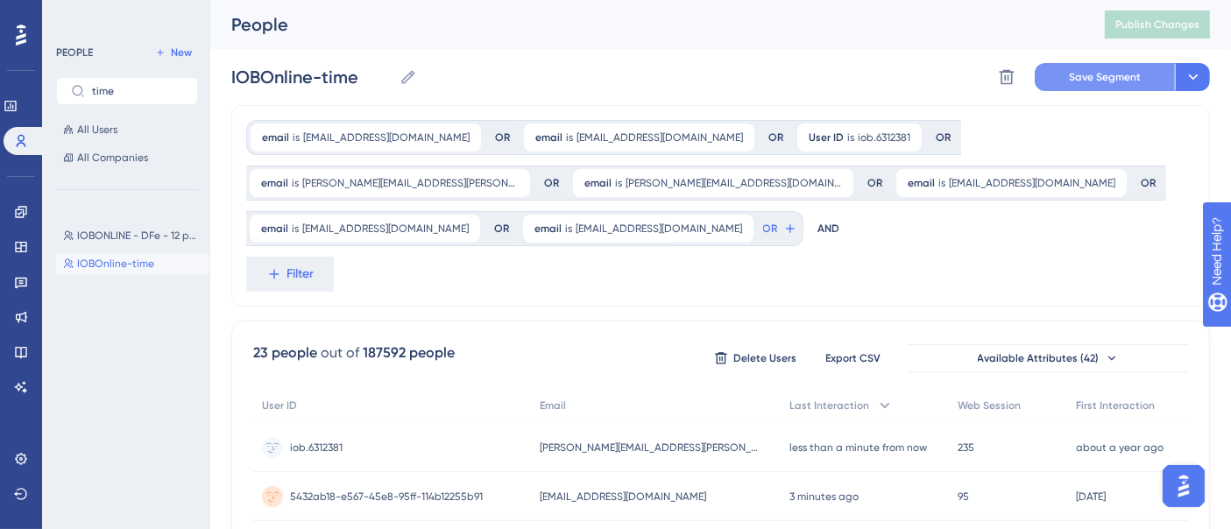
click at [1111, 83] on span "Save Segment" at bounding box center [1105, 77] width 72 height 14
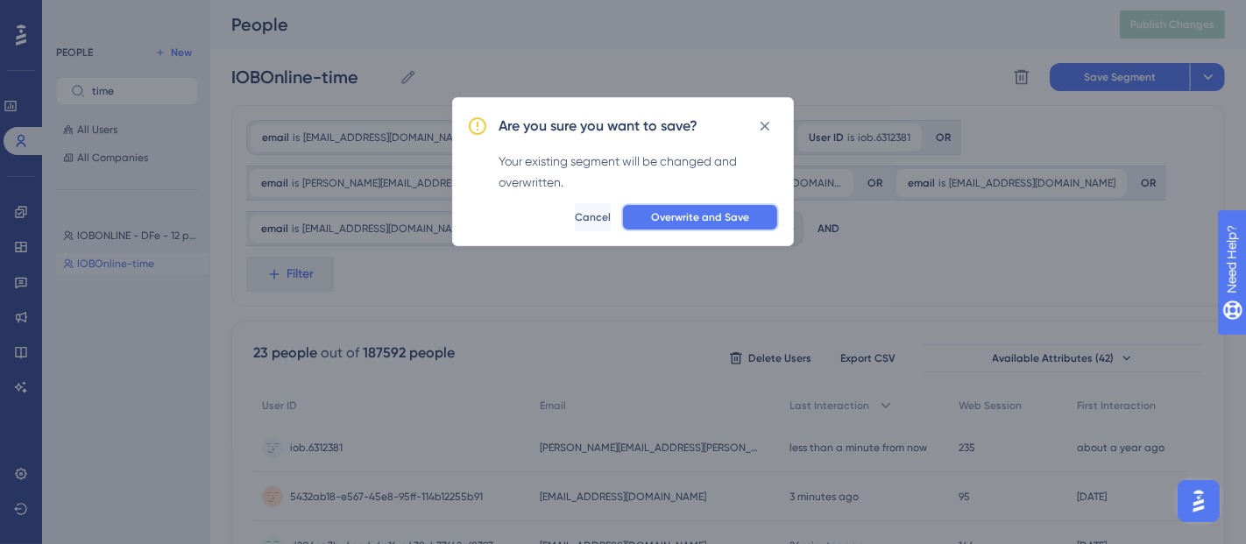
click at [715, 222] on span "Overwrite and Save" at bounding box center [700, 217] width 98 height 14
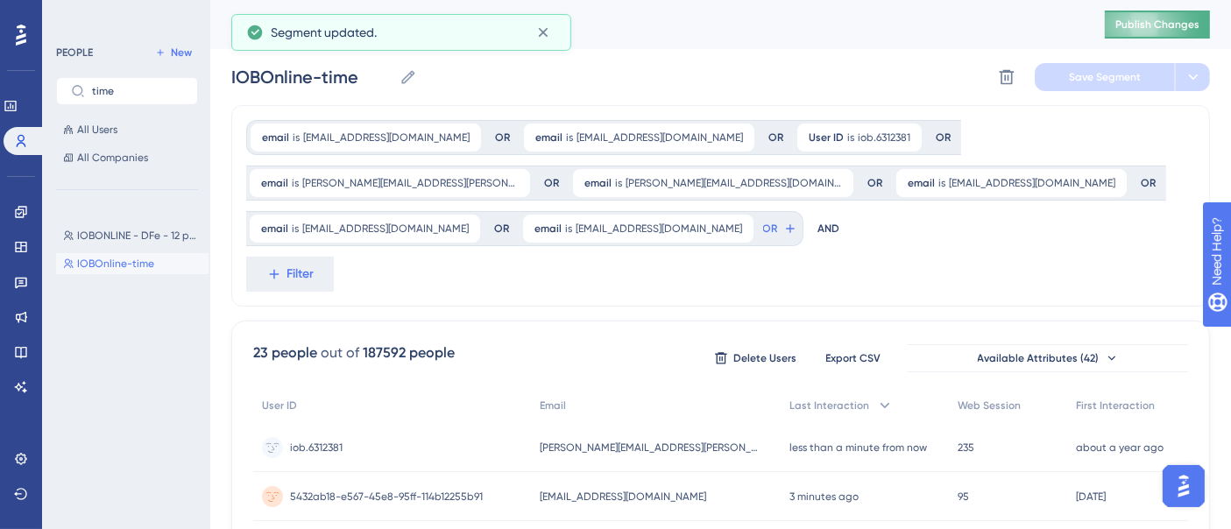
click at [1049, 258] on div "email is [EMAIL_ADDRESS][DOMAIN_NAME] [DOMAIN_NAME][EMAIL_ADDRESS][DOMAIN_NAME]…" at bounding box center [720, 205] width 979 height 201
click at [1196, 32] on button "Publish Changes" at bounding box center [1157, 25] width 105 height 28
click at [975, 246] on div "email is [EMAIL_ADDRESS][DOMAIN_NAME] [DOMAIN_NAME][EMAIL_ADDRESS][DOMAIN_NAME]…" at bounding box center [720, 205] width 979 height 201
click at [621, 281] on div "email is [EMAIL_ADDRESS][DOMAIN_NAME] [DOMAIN_NAME][EMAIL_ADDRESS][DOMAIN_NAME]…" at bounding box center [720, 205] width 979 height 201
